Goal: Information Seeking & Learning: Learn about a topic

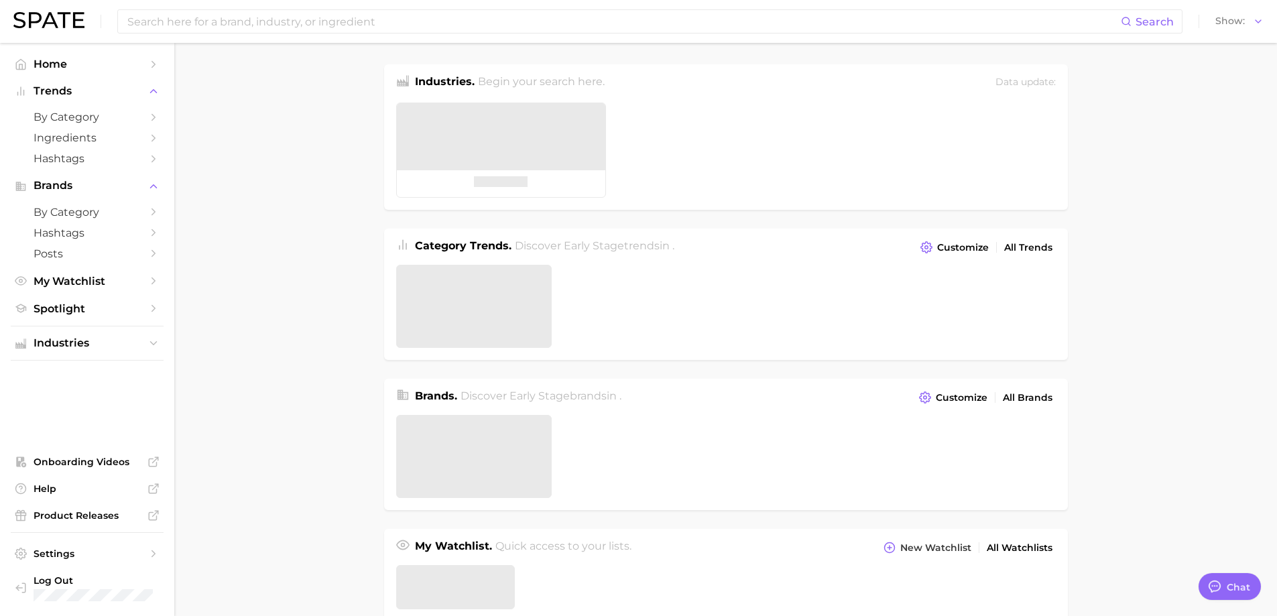
type textarea "x"
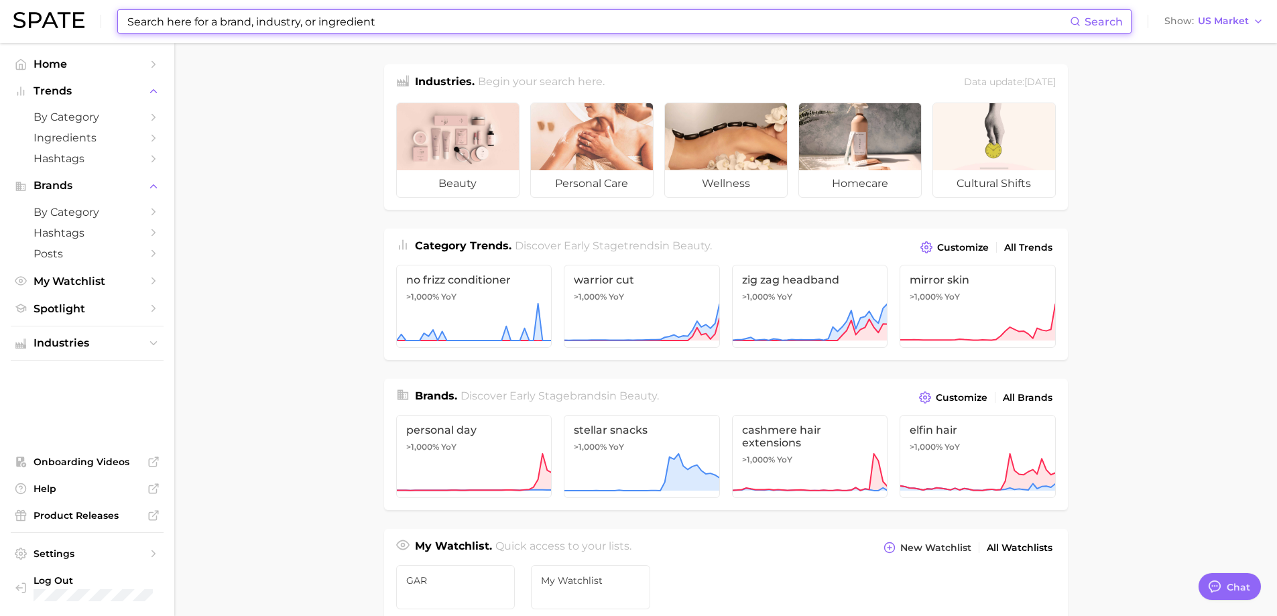
click at [350, 19] on input at bounding box center [598, 21] width 944 height 23
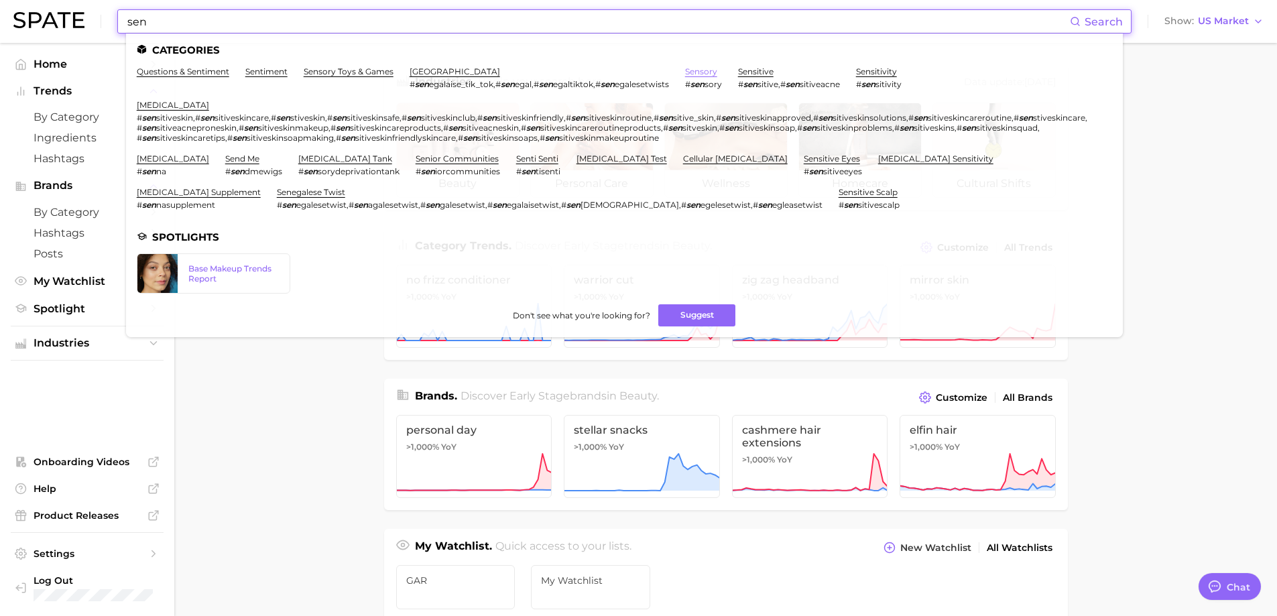
type input "sen"
click at [704, 70] on link "sensory" at bounding box center [701, 71] width 32 height 10
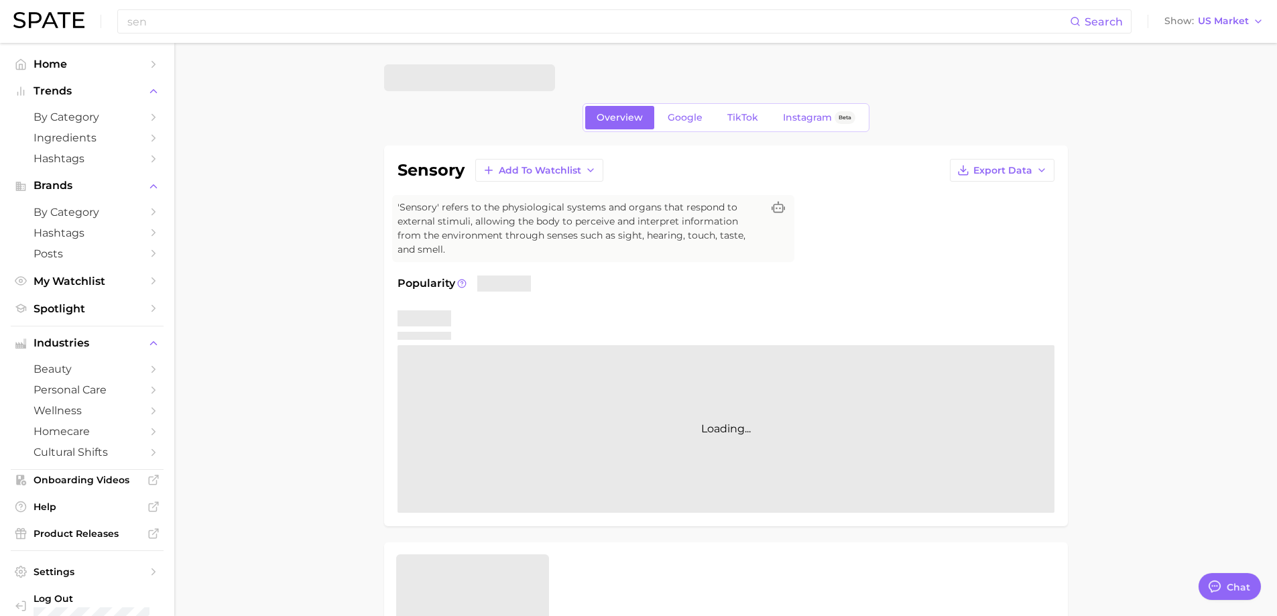
type textarea "x"
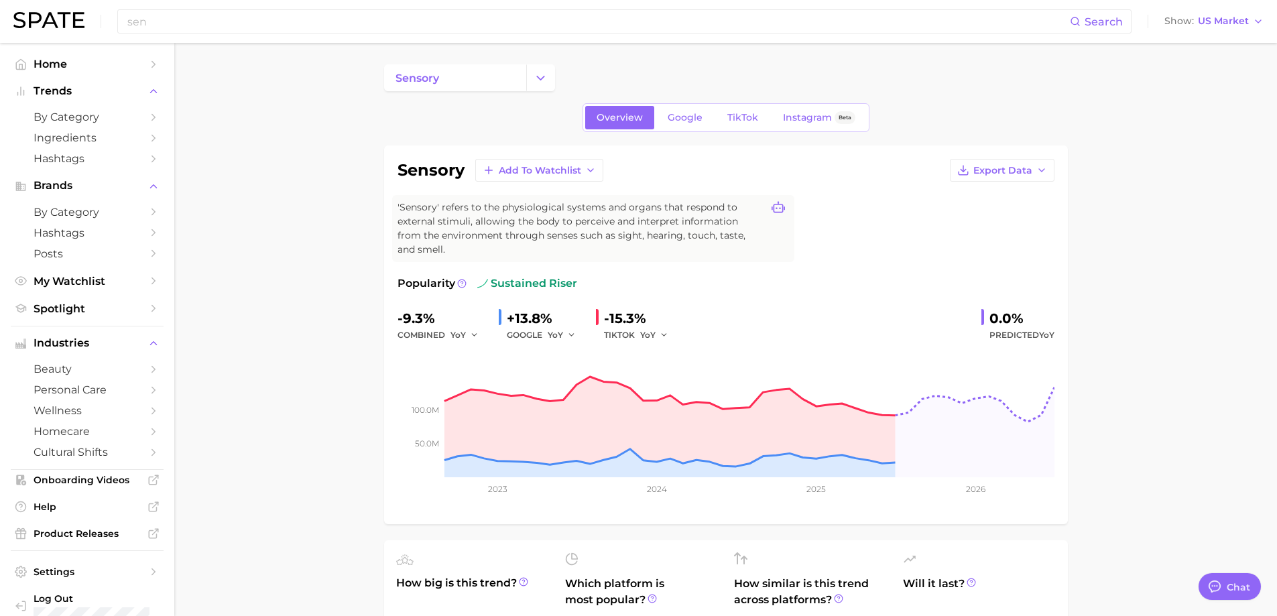
click at [775, 210] on icon at bounding box center [777, 207] width 13 height 13
click at [860, 191] on div "sensory Add to Watchlist Export Data 'Sensory' refers to the physiological syst…" at bounding box center [725, 335] width 657 height 352
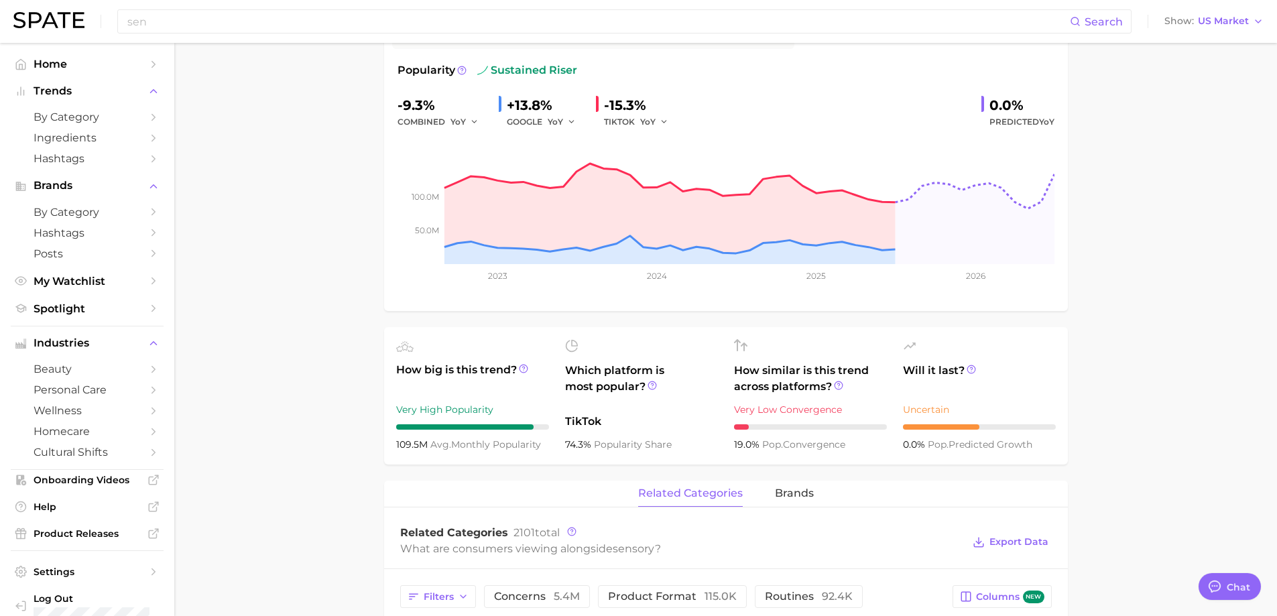
scroll to position [469, 0]
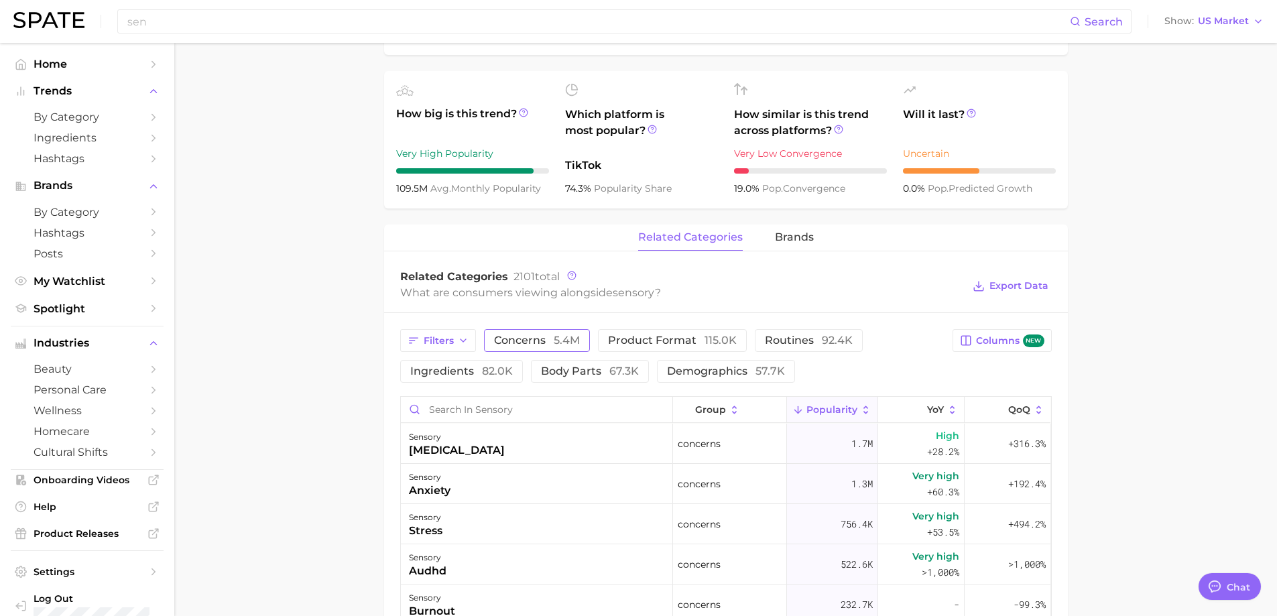
click at [560, 351] on button "concerns 5.4m" at bounding box center [537, 340] width 106 height 23
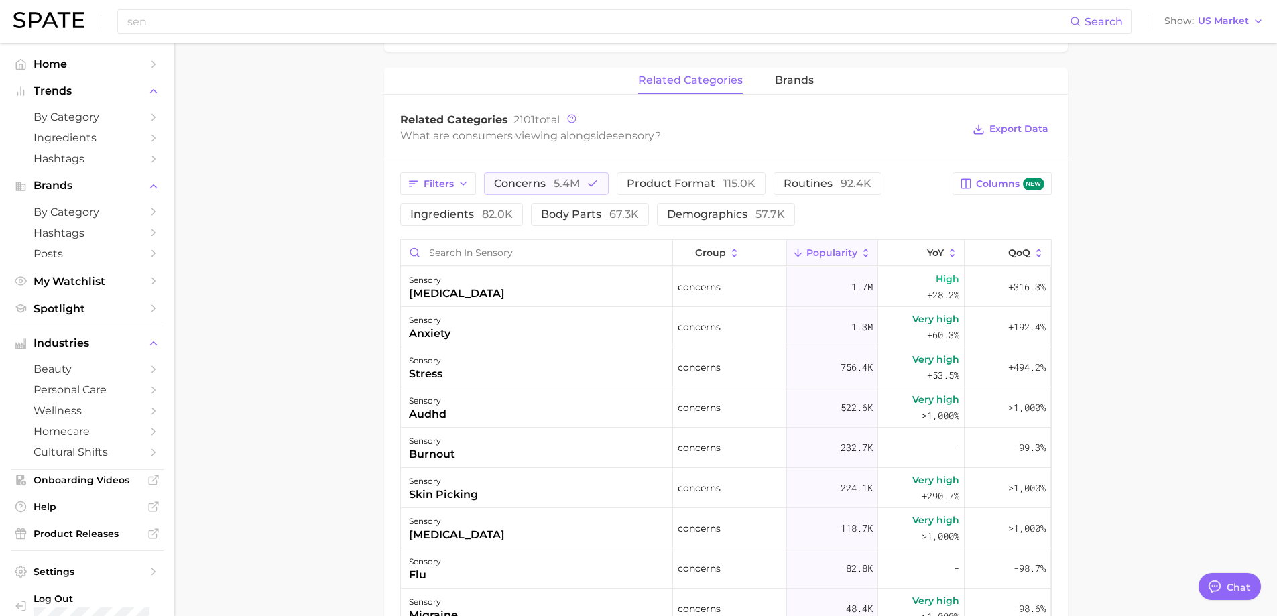
scroll to position [603, 0]
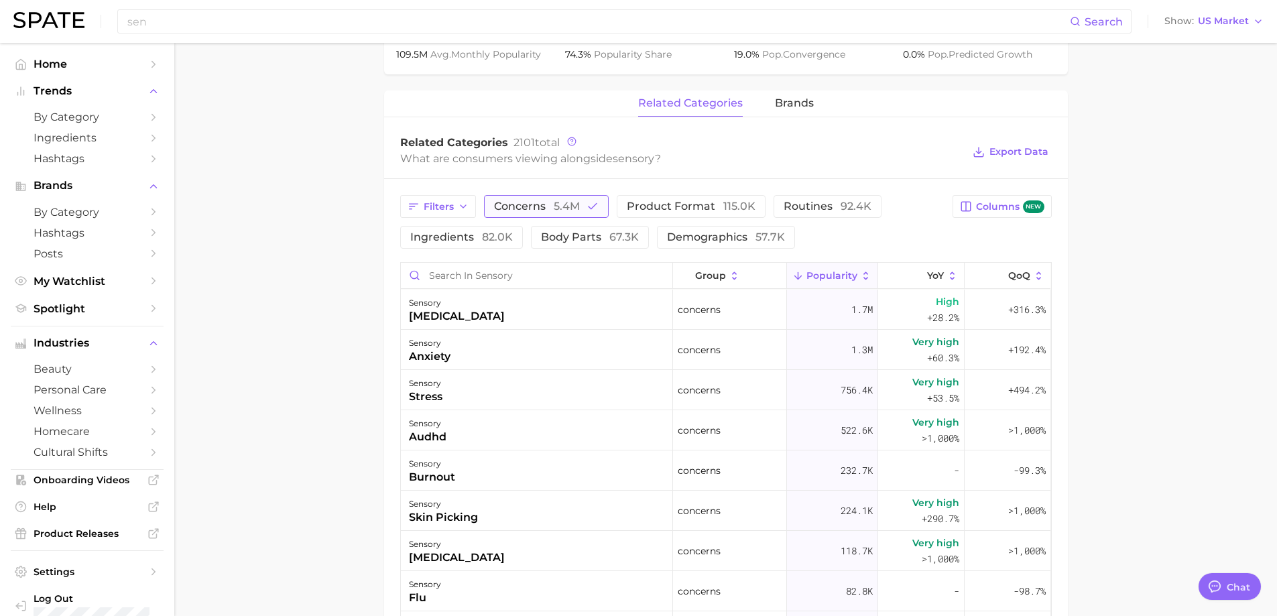
click at [580, 200] on button "concerns 5.4m" at bounding box center [546, 206] width 125 height 23
click at [654, 216] on button "product format 115.0k" at bounding box center [672, 206] width 149 height 23
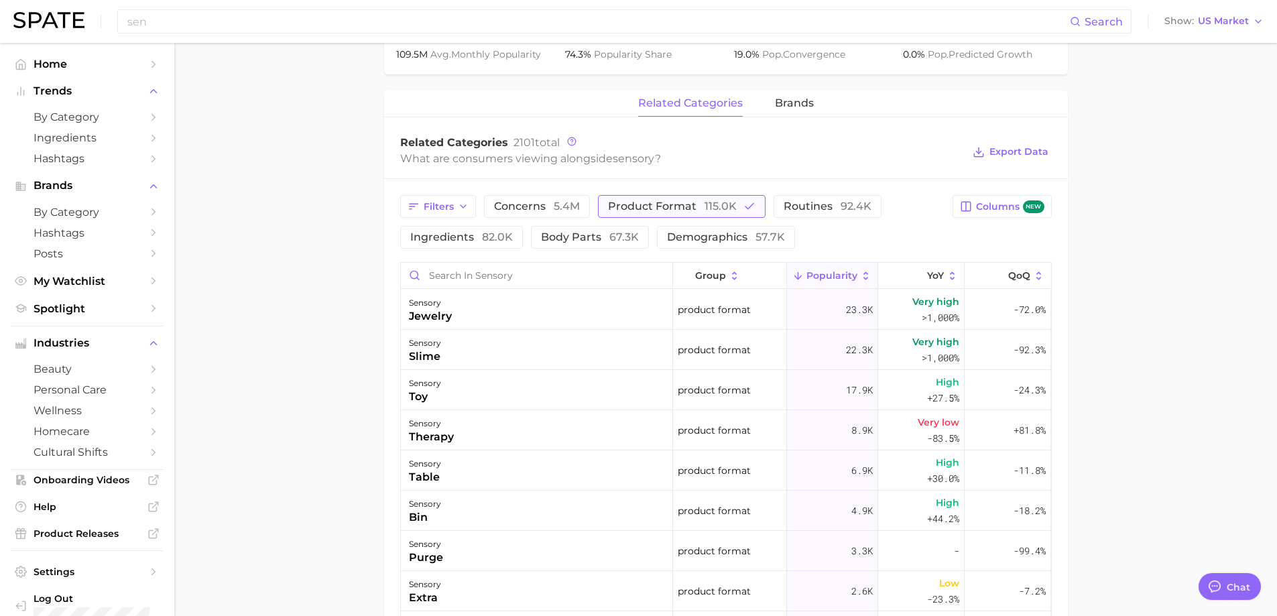
click at [662, 209] on span "product format 115.0k" at bounding box center [672, 206] width 129 height 11
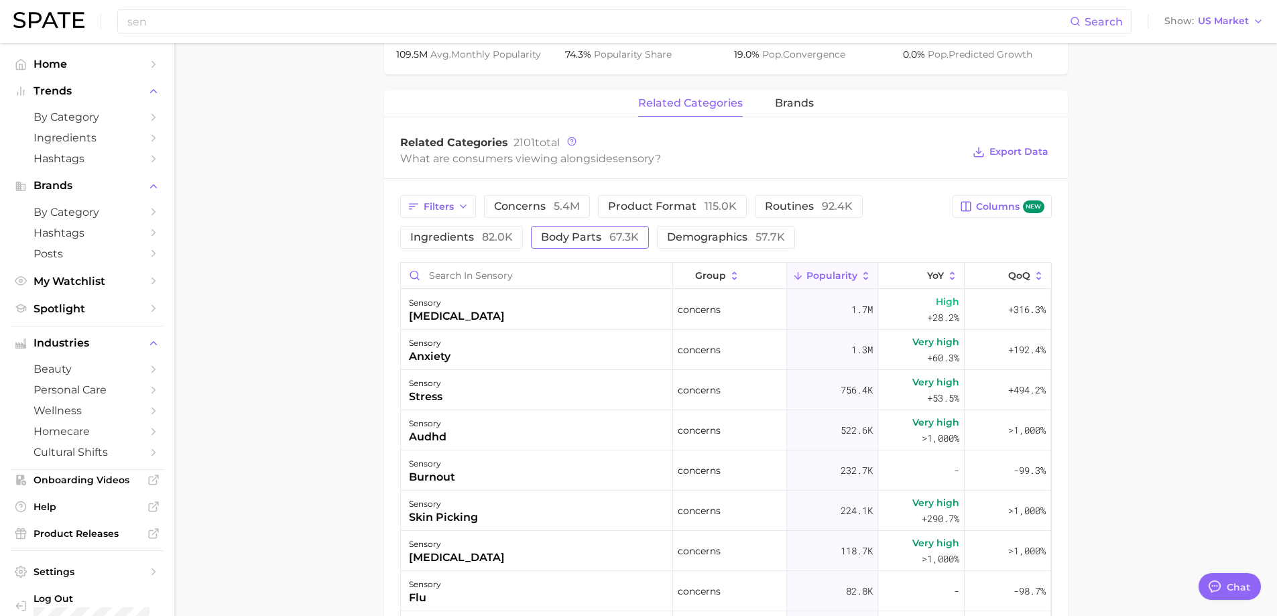
click at [620, 232] on span "67.3k" at bounding box center [623, 237] width 29 height 13
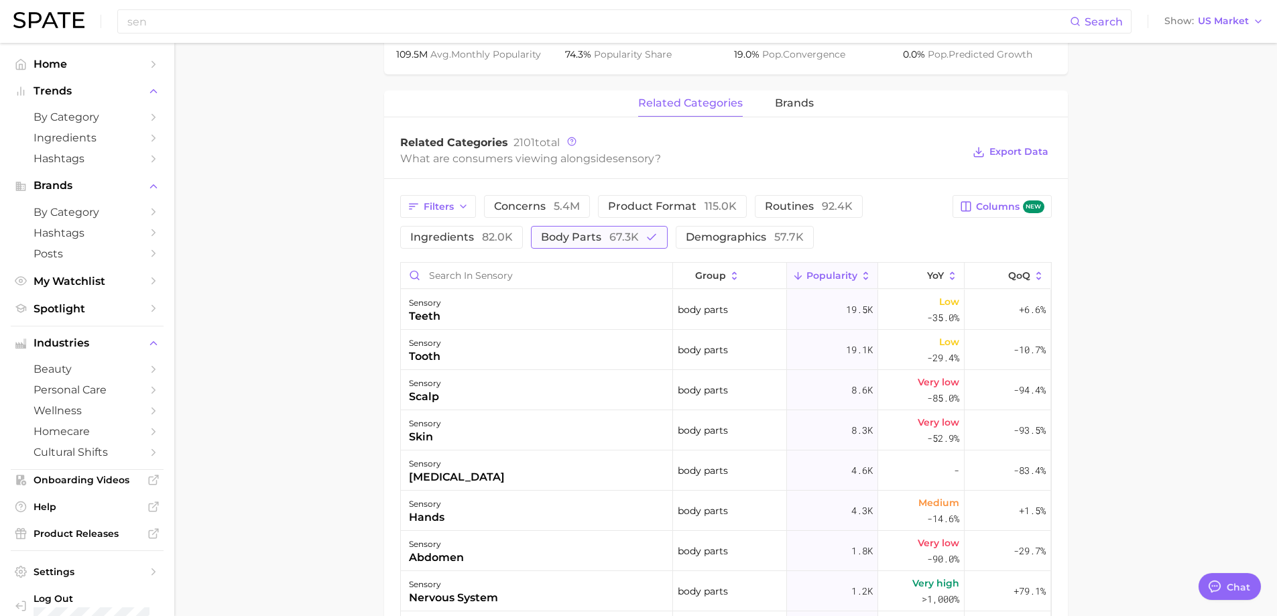
click at [626, 236] on span "67.3k" at bounding box center [623, 237] width 29 height 13
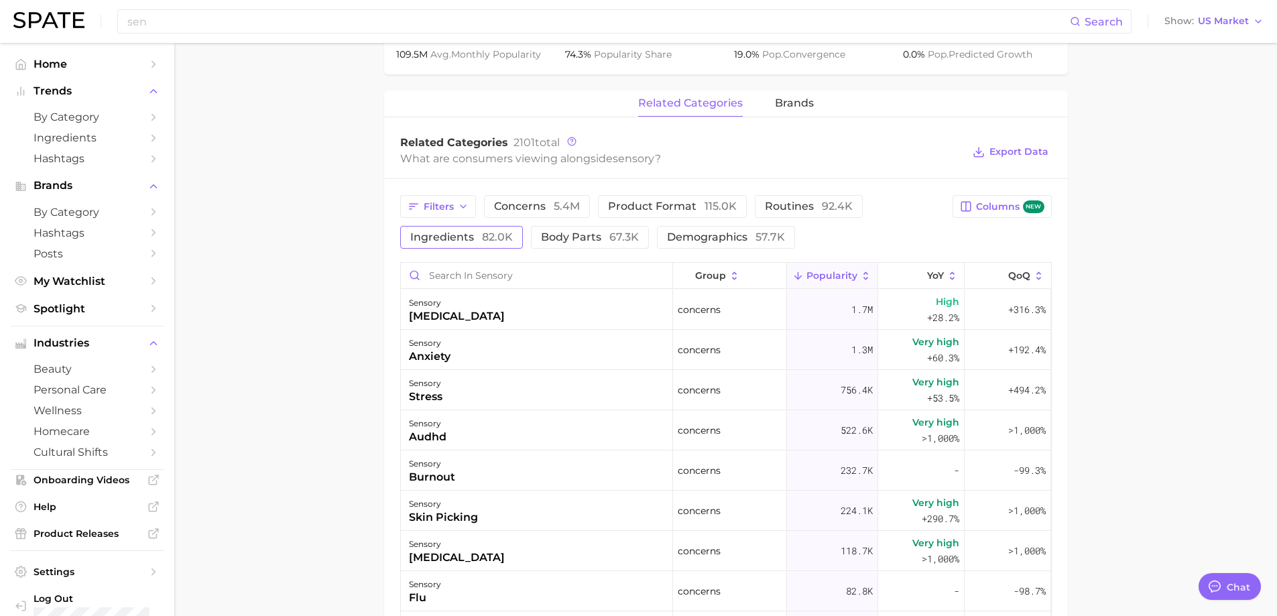
click at [489, 237] on span "82.0k" at bounding box center [497, 237] width 31 height 13
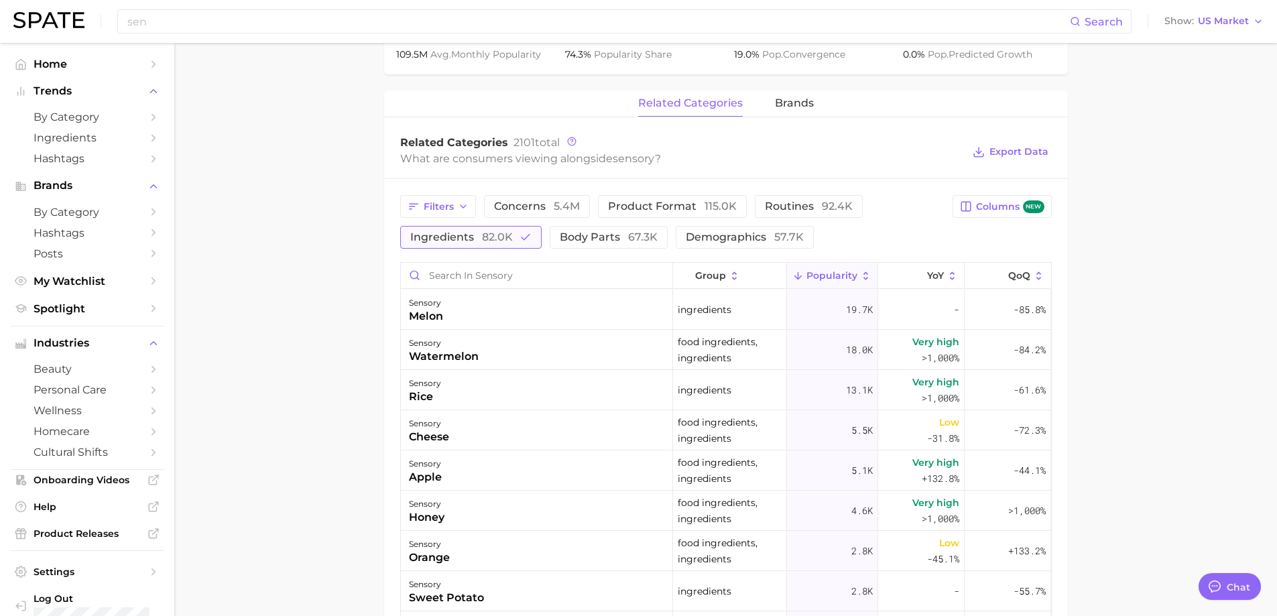
click at [485, 243] on button "ingredients 82.0k" at bounding box center [470, 237] width 141 height 23
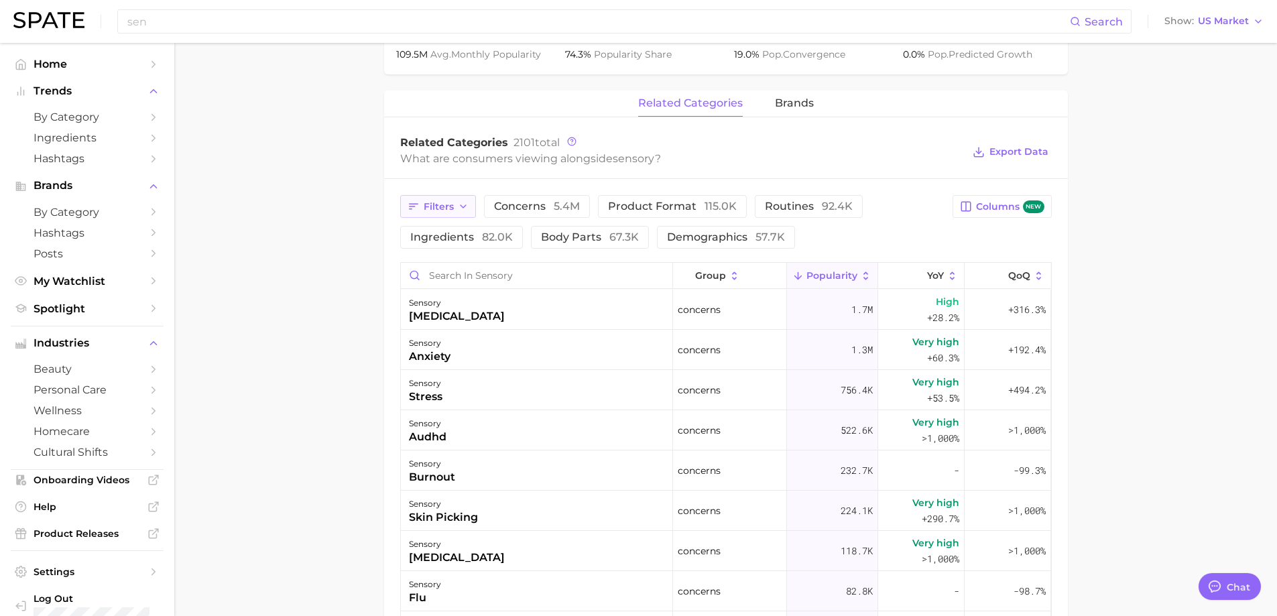
click at [446, 202] on span "Filters" at bounding box center [439, 206] width 30 height 11
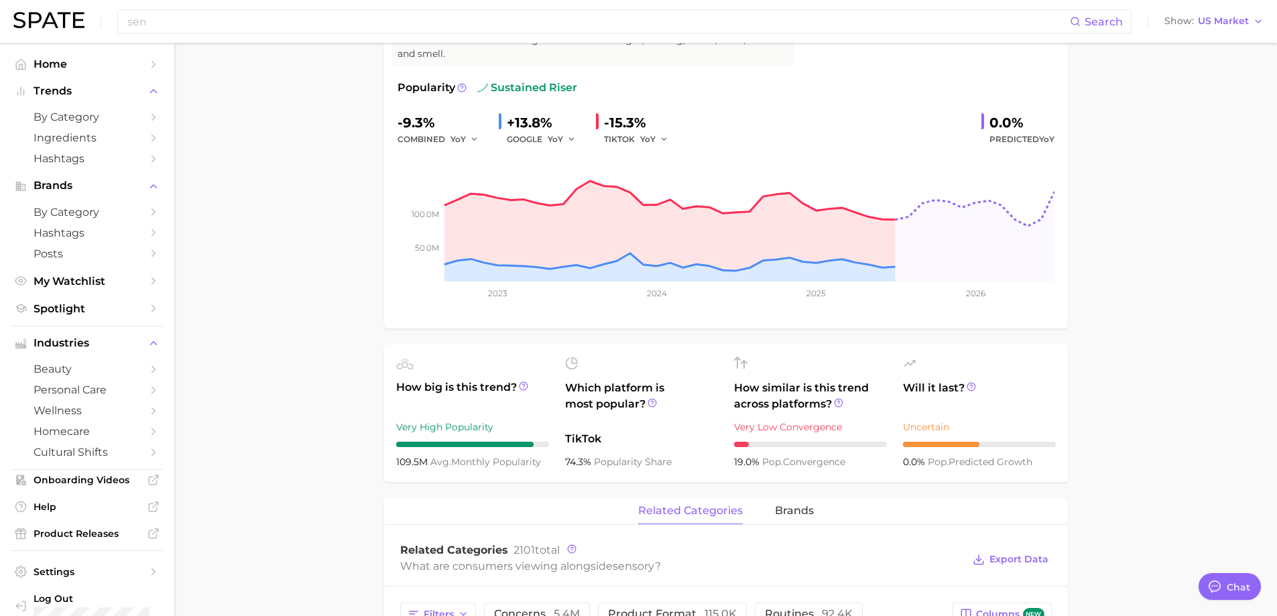
scroll to position [201, 0]
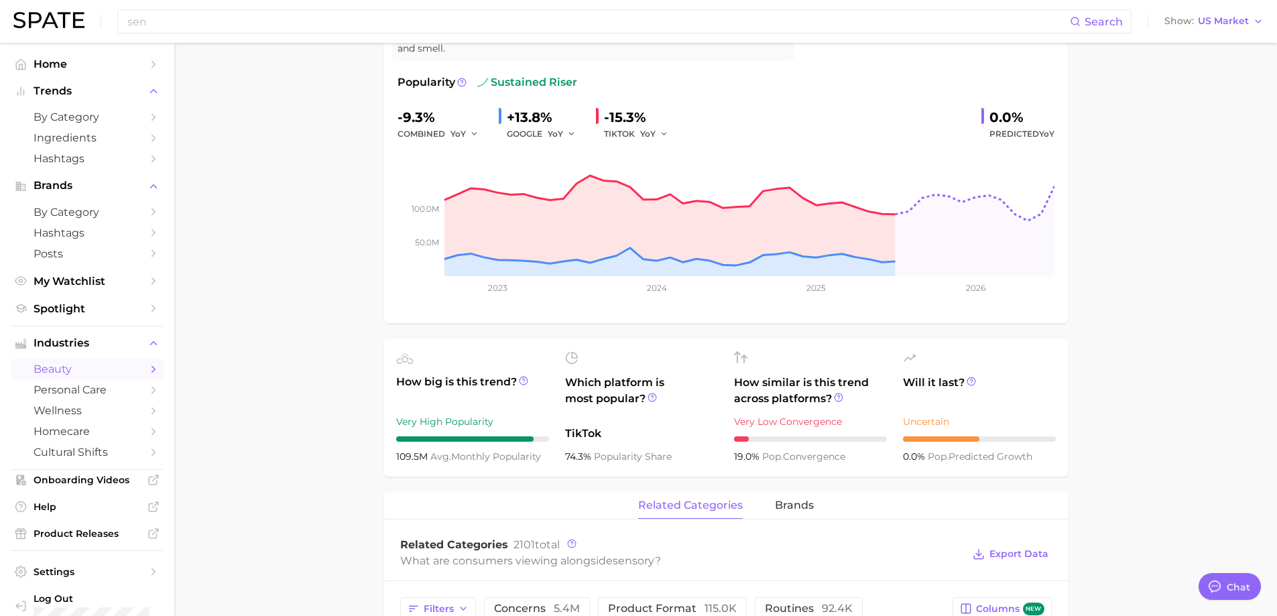
click at [109, 369] on span "beauty" at bounding box center [87, 369] width 107 height 13
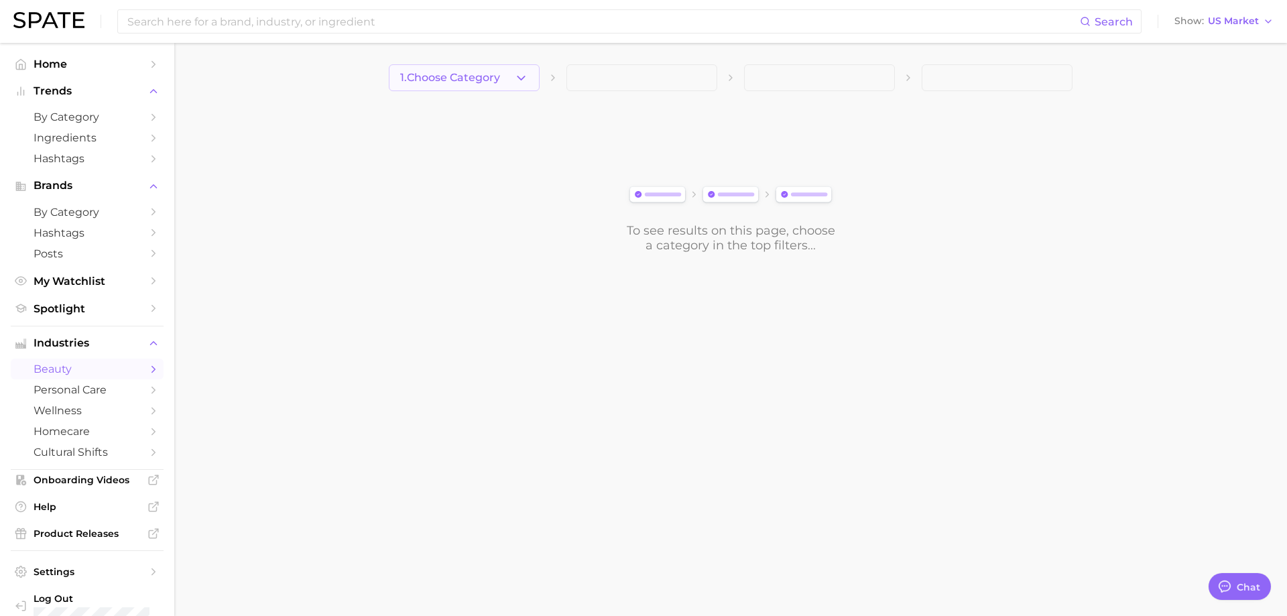
click at [497, 84] on span "1. Choose Category" at bounding box center [450, 78] width 100 height 12
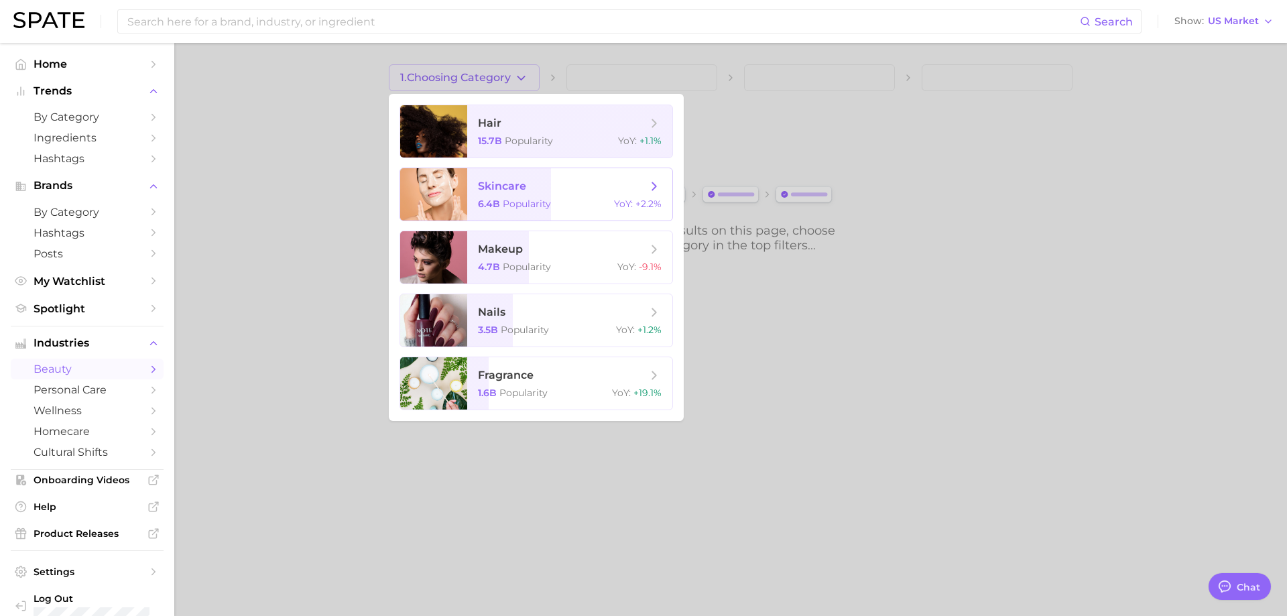
click at [513, 186] on span "skincare" at bounding box center [502, 186] width 48 height 13
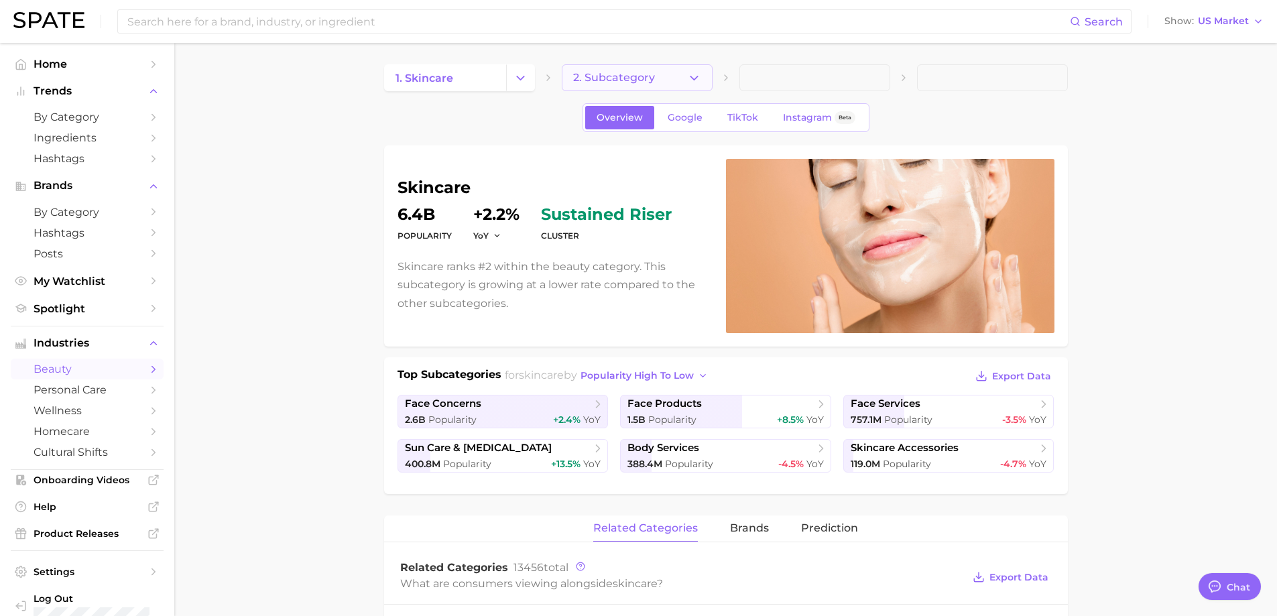
click at [627, 78] on span "2. Subcategory" at bounding box center [614, 78] width 82 height 12
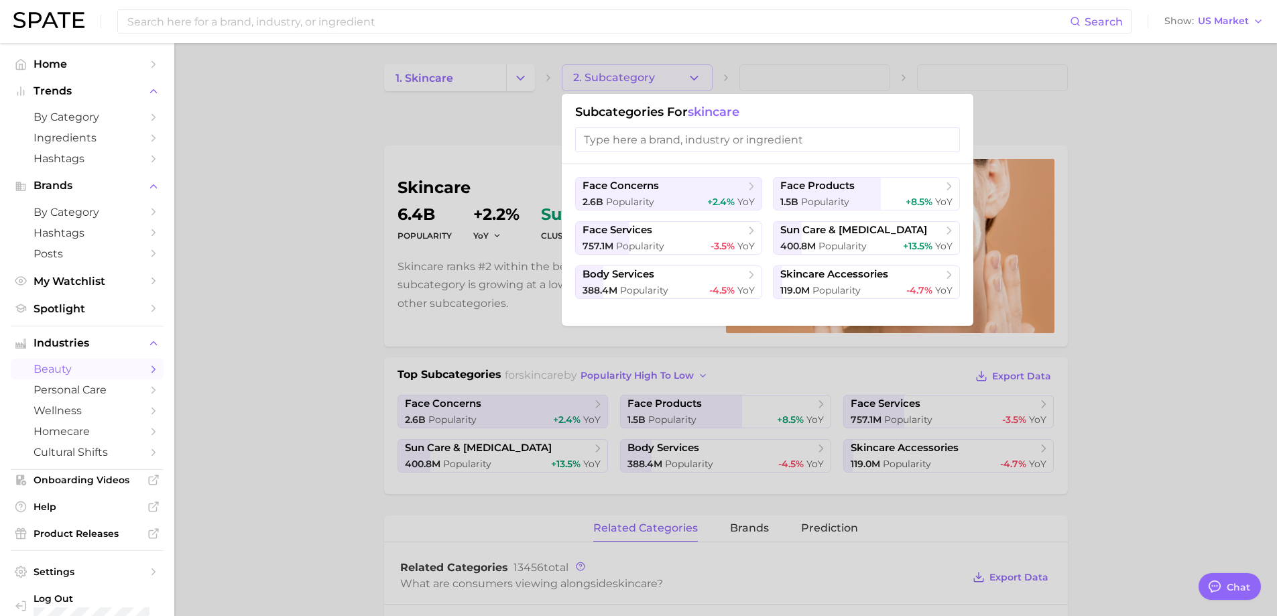
drag, startPoint x: 1180, startPoint y: 389, endPoint x: 1171, endPoint y: 391, distance: 9.6
click at [1178, 389] on div at bounding box center [638, 308] width 1277 height 616
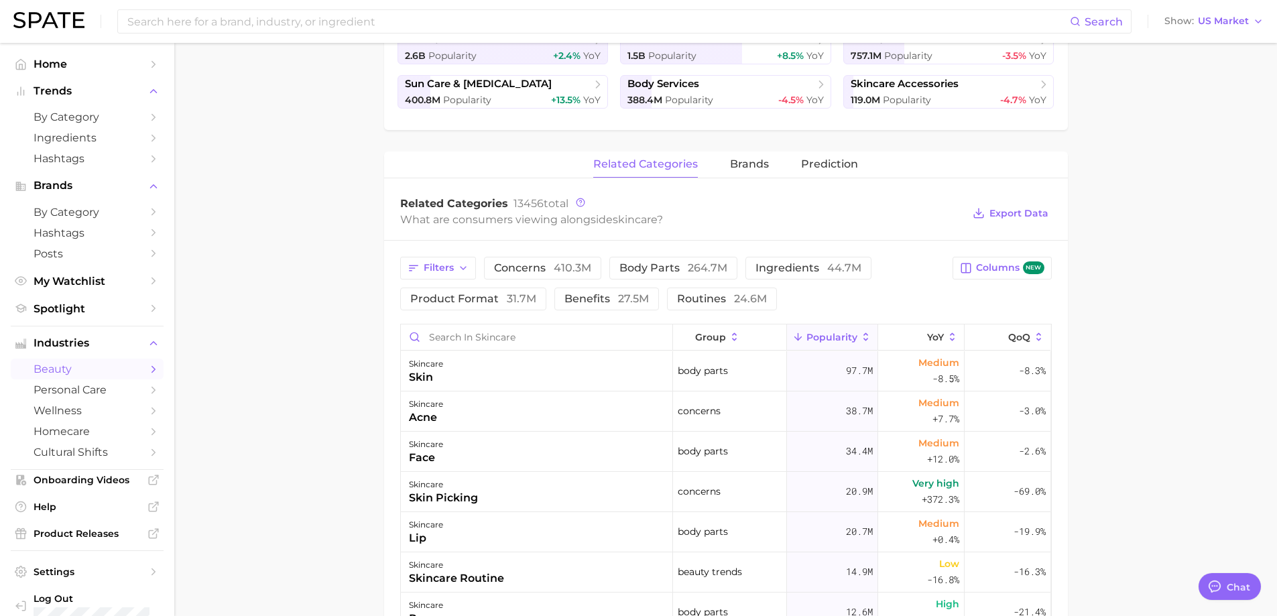
scroll to position [402, 0]
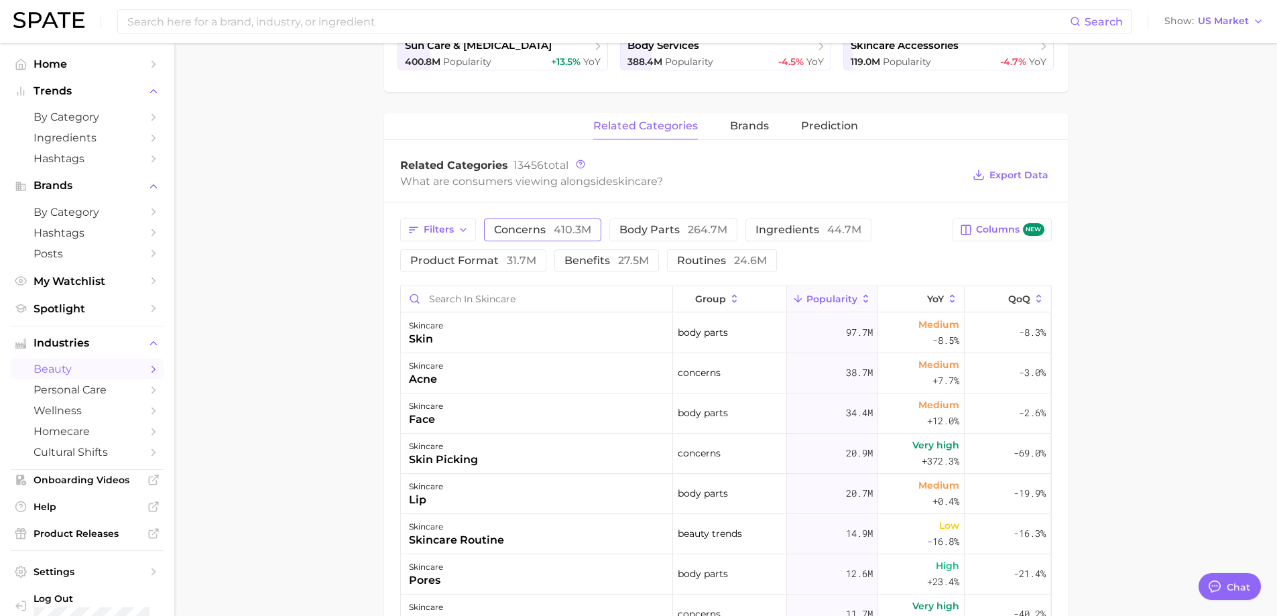
click at [518, 230] on span "concerns 410.3m" at bounding box center [542, 230] width 97 height 11
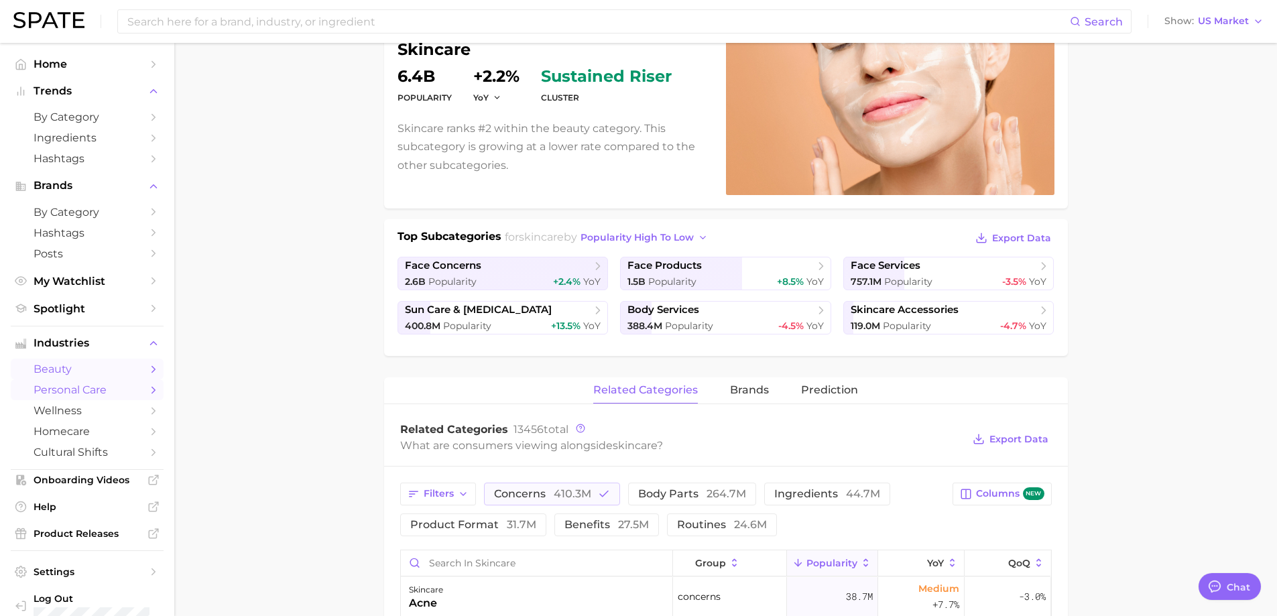
scroll to position [0, 0]
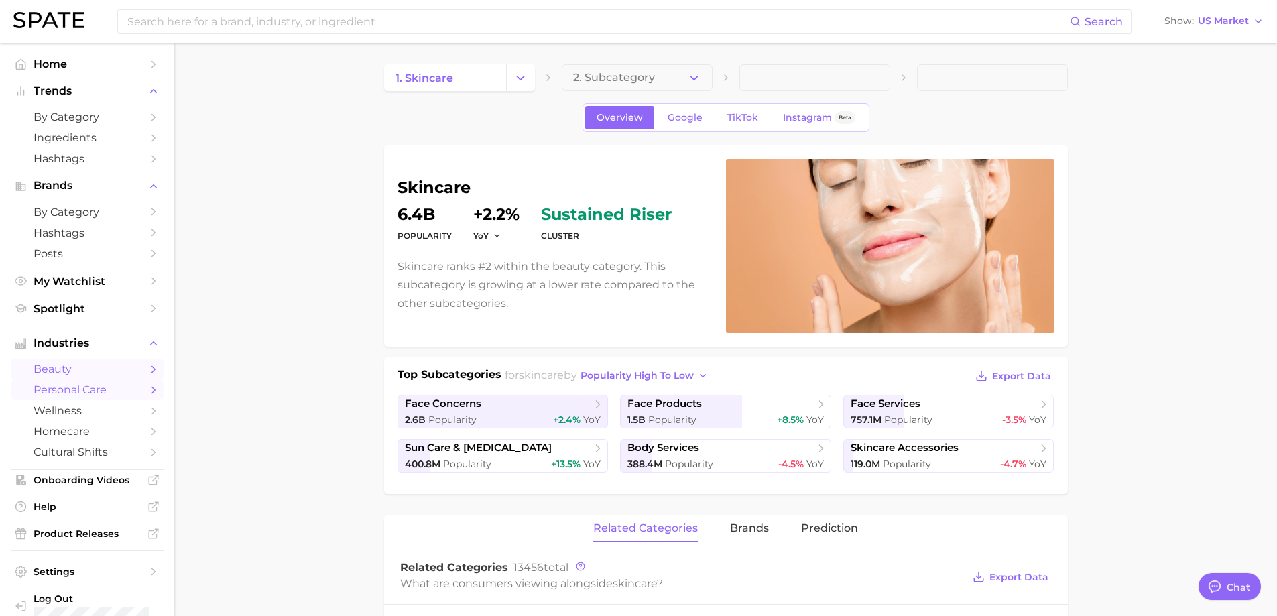
click at [61, 399] on link "personal care" at bounding box center [87, 389] width 153 height 21
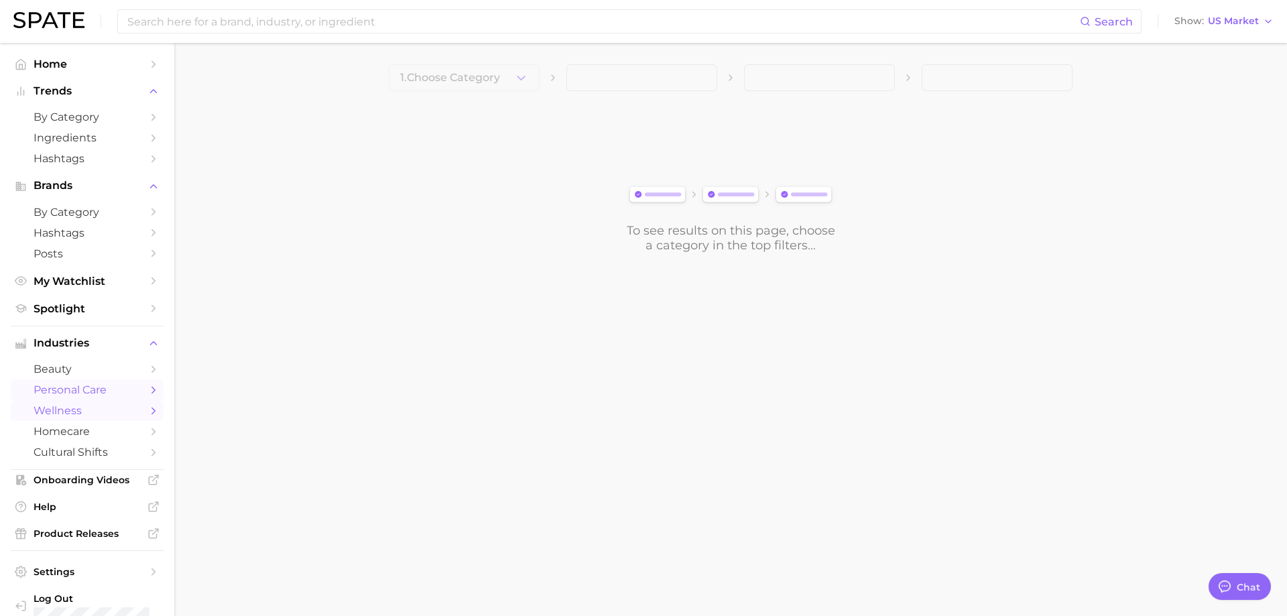
click at [52, 411] on span "wellness" at bounding box center [87, 410] width 107 height 13
click at [500, 78] on span "1. Choose Category" at bounding box center [450, 78] width 100 height 12
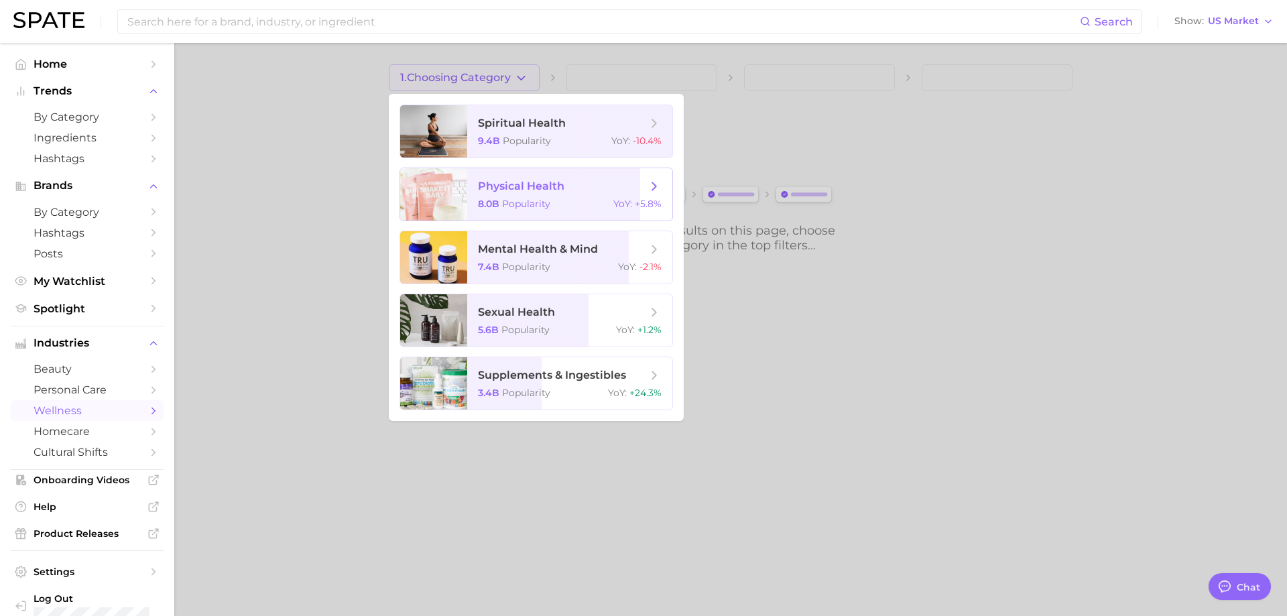
click at [517, 182] on span "physical health" at bounding box center [521, 186] width 86 height 13
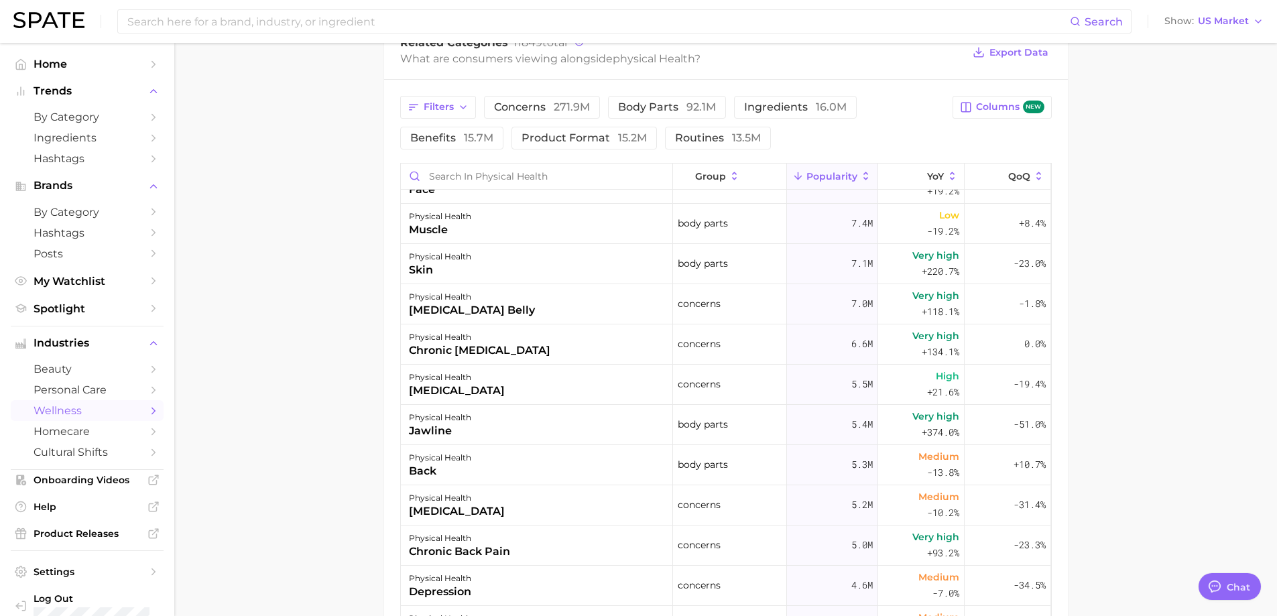
scroll to position [603, 0]
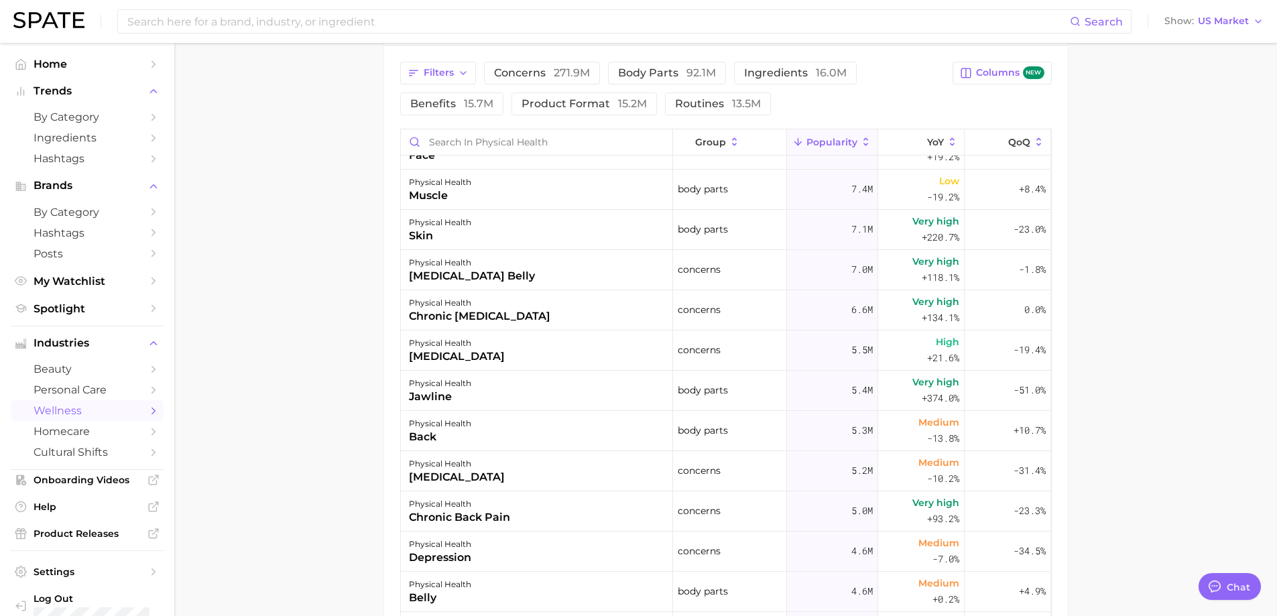
click at [95, 418] on link "wellness" at bounding box center [87, 410] width 153 height 21
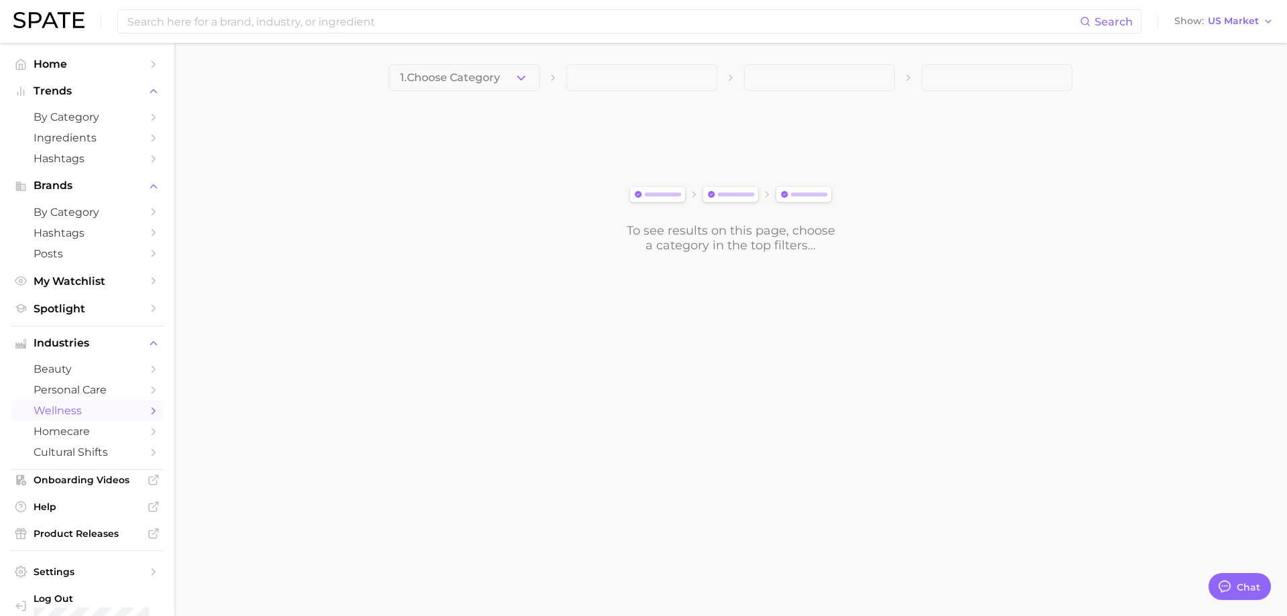
click at [523, 82] on icon "button" at bounding box center [521, 78] width 14 height 14
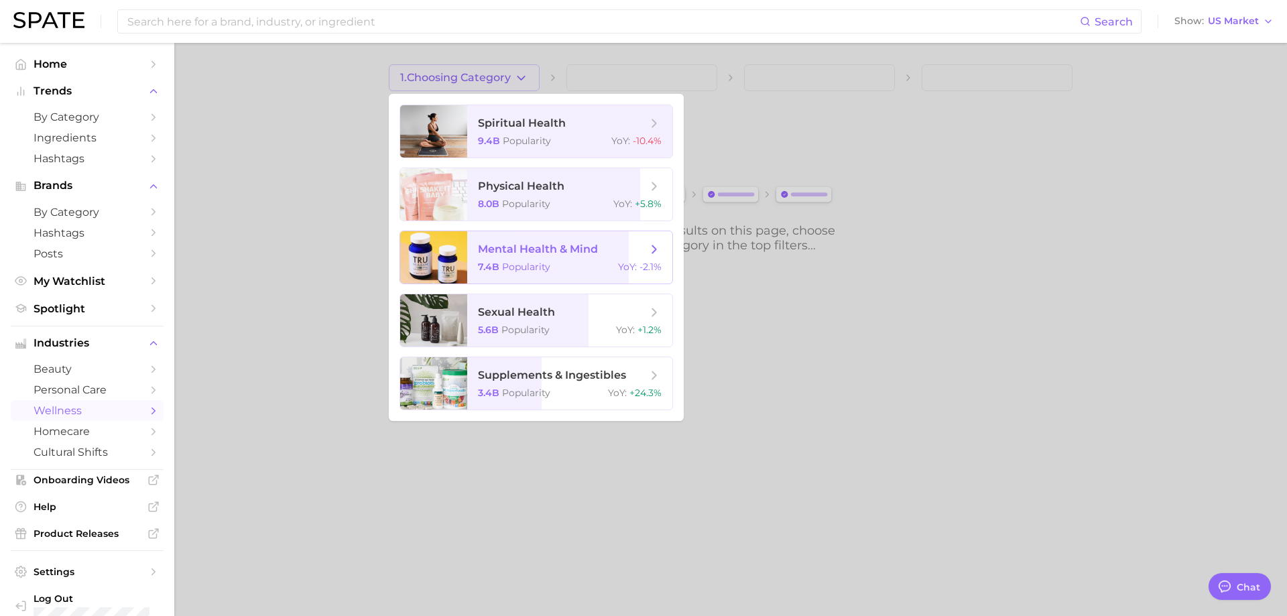
click at [584, 259] on span "mental health & mind 7.4b Popularity YoY : -2.1%" at bounding box center [569, 257] width 205 height 52
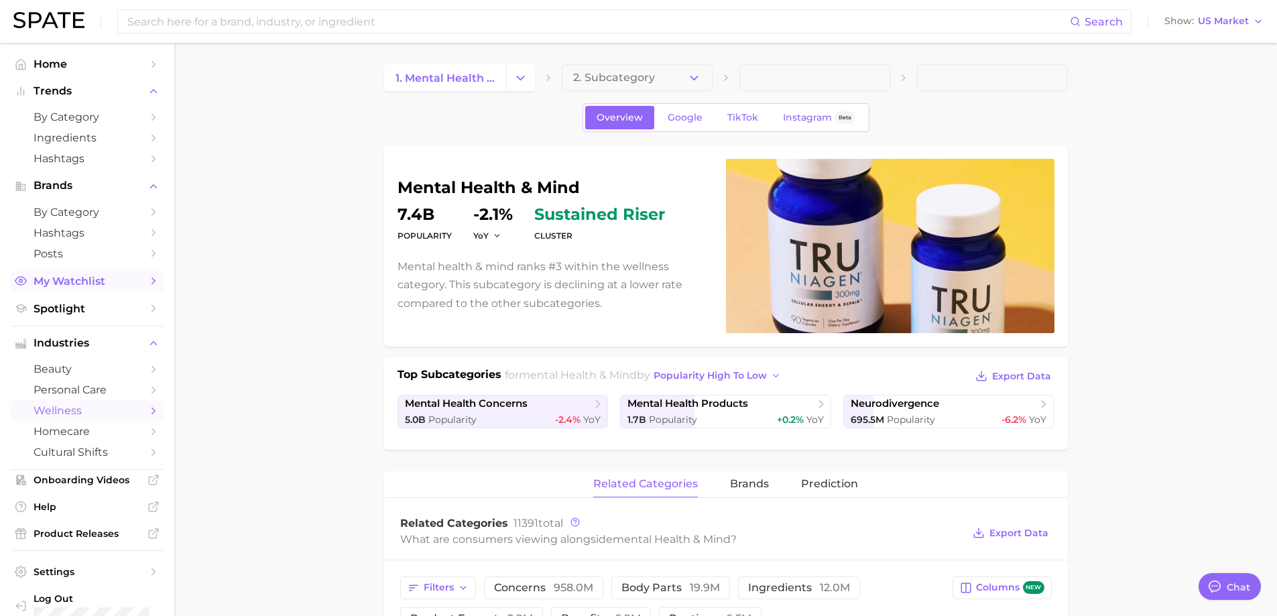
click at [118, 279] on span "My Watchlist" at bounding box center [87, 281] width 107 height 13
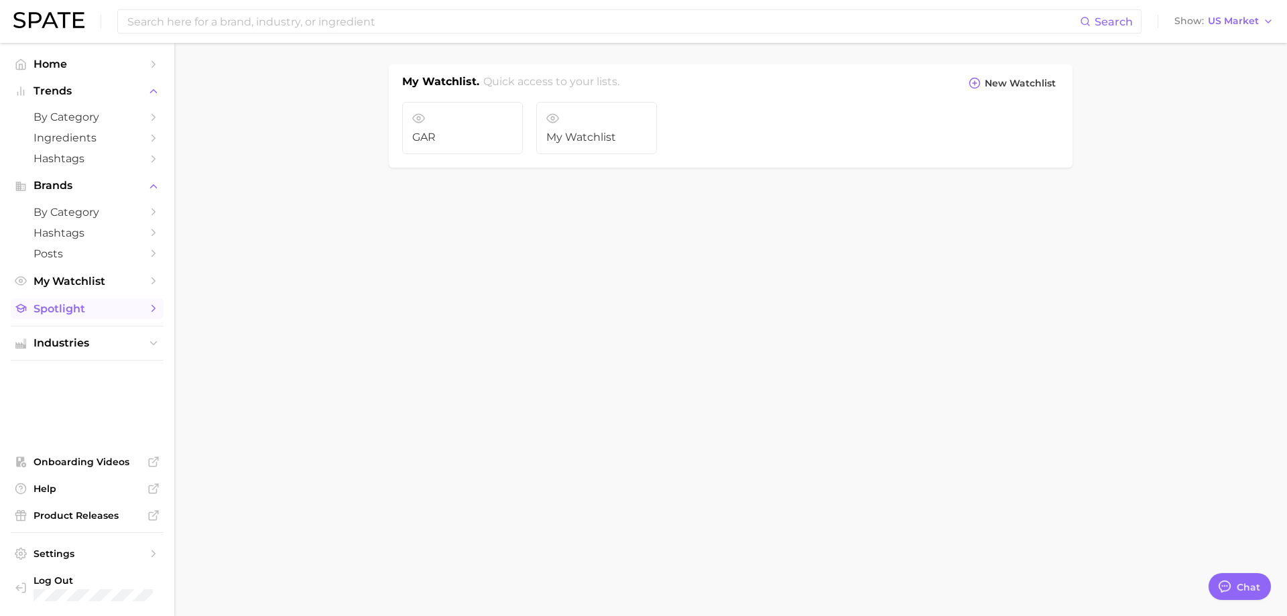
click at [111, 303] on span "Spotlight" at bounding box center [87, 308] width 107 height 13
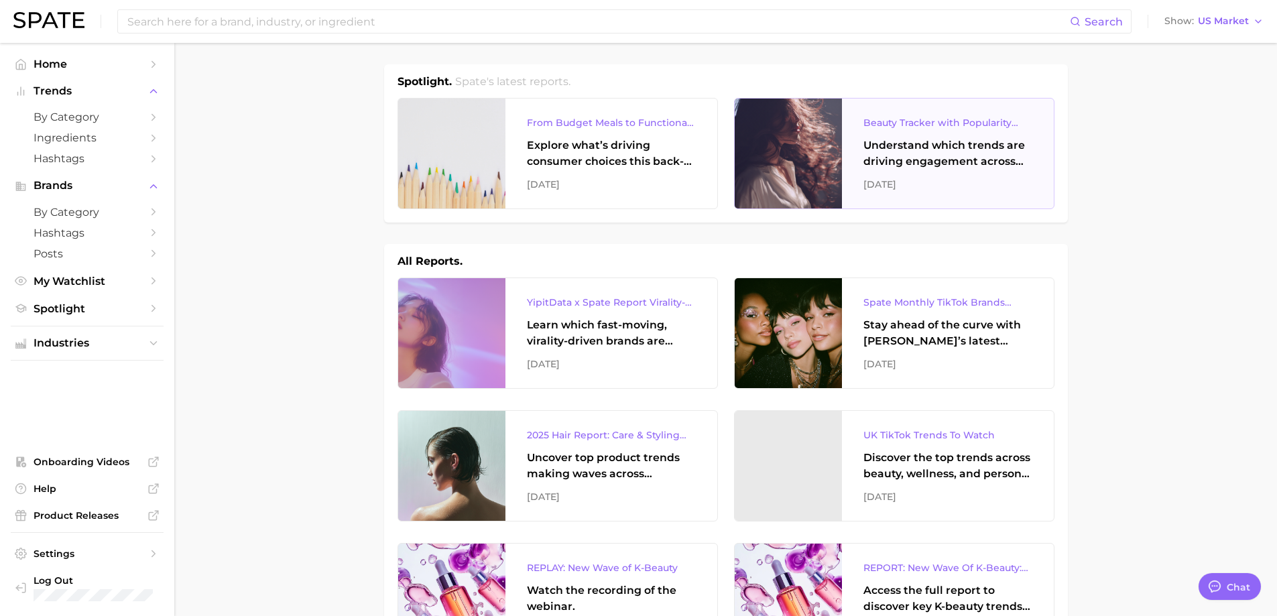
click at [1031, 176] on div "[DATE]" at bounding box center [947, 184] width 169 height 16
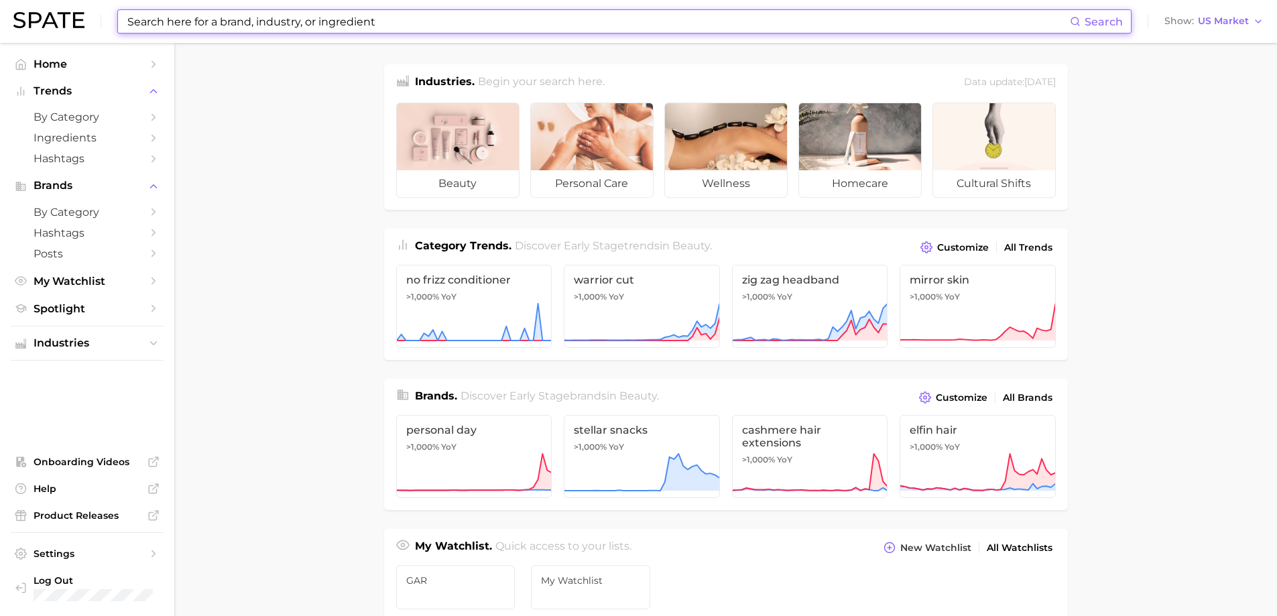
click at [288, 17] on input at bounding box center [598, 21] width 944 height 23
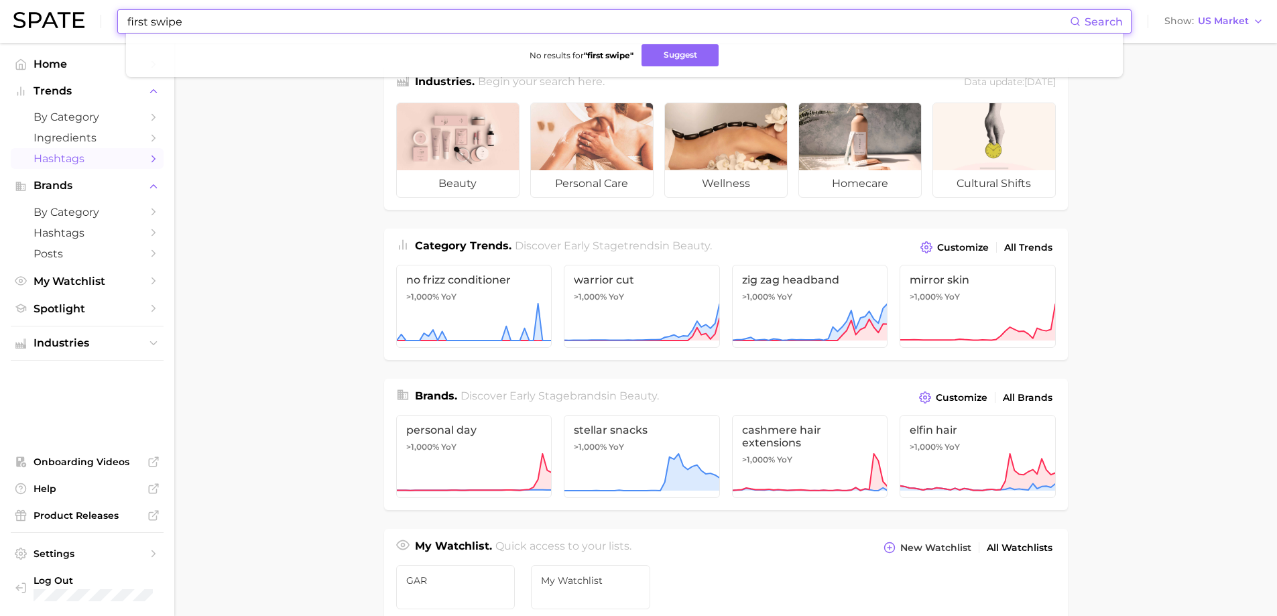
type input "first swipe"
click at [127, 155] on span "Hashtags" at bounding box center [87, 158] width 107 height 13
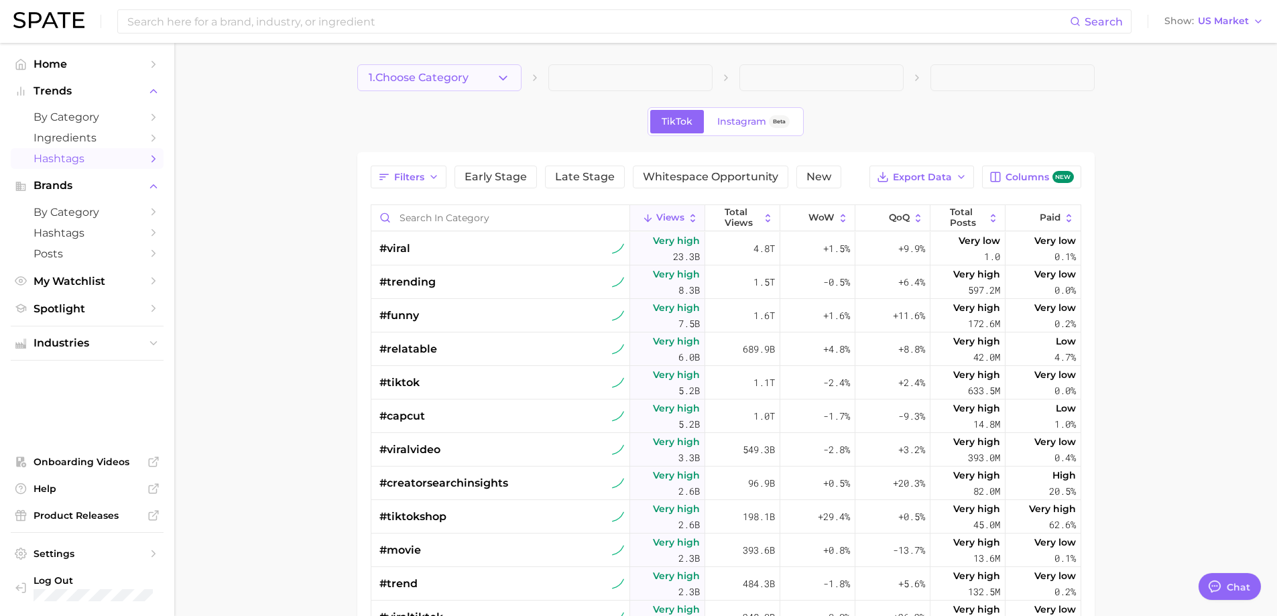
click at [490, 66] on button "1. Choose Category" at bounding box center [439, 77] width 164 height 27
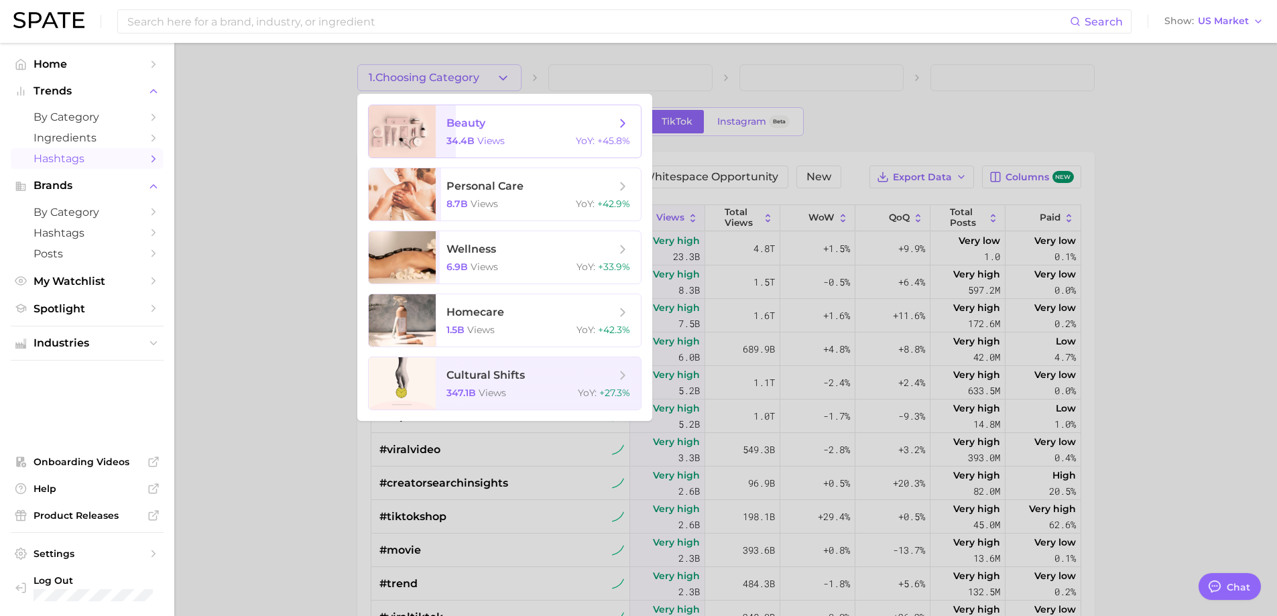
click at [520, 131] on span "beauty 34.4b views YoY : +45.8%" at bounding box center [538, 131] width 205 height 52
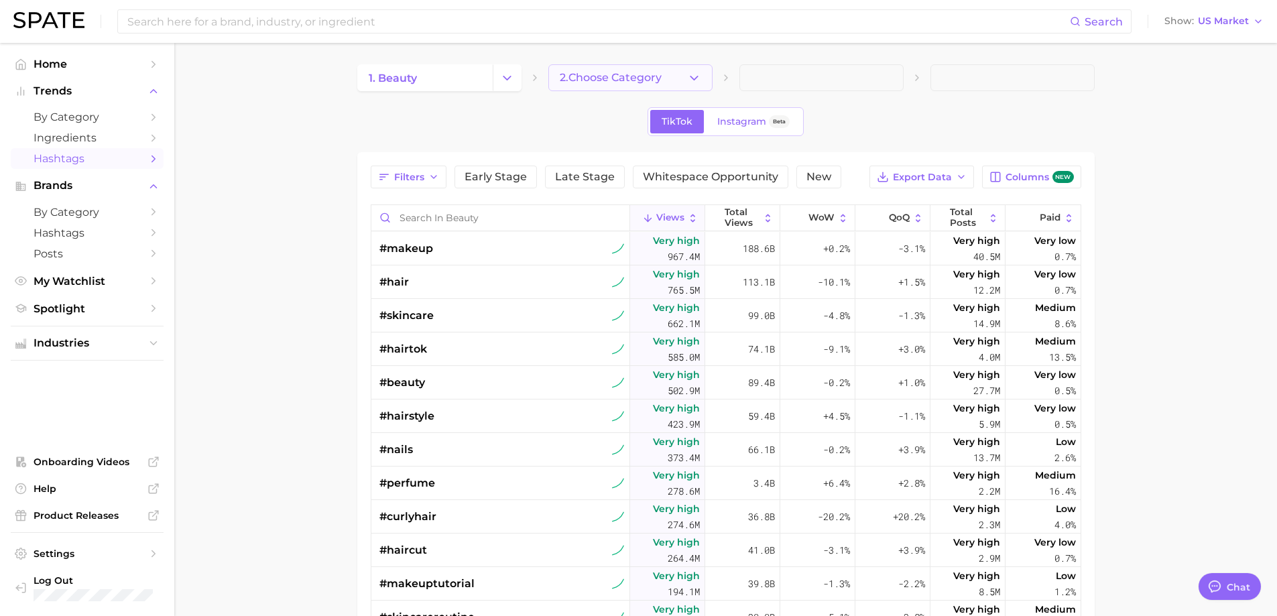
click at [684, 78] on button "2. Choose Category" at bounding box center [630, 77] width 164 height 27
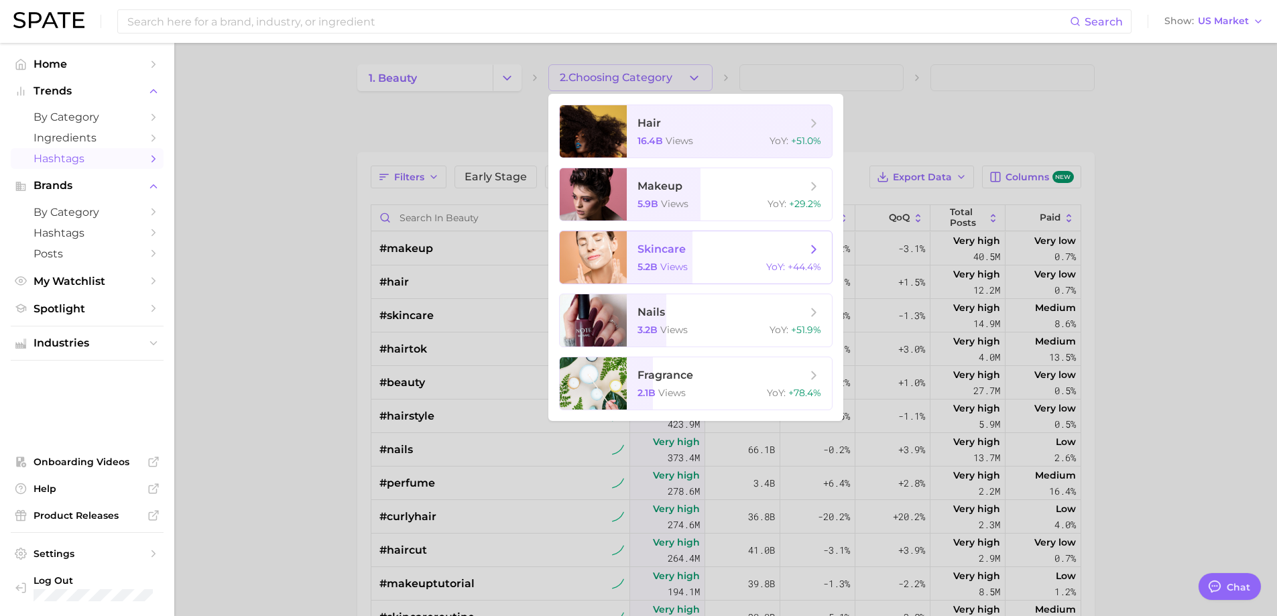
click at [725, 257] on span "skincare 5.2b views YoY : +44.4%" at bounding box center [729, 257] width 205 height 52
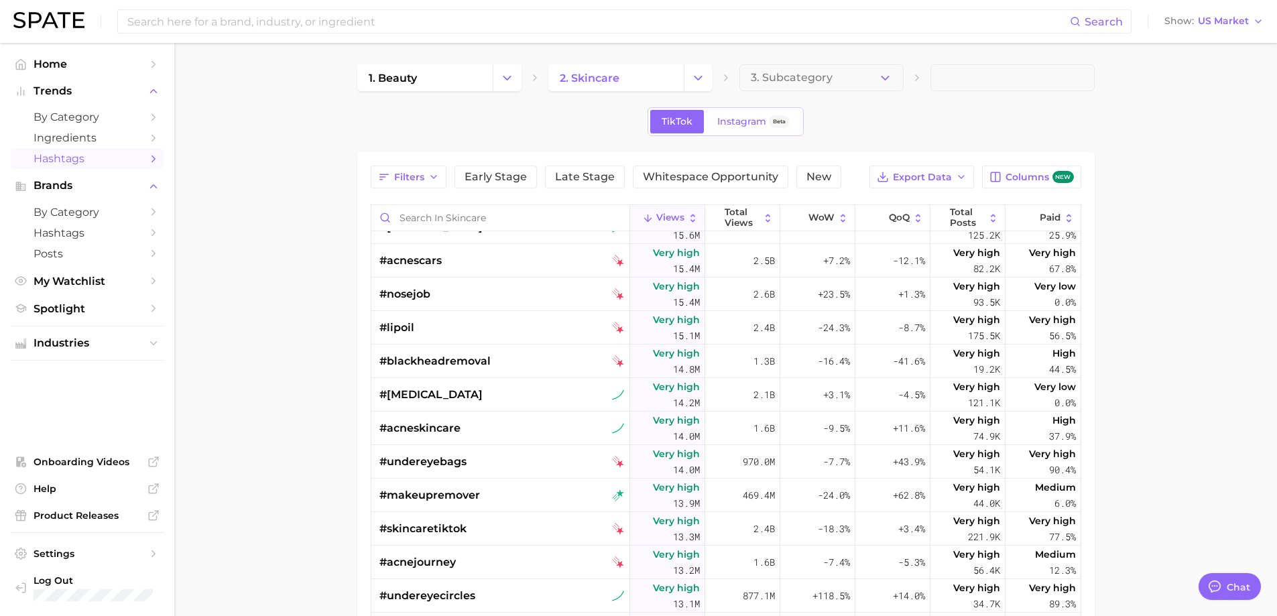
scroll to position [1340, 0]
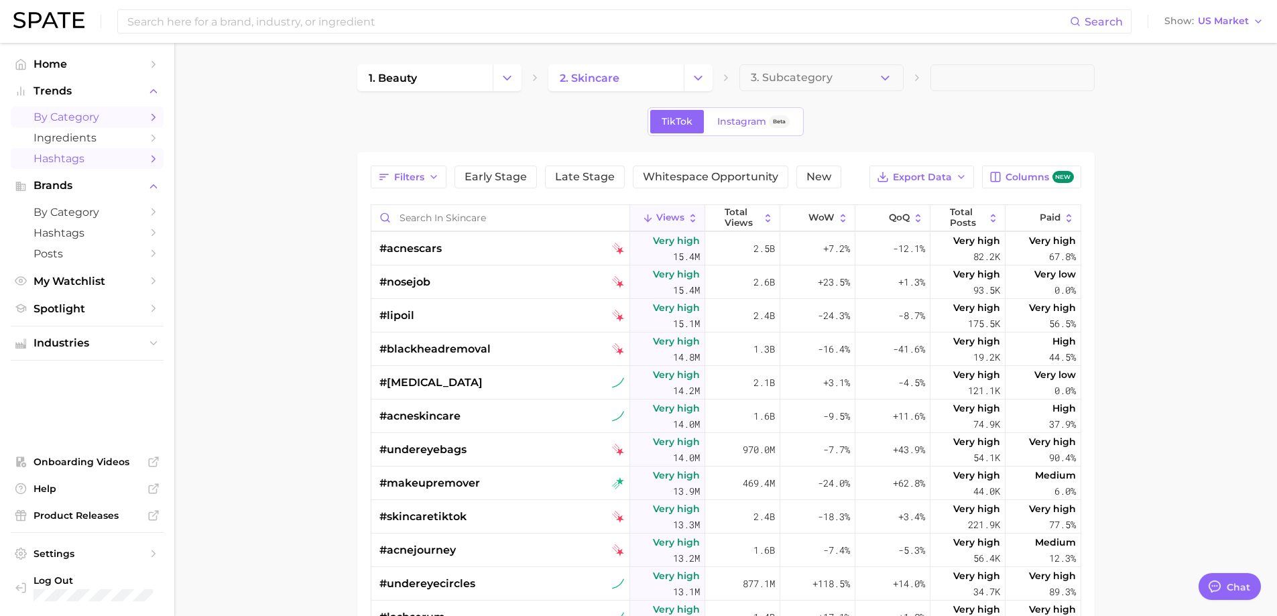
click at [92, 120] on span "by Category" at bounding box center [87, 117] width 107 height 13
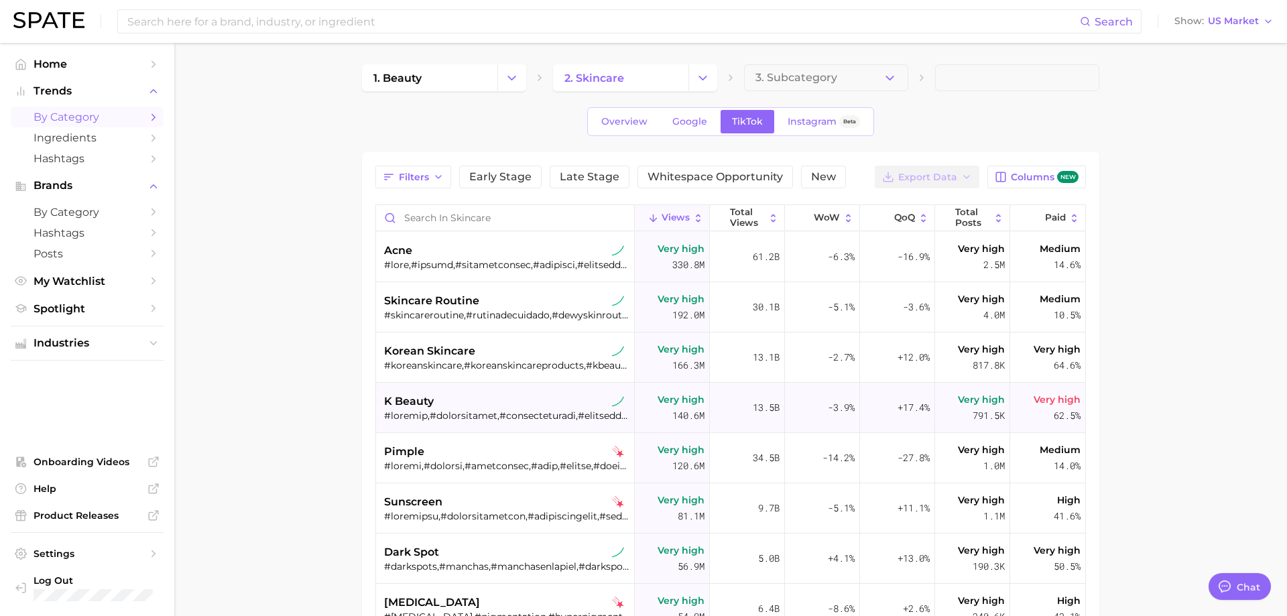
type textarea "x"
click at [509, 71] on icon "Change Category" at bounding box center [507, 78] width 14 height 14
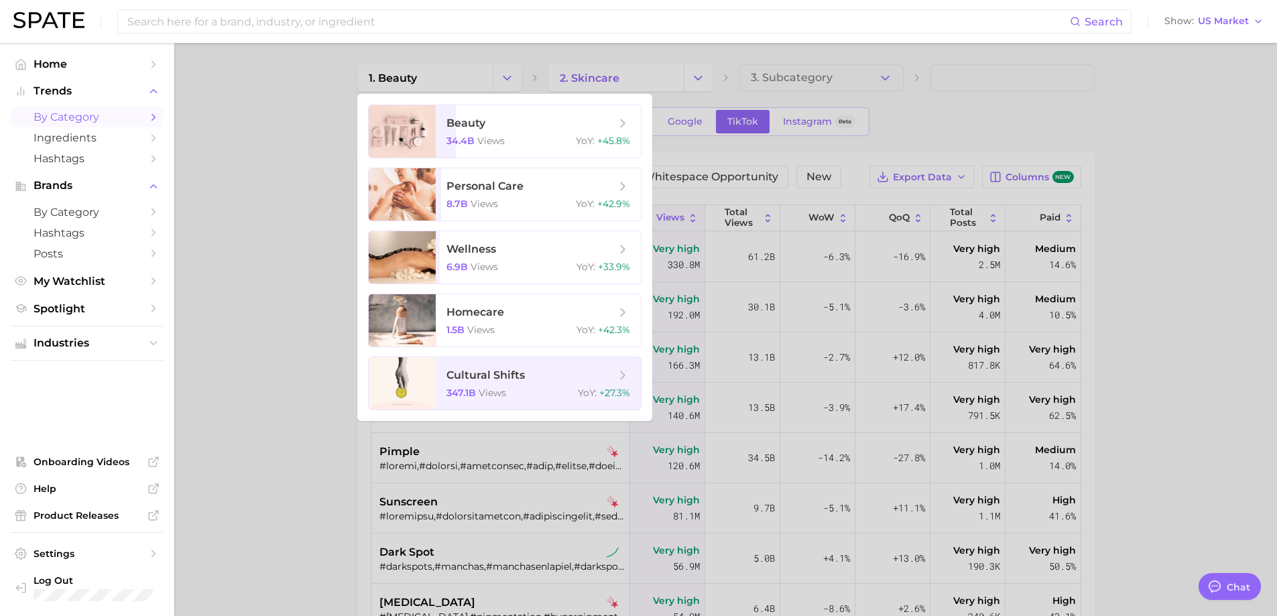
click at [288, 156] on div at bounding box center [638, 308] width 1277 height 616
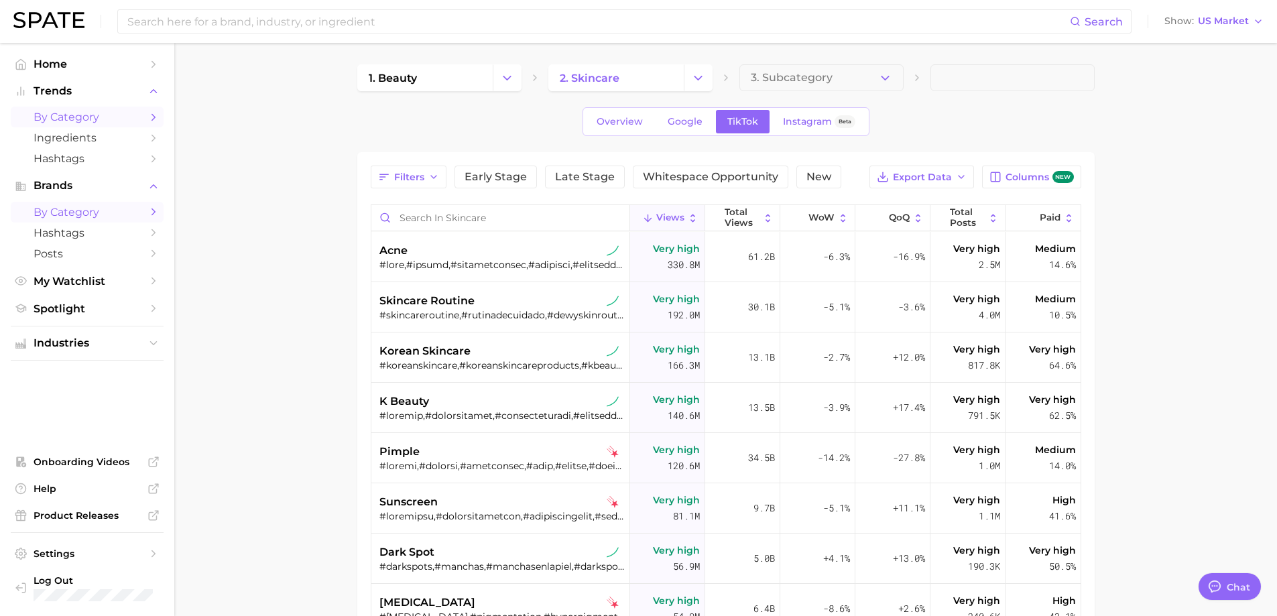
click at [119, 218] on span "by Category" at bounding box center [87, 212] width 107 height 13
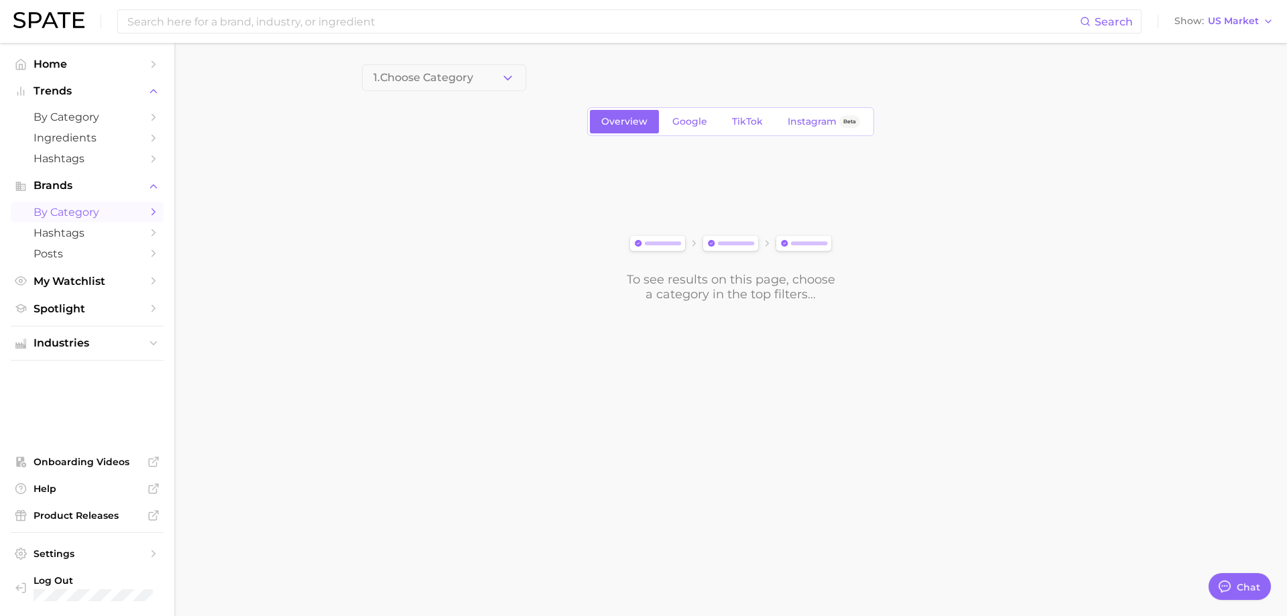
click at [504, 76] on polyline "button" at bounding box center [507, 77] width 7 height 3
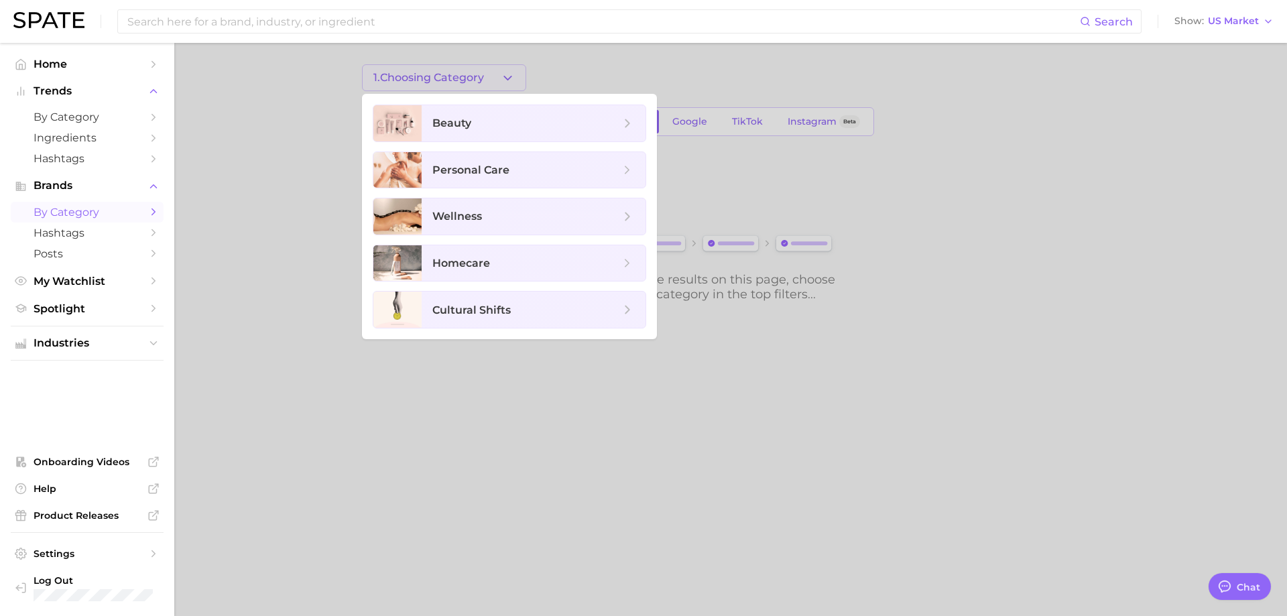
click at [99, 76] on ul "Home Trends by Category Ingredients Hashtags Brands by Category Hashtags Posts …" at bounding box center [87, 186] width 153 height 265
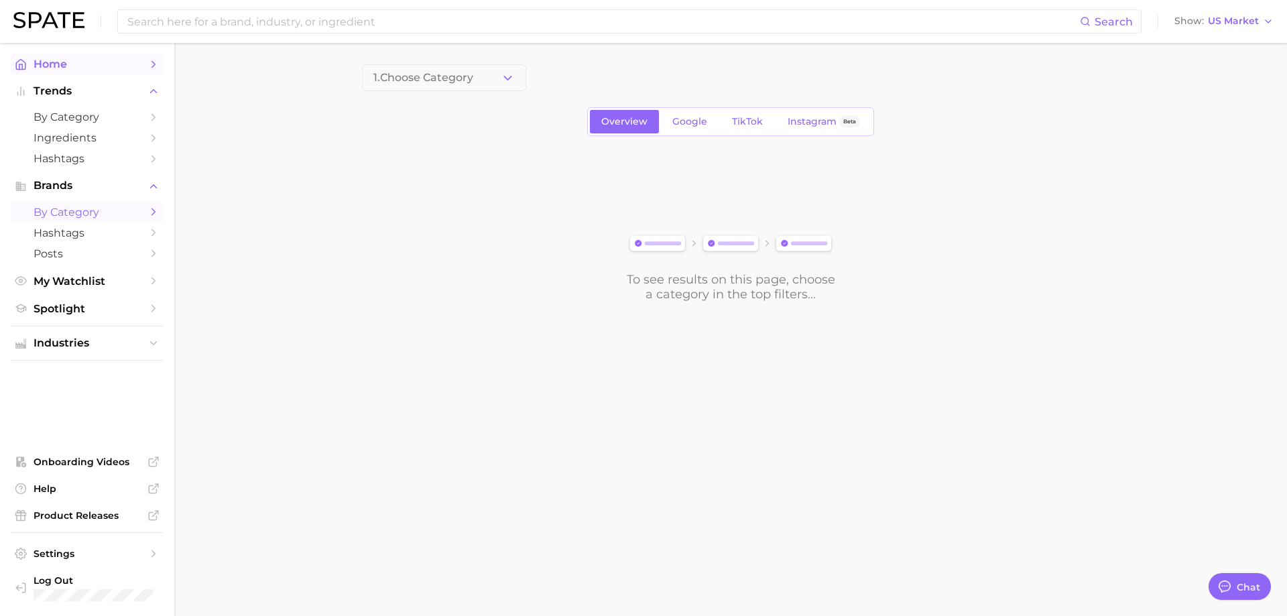
click at [99, 66] on span "Home" at bounding box center [87, 64] width 107 height 13
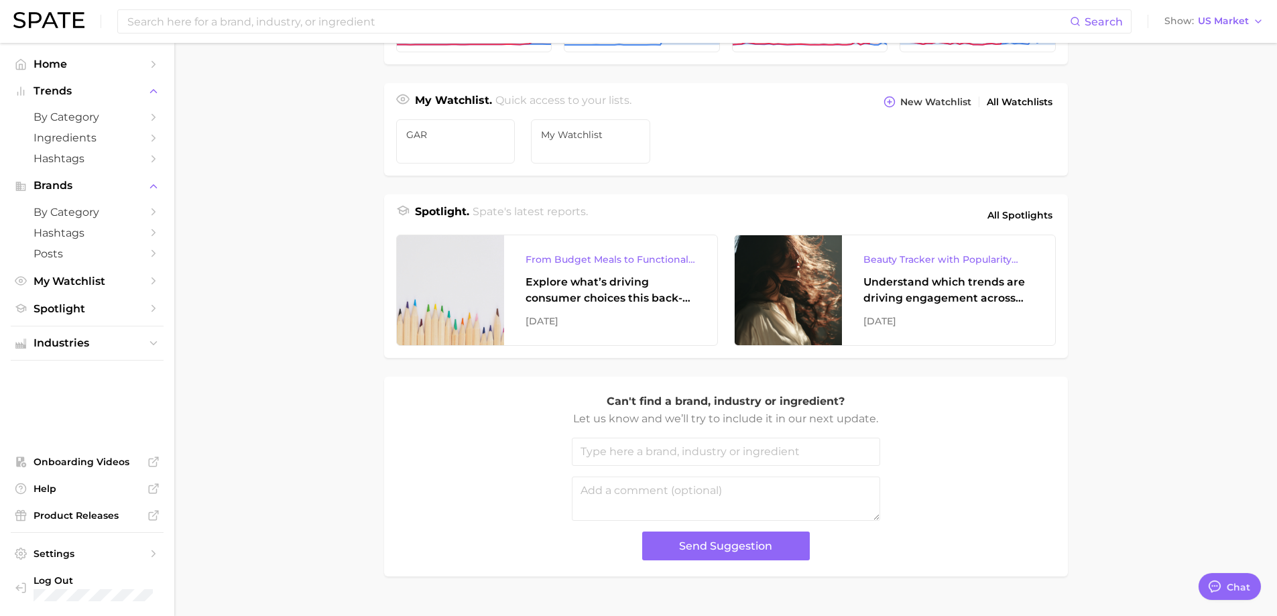
scroll to position [473, 0]
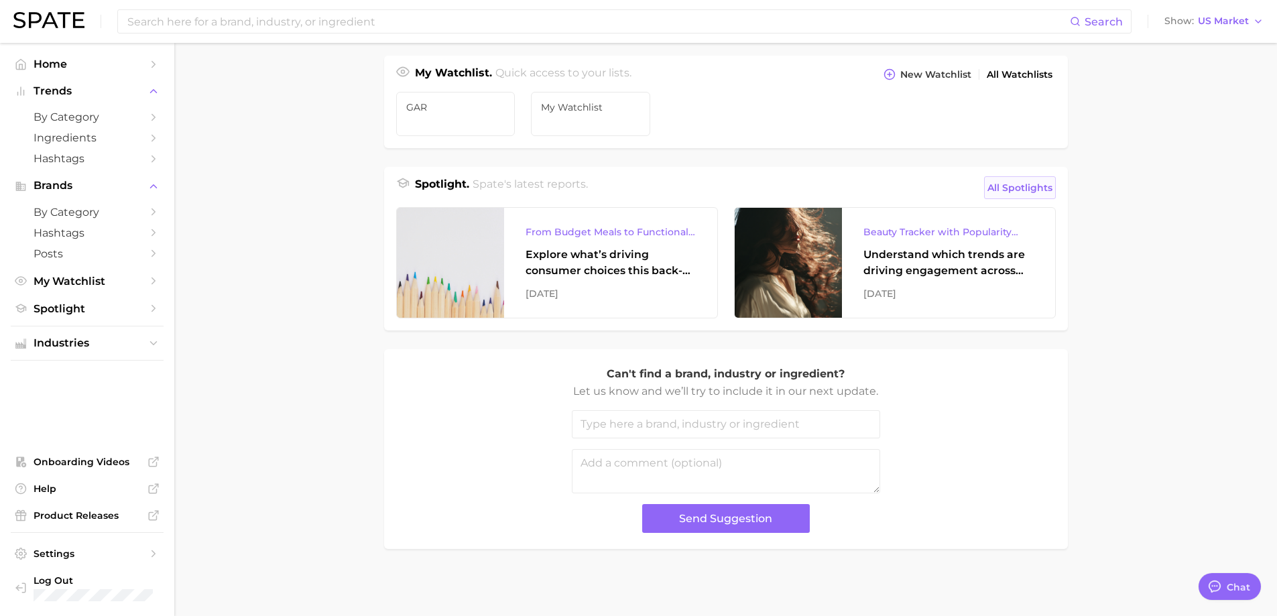
click at [1031, 185] on span "All Spotlights" at bounding box center [1019, 188] width 65 height 16
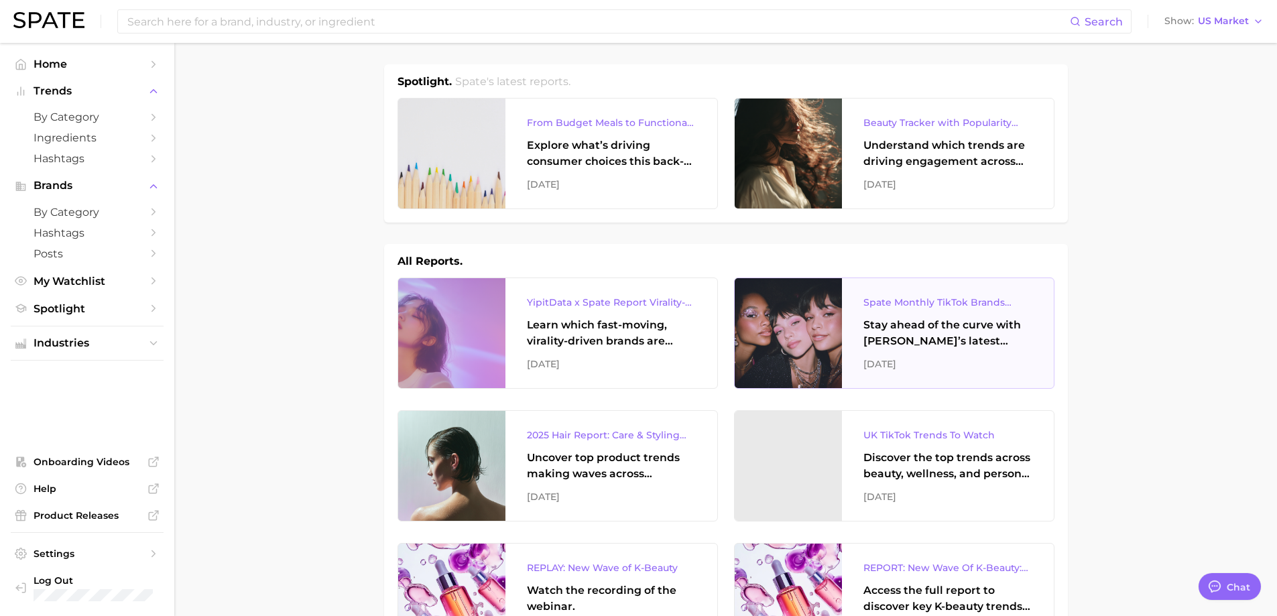
click at [919, 341] on div "Stay ahead of the curve with [PERSON_NAME]’s latest monthly tracker, spotlighti…" at bounding box center [947, 333] width 169 height 32
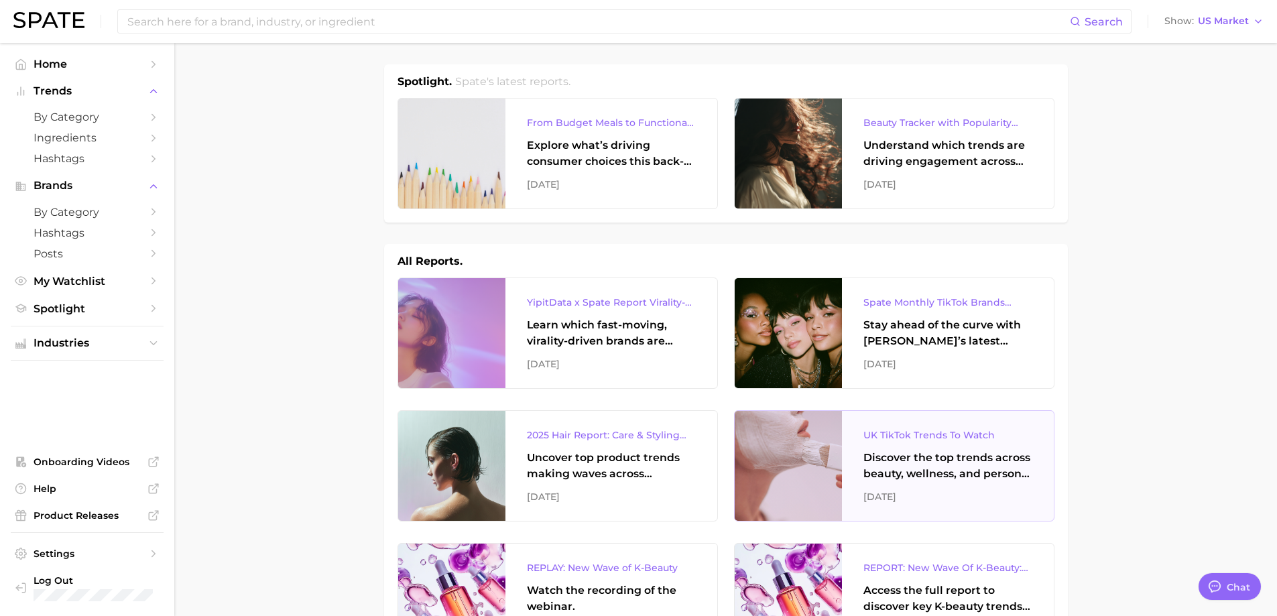
click at [985, 486] on div "UK TikTok Trends To Watch Discover the top trends across beauty, wellness, and …" at bounding box center [948, 466] width 212 height 110
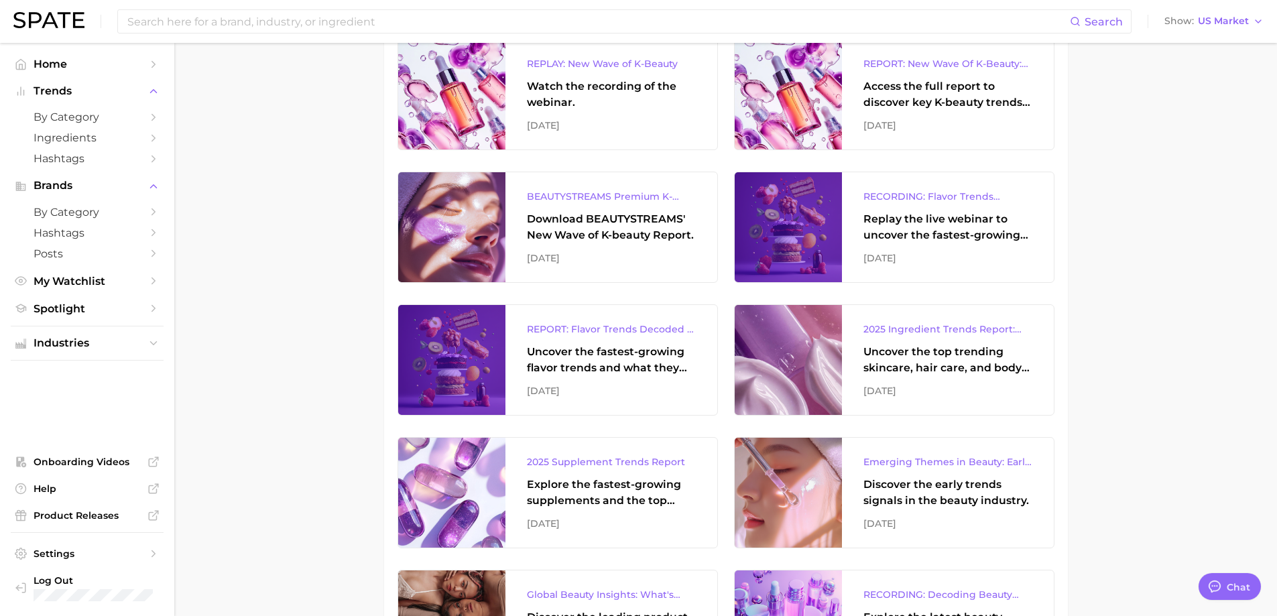
scroll to position [536, 0]
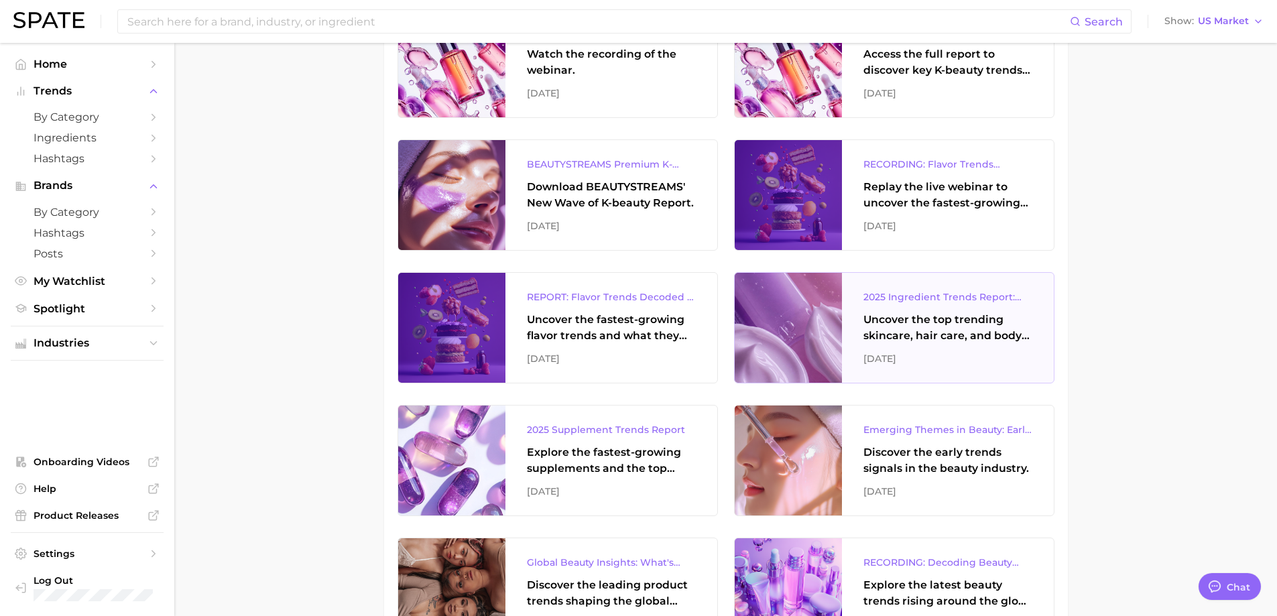
click at [954, 310] on div "2025 Ingredient Trends Report: The Ingredients Defining Beauty in [DATE] Uncove…" at bounding box center [948, 328] width 212 height 110
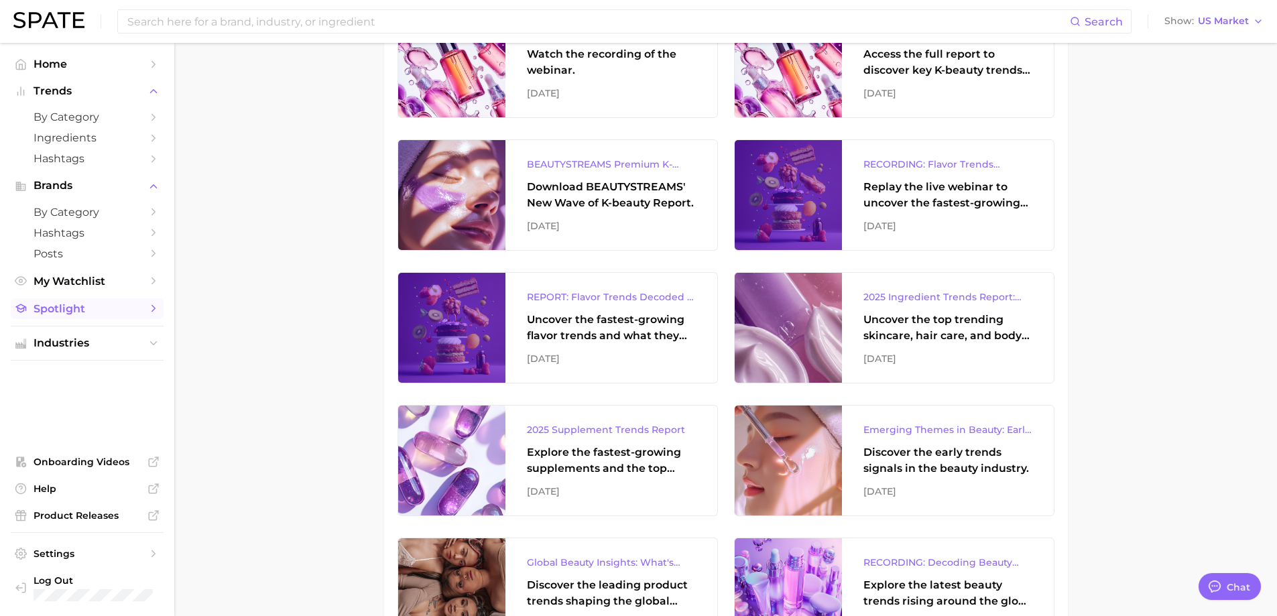
click at [116, 310] on span "Spotlight" at bounding box center [87, 308] width 107 height 13
click at [87, 113] on span "by Category" at bounding box center [87, 117] width 107 height 13
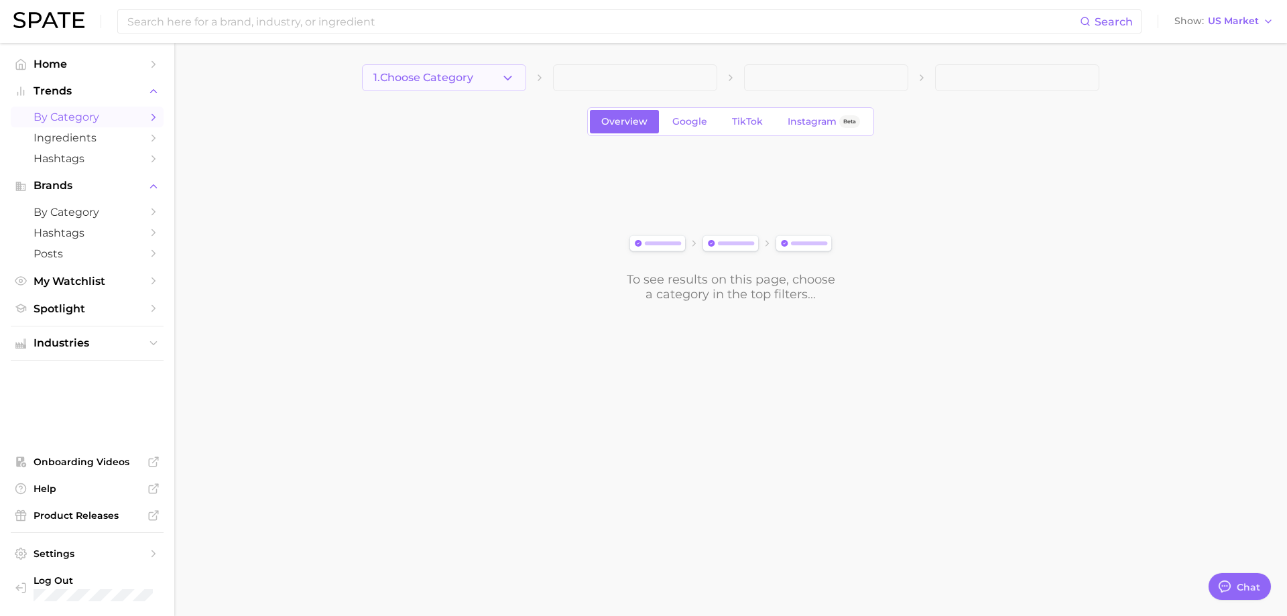
click at [424, 65] on button "1. Choose Category" at bounding box center [444, 77] width 164 height 27
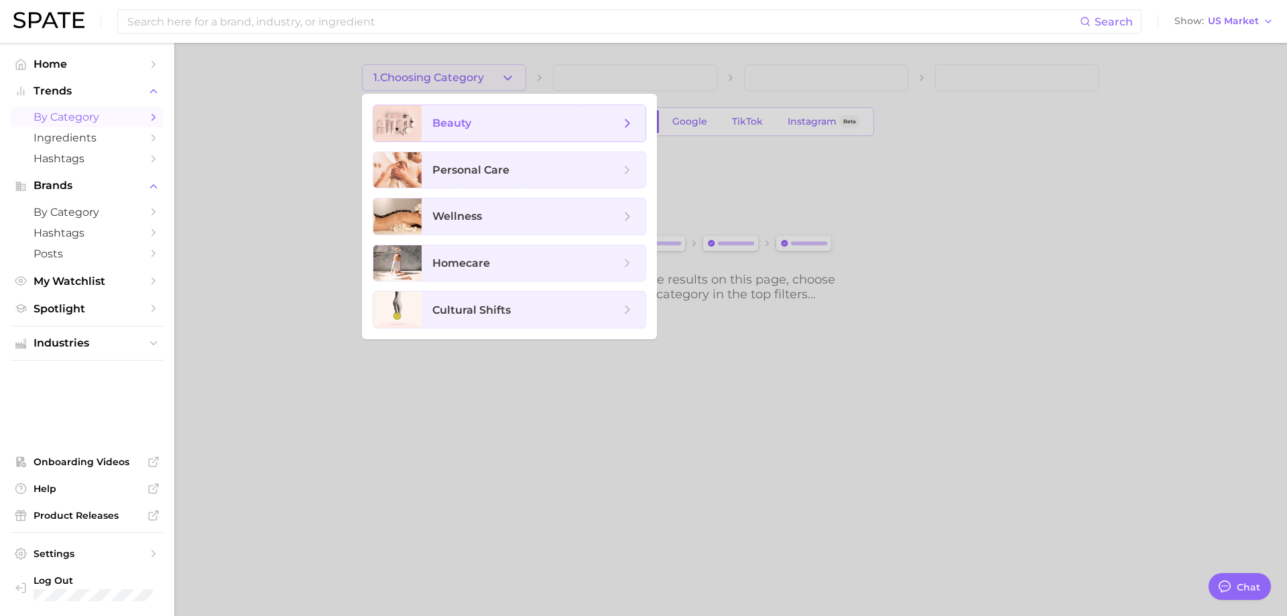
click at [464, 119] on span "beauty" at bounding box center [451, 123] width 39 height 13
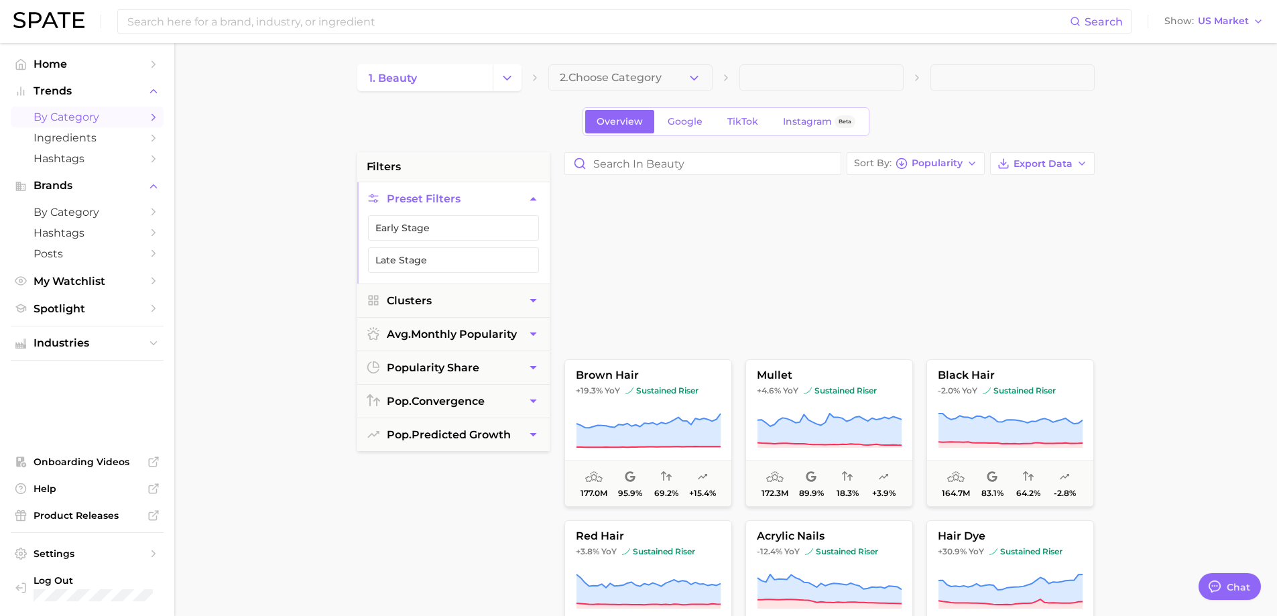
scroll to position [1675, 0]
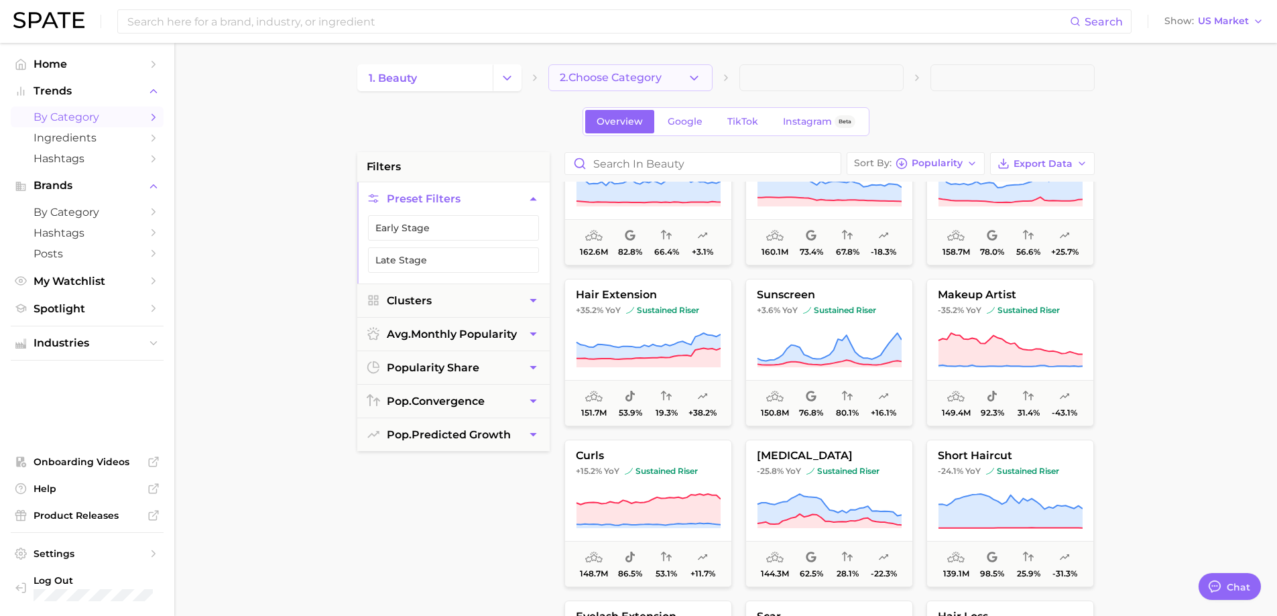
click at [674, 68] on button "2. Choose Category" at bounding box center [630, 77] width 164 height 27
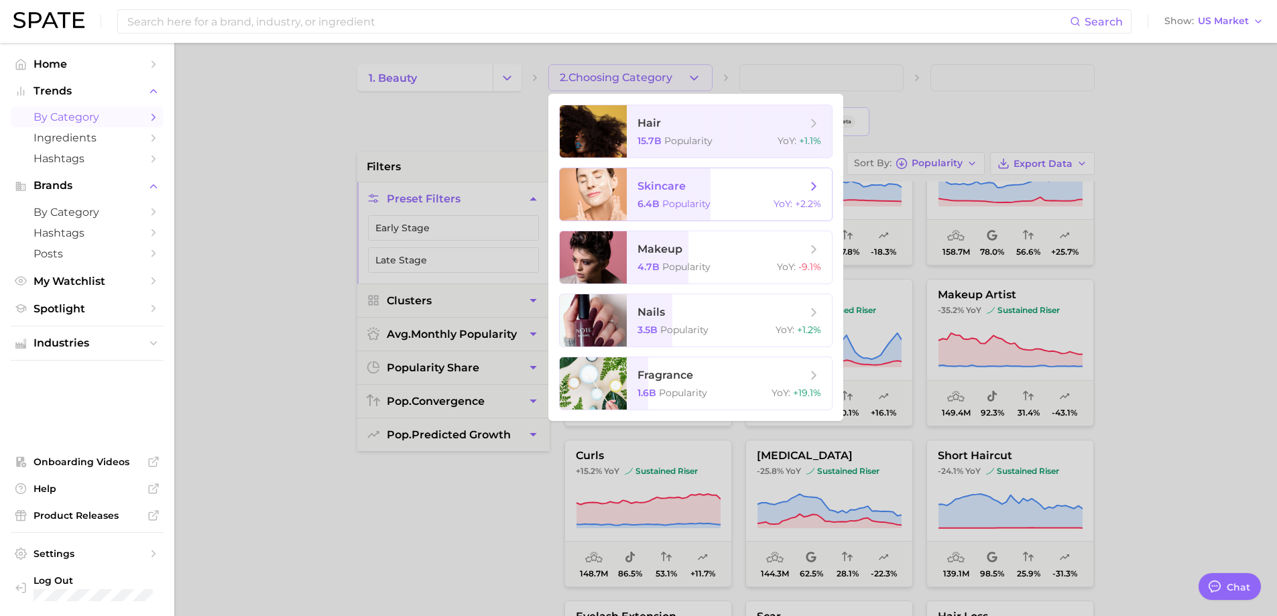
click at [718, 210] on span "skincare 6.4b Popularity YoY : +2.2%" at bounding box center [729, 194] width 205 height 52
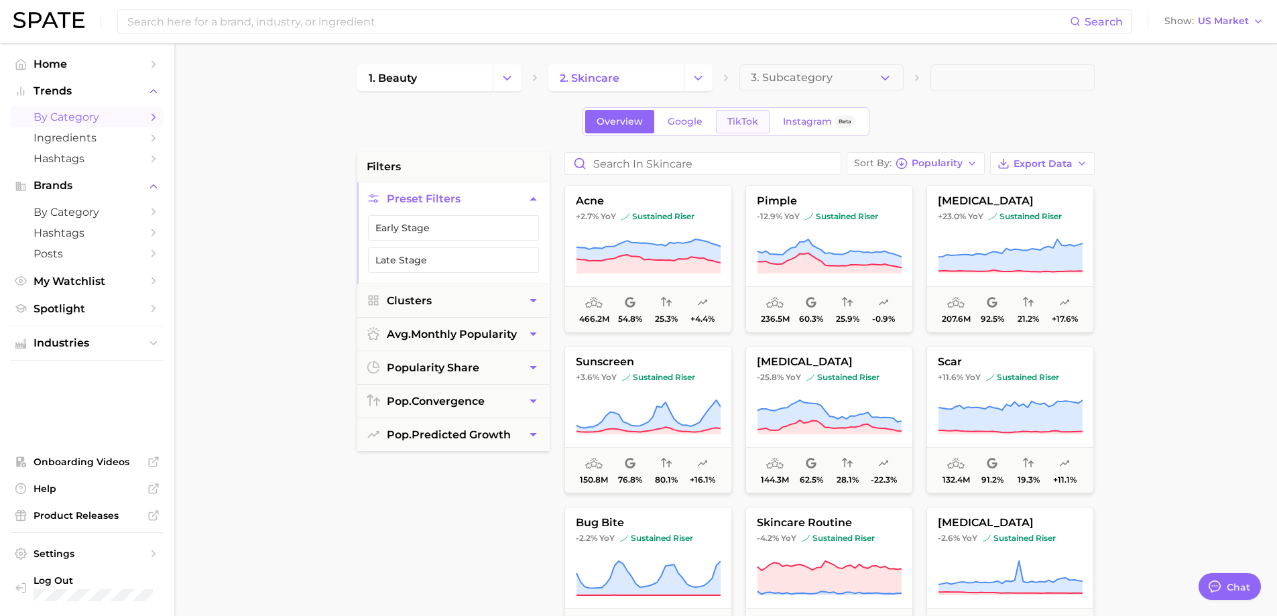
click at [732, 124] on span "TikTok" at bounding box center [742, 121] width 31 height 11
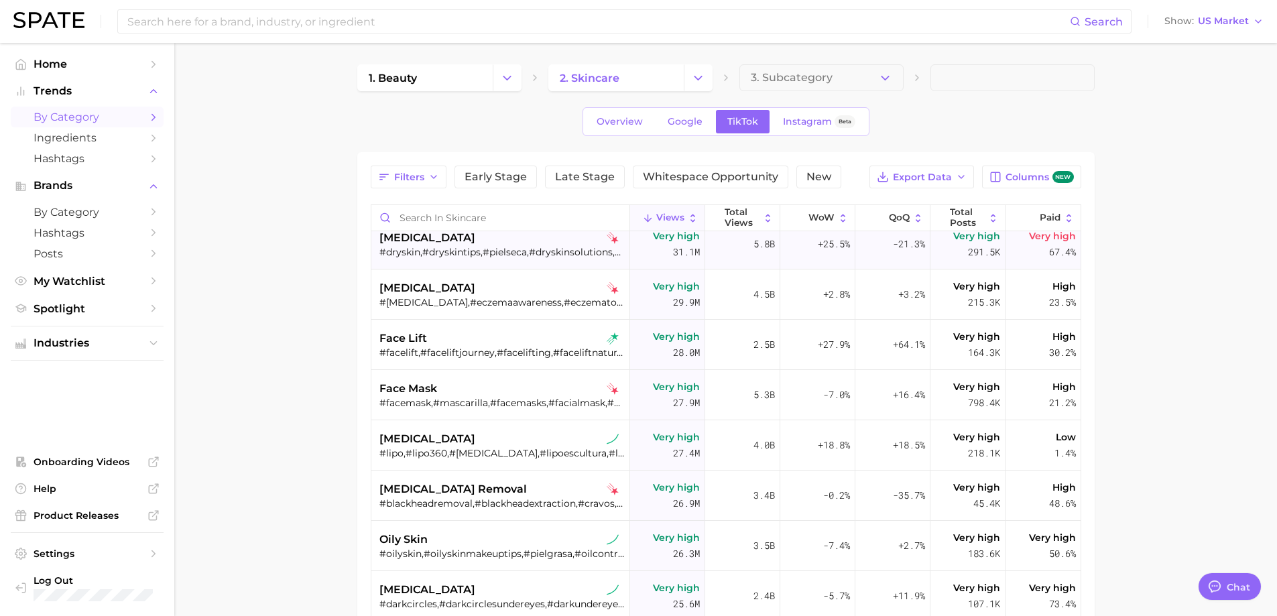
scroll to position [1072, 0]
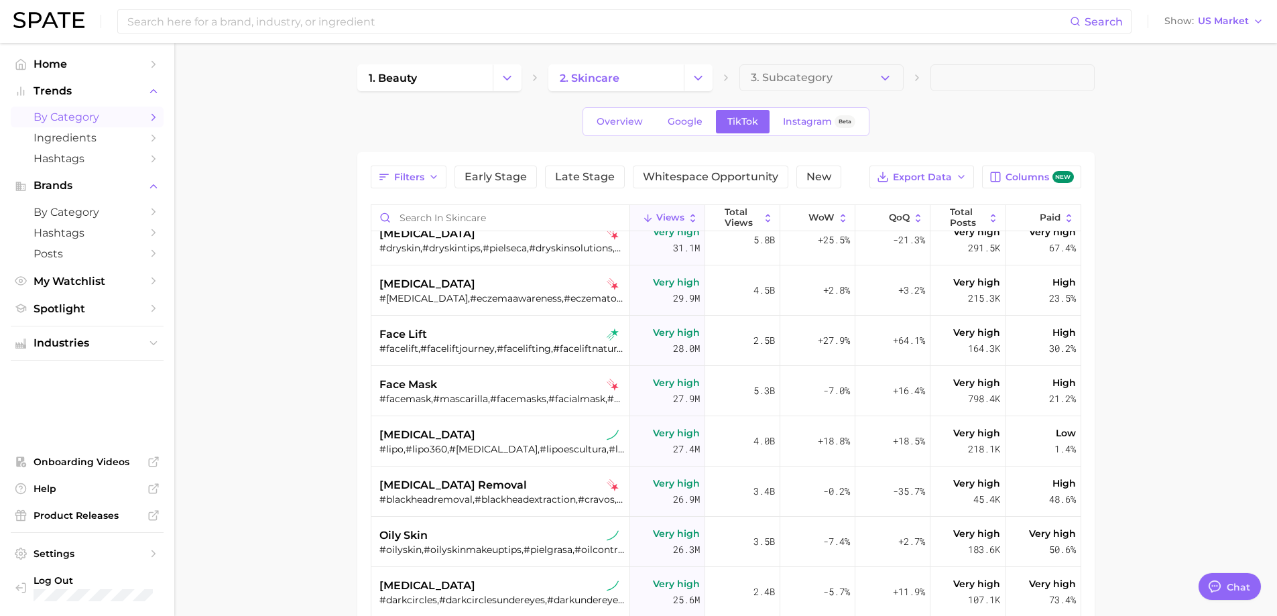
click at [961, 83] on span at bounding box center [1012, 77] width 164 height 27
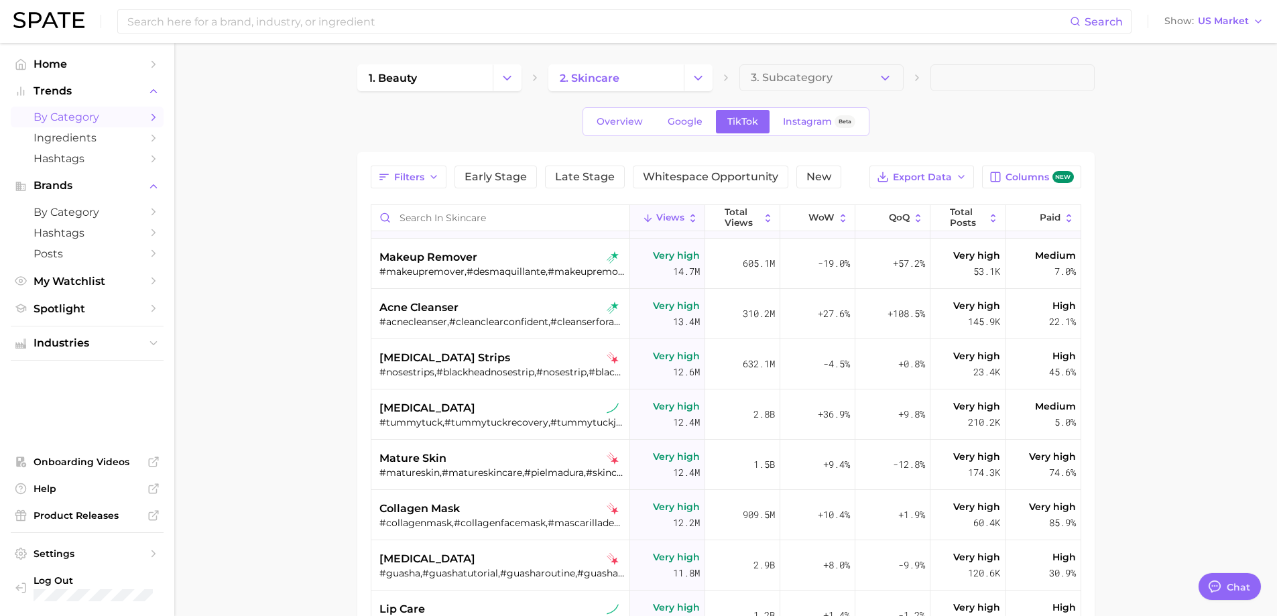
scroll to position [2212, 0]
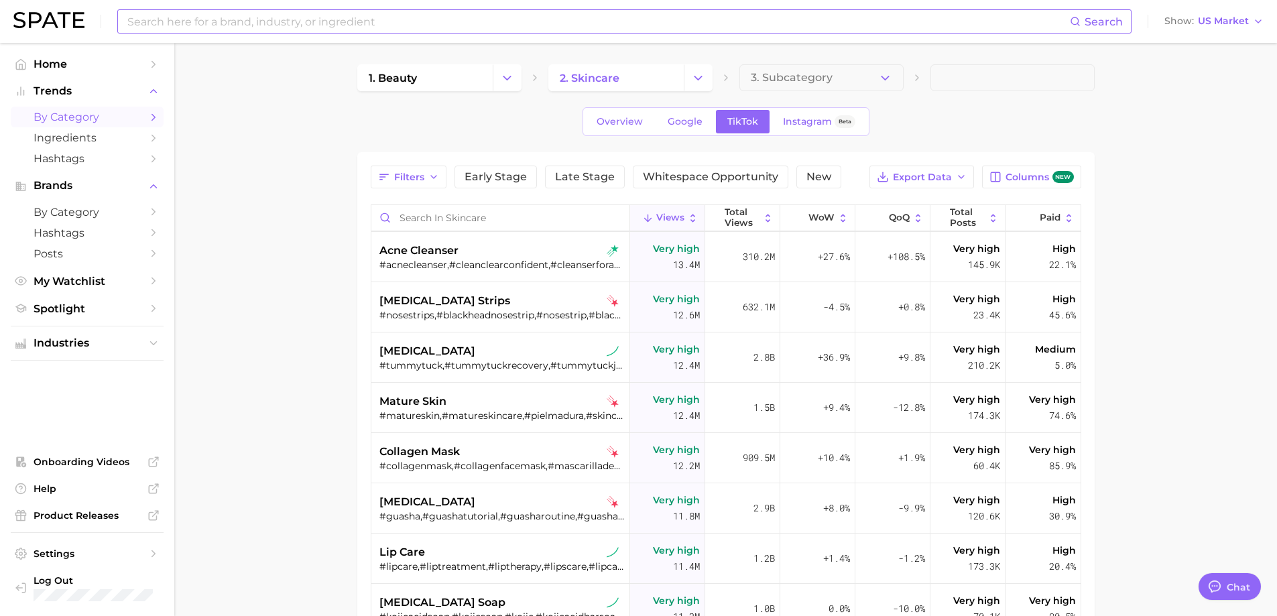
click at [381, 19] on input at bounding box center [598, 21] width 944 height 23
type input "texture"
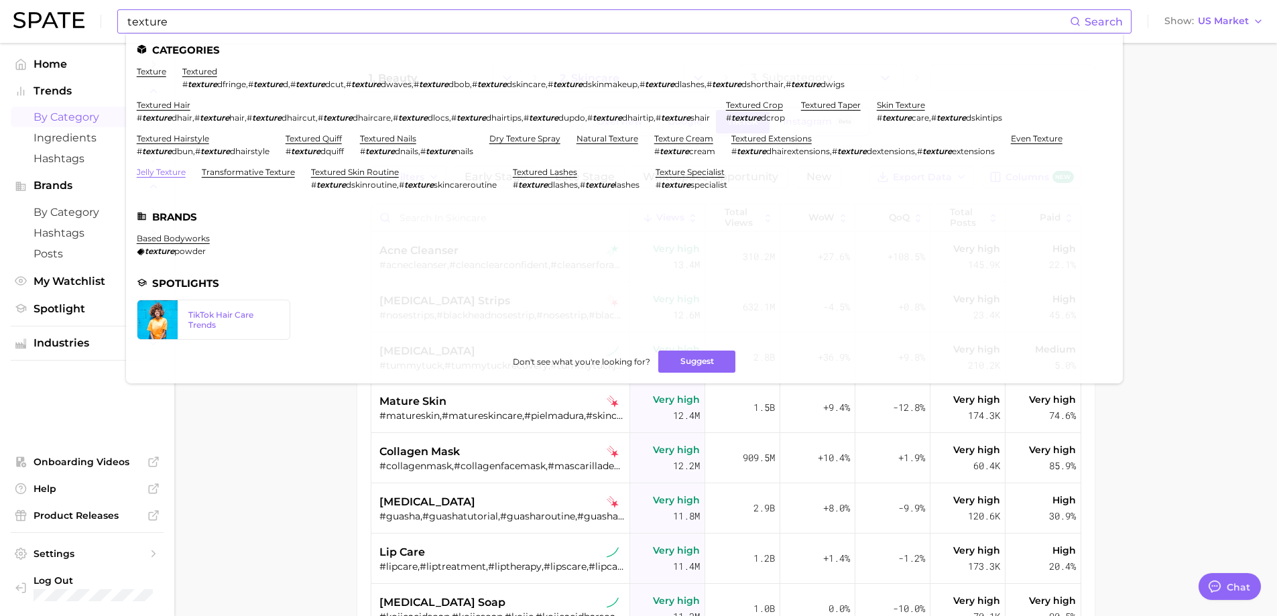
click at [177, 174] on link "jelly texture" at bounding box center [161, 172] width 49 height 10
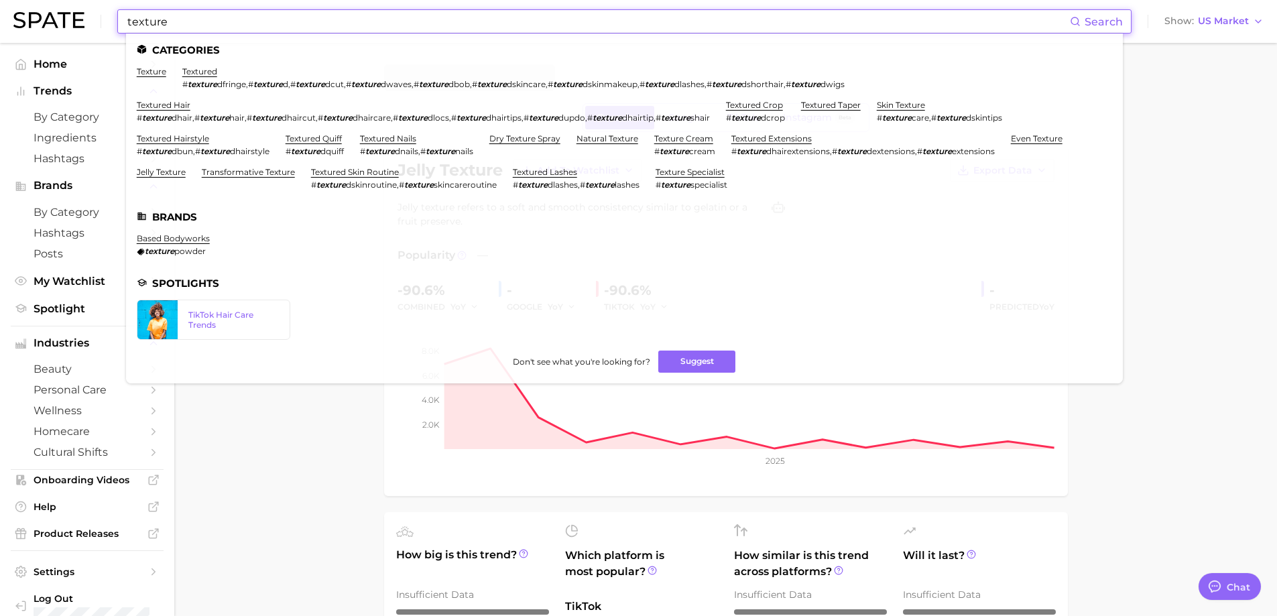
click at [243, 13] on input "texture" at bounding box center [598, 21] width 944 height 23
click at [149, 76] on li "texture" at bounding box center [151, 77] width 29 height 23
click at [153, 71] on link "texture" at bounding box center [151, 71] width 29 height 10
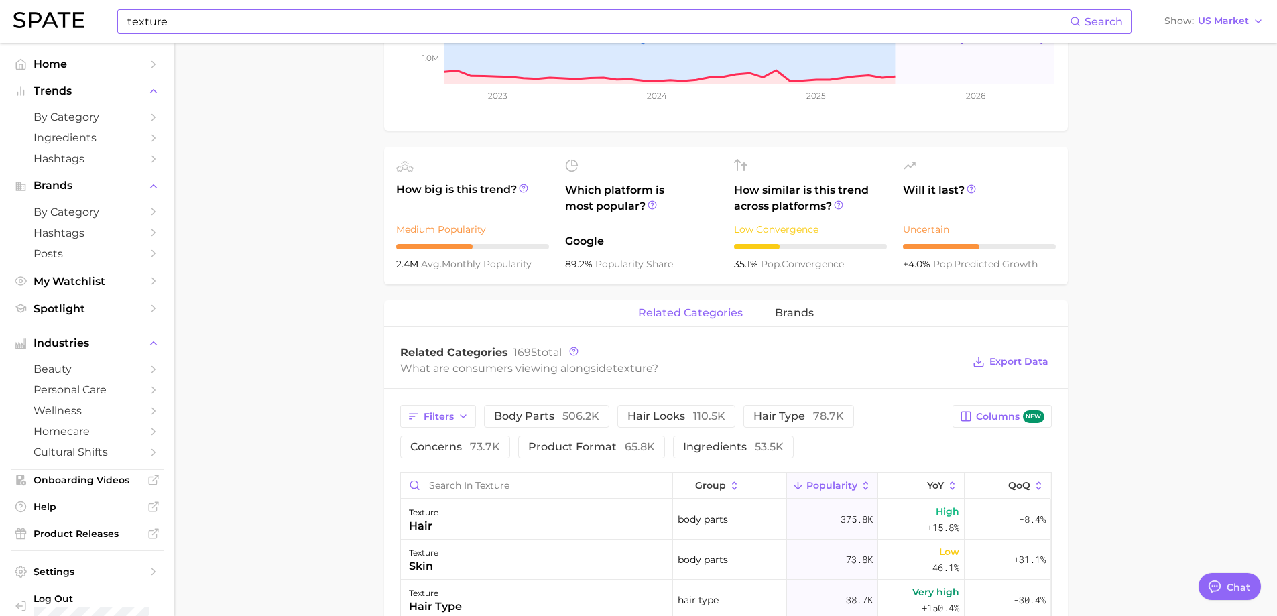
scroll to position [335, 0]
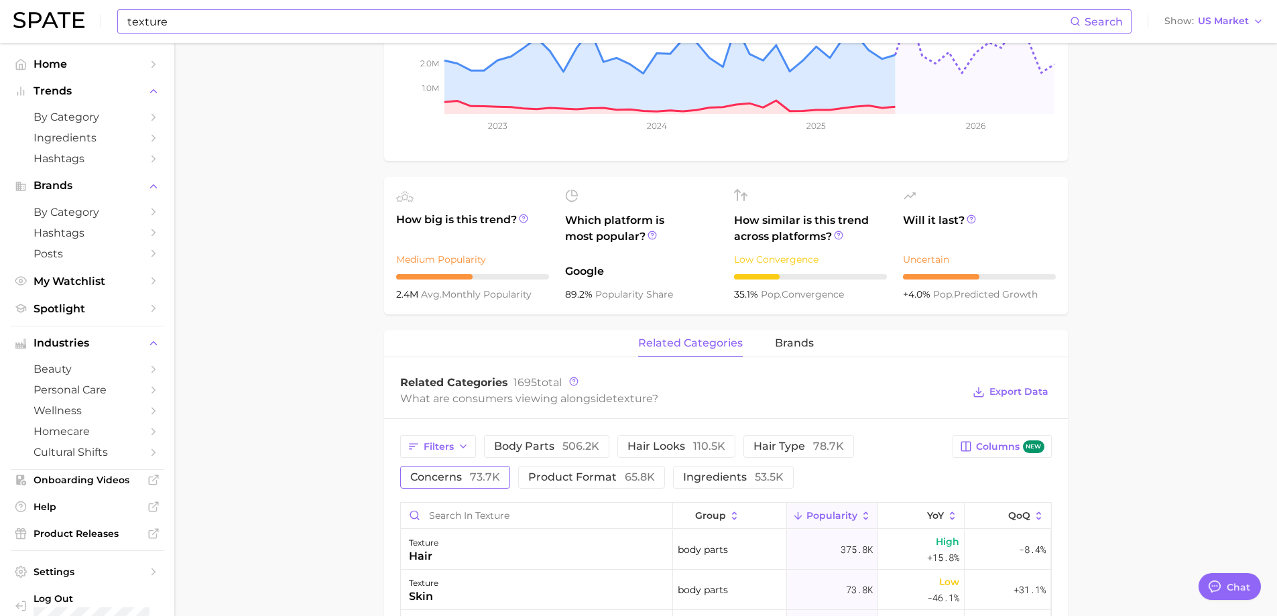
click at [474, 470] on span "73.7k" at bounding box center [485, 476] width 30 height 13
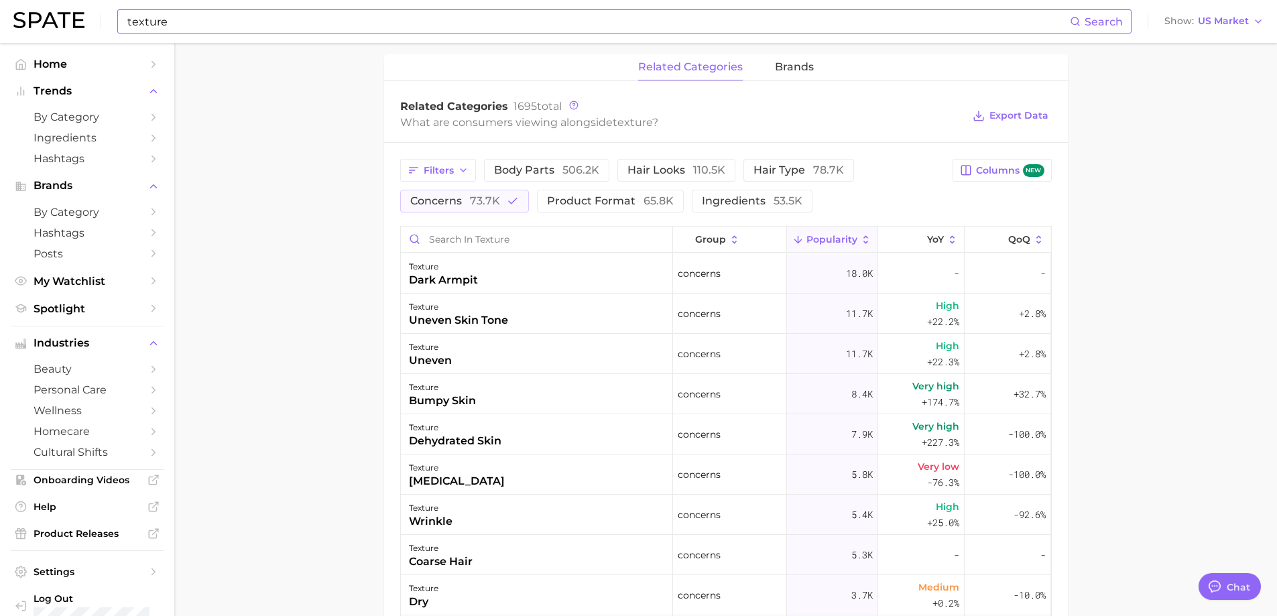
scroll to position [603, 0]
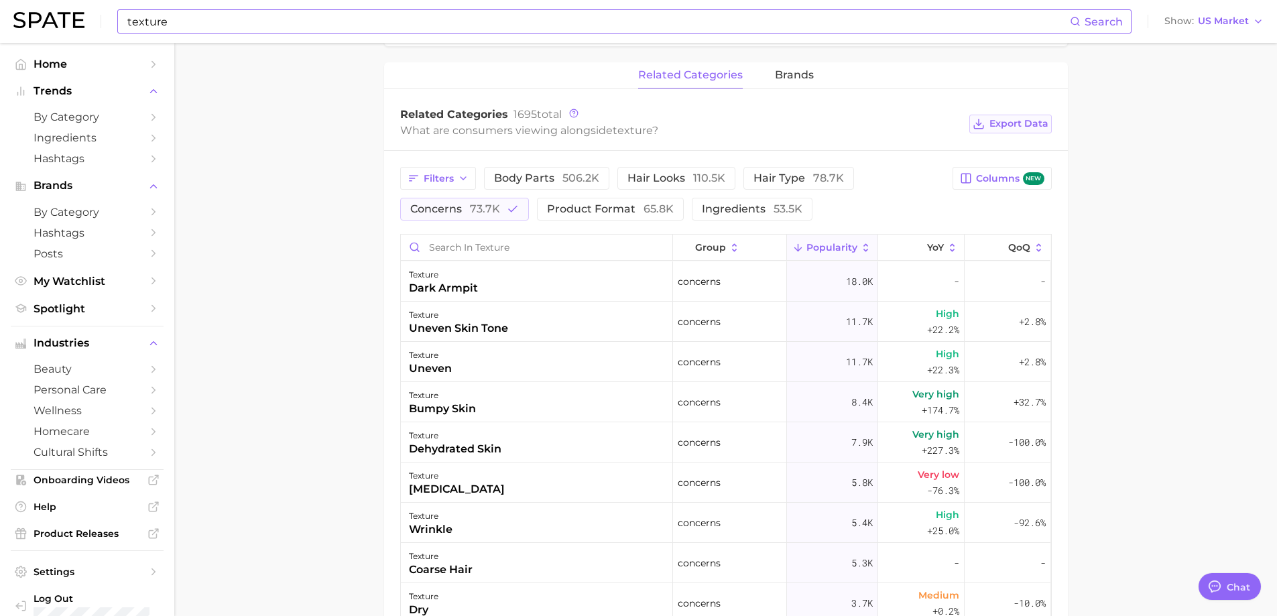
click at [1031, 123] on span "Export Data" at bounding box center [1018, 123] width 59 height 11
click at [1153, 355] on main "texture Overview Google TikTok Instagram Beta texture Add to Watchlist Export D…" at bounding box center [725, 186] width 1102 height 1493
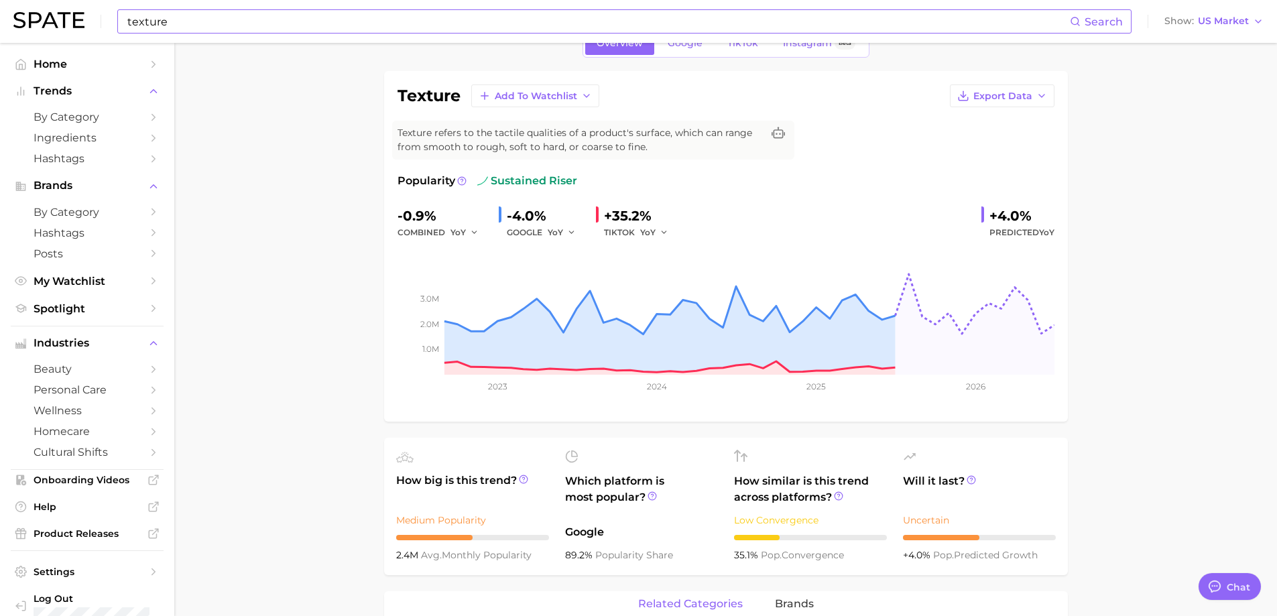
scroll to position [0, 0]
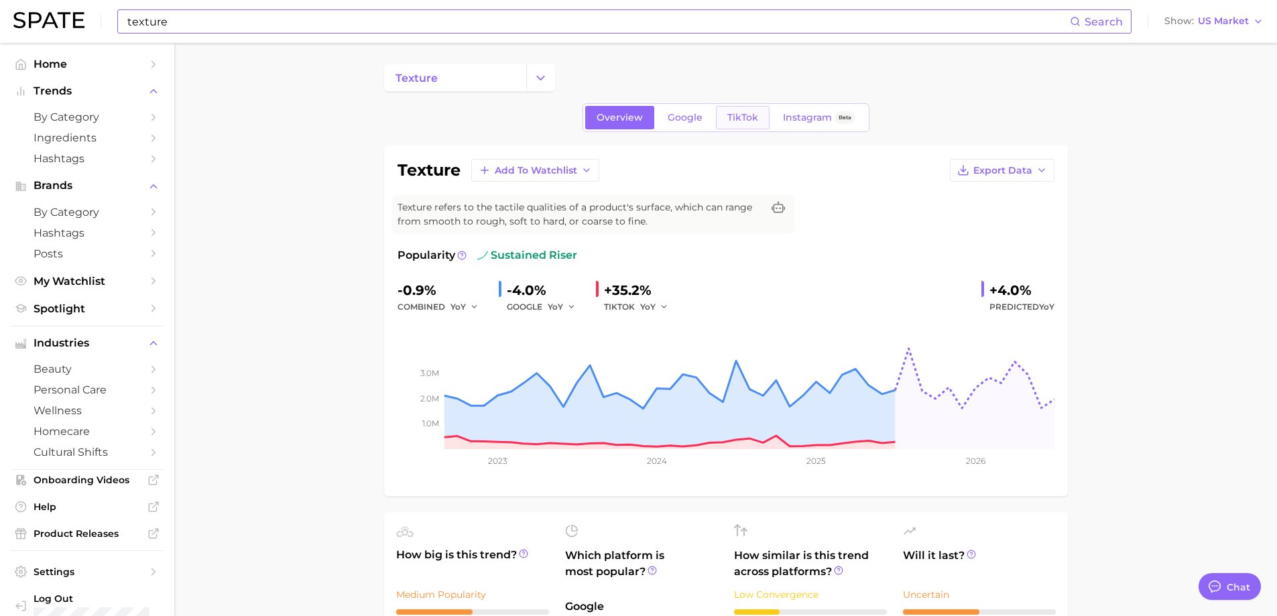
click at [743, 115] on span "TikTok" at bounding box center [742, 117] width 31 height 11
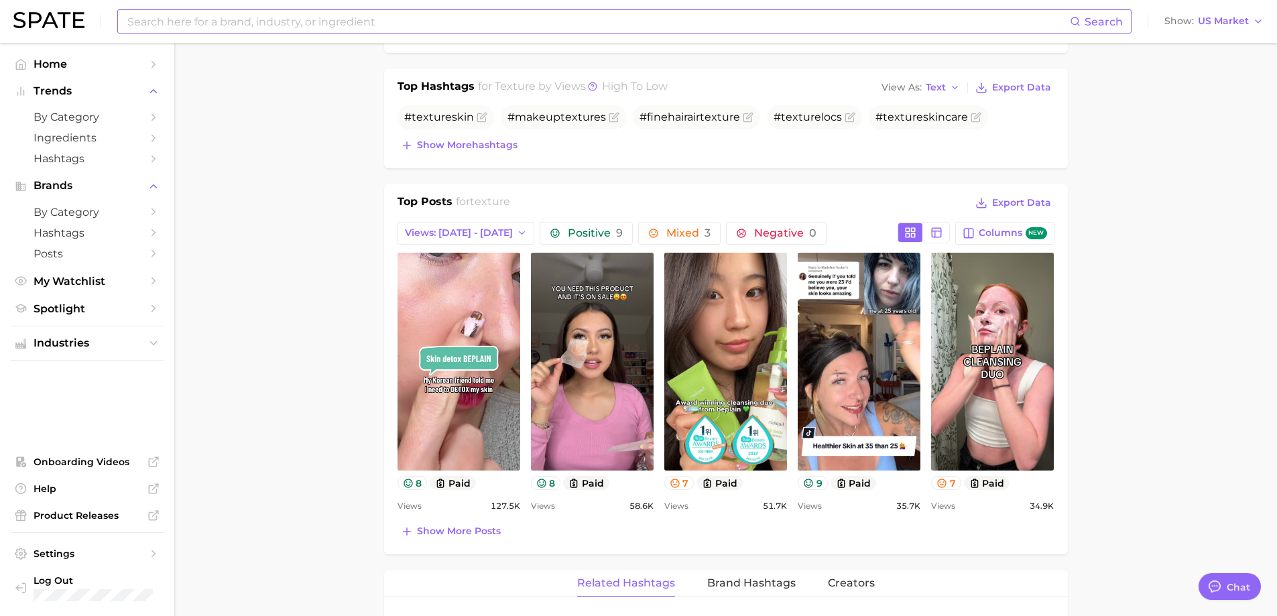
scroll to position [603, 0]
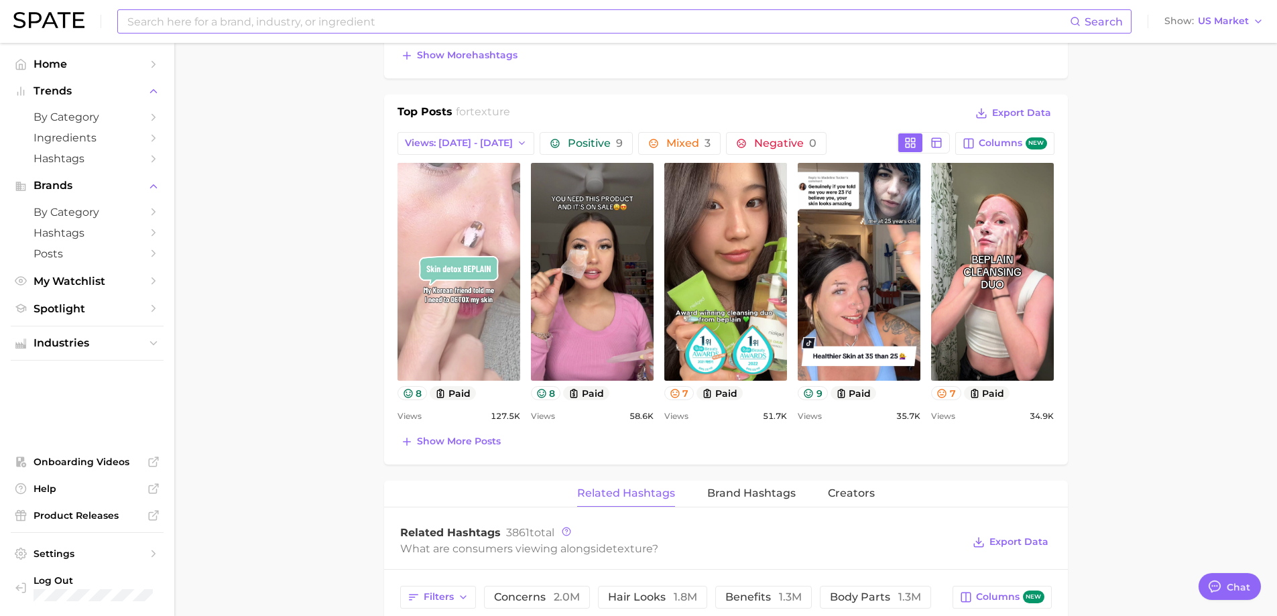
click at [501, 329] on link "view post on TikTok" at bounding box center [458, 272] width 123 height 218
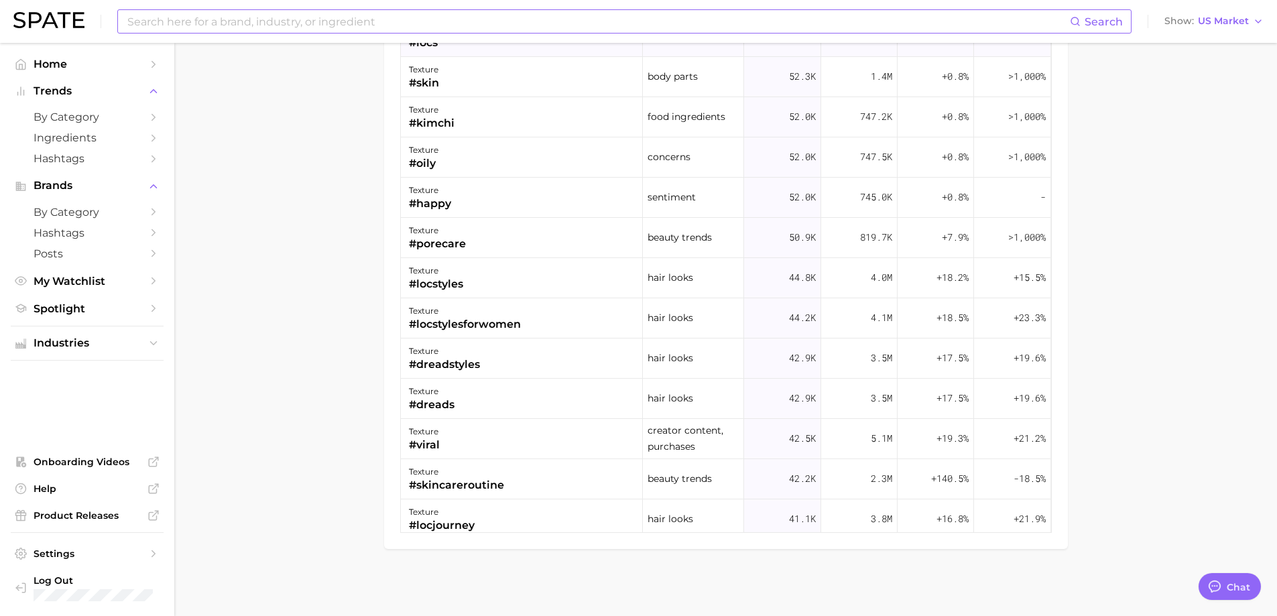
scroll to position [335, 0]
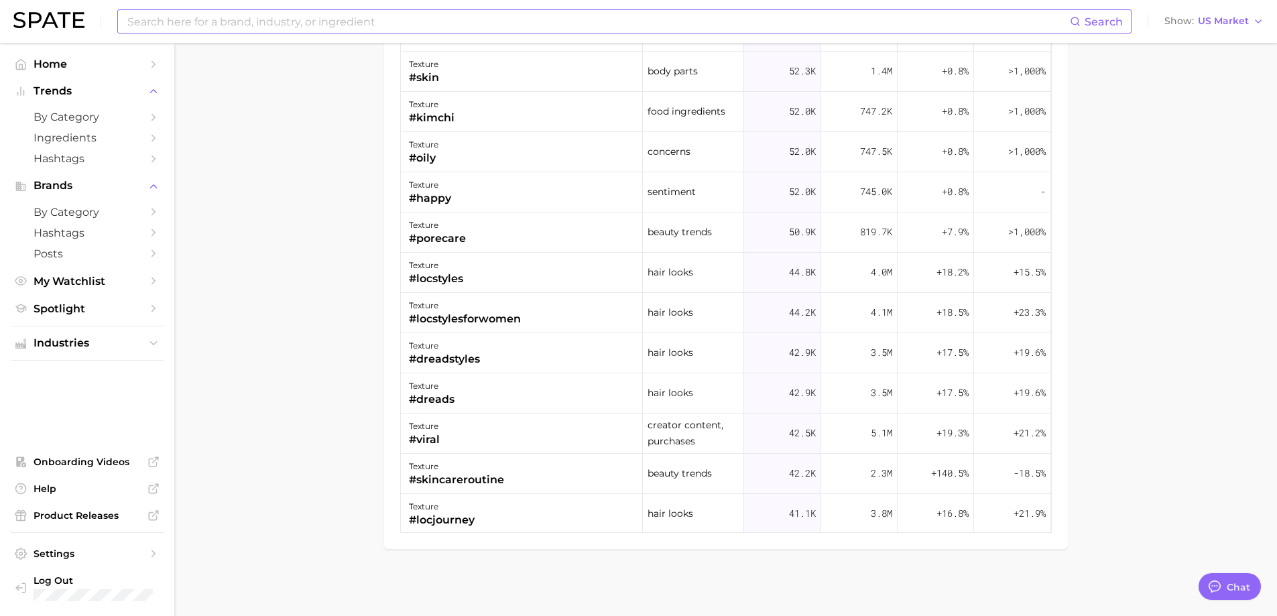
type input "texture"
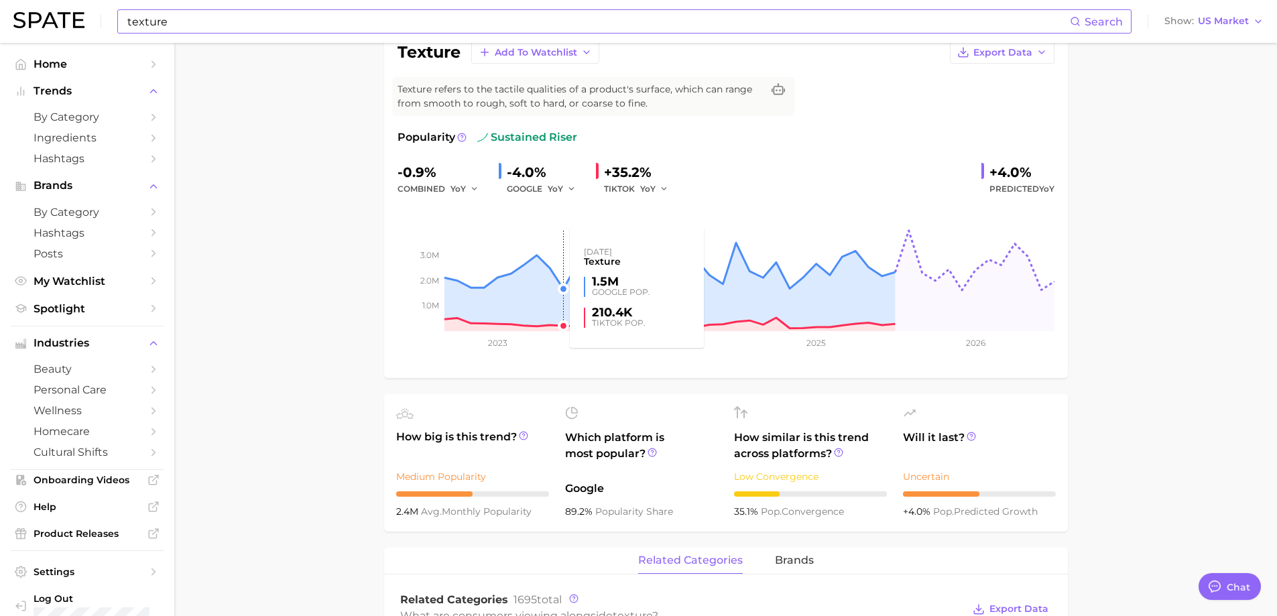
scroll to position [402, 0]
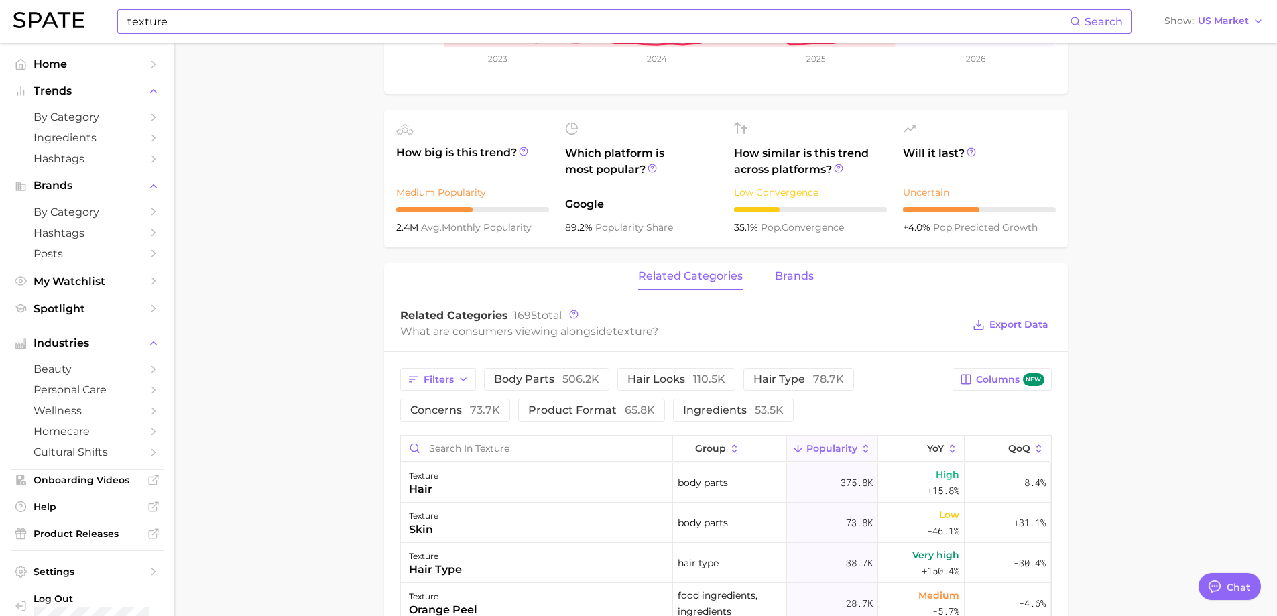
click at [810, 267] on button "brands" at bounding box center [794, 276] width 39 height 26
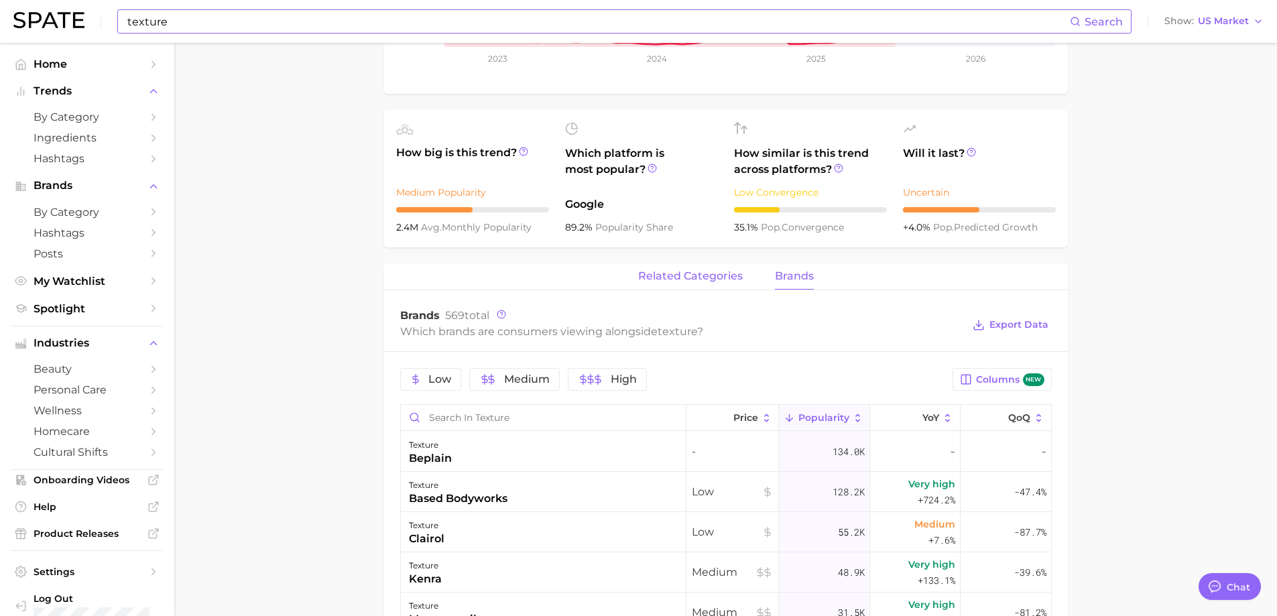
click at [708, 271] on span "related categories" at bounding box center [690, 276] width 105 height 12
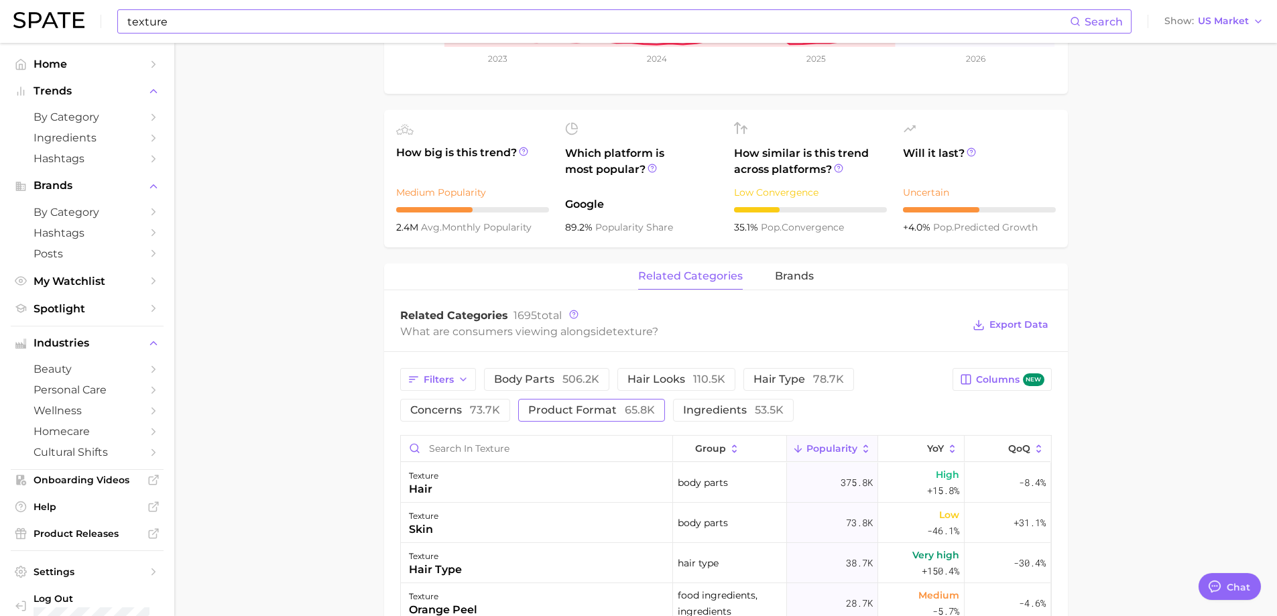
click at [620, 415] on span "product format 65.8k" at bounding box center [591, 410] width 127 height 11
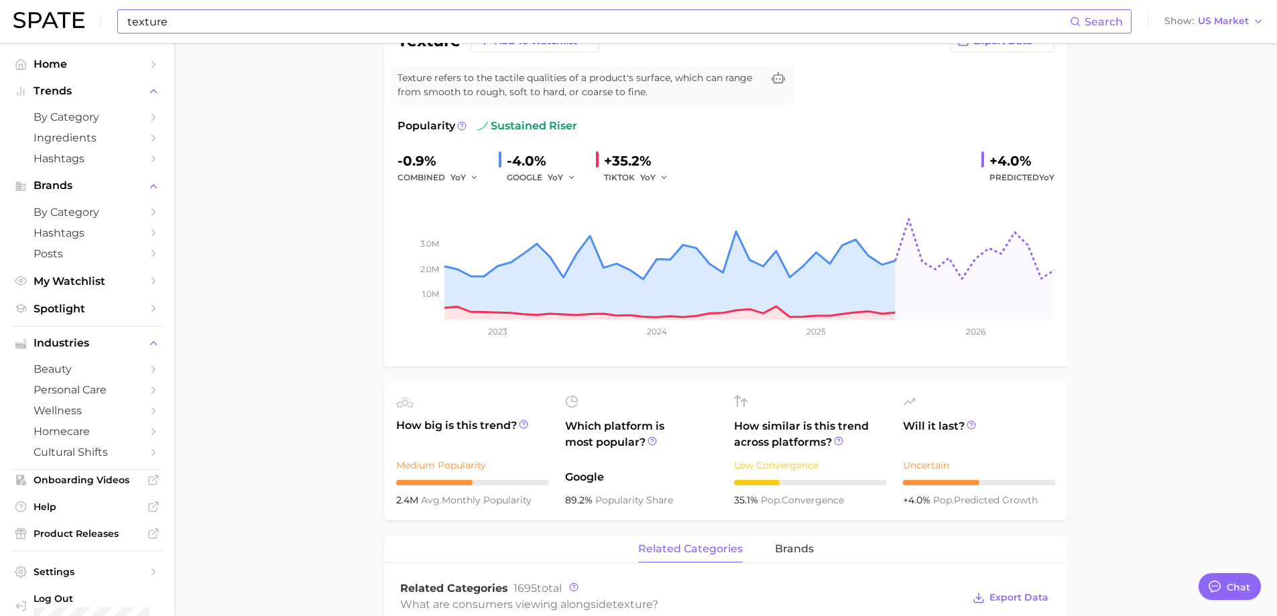
scroll to position [0, 0]
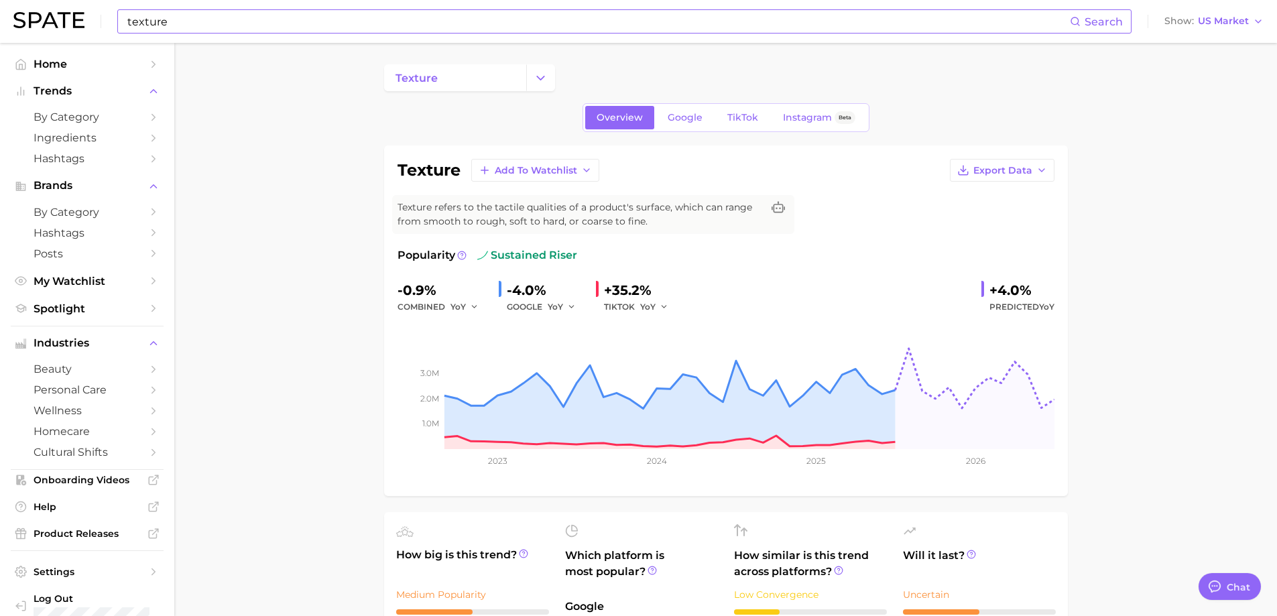
click at [228, 22] on input "texture" at bounding box center [598, 21] width 944 height 23
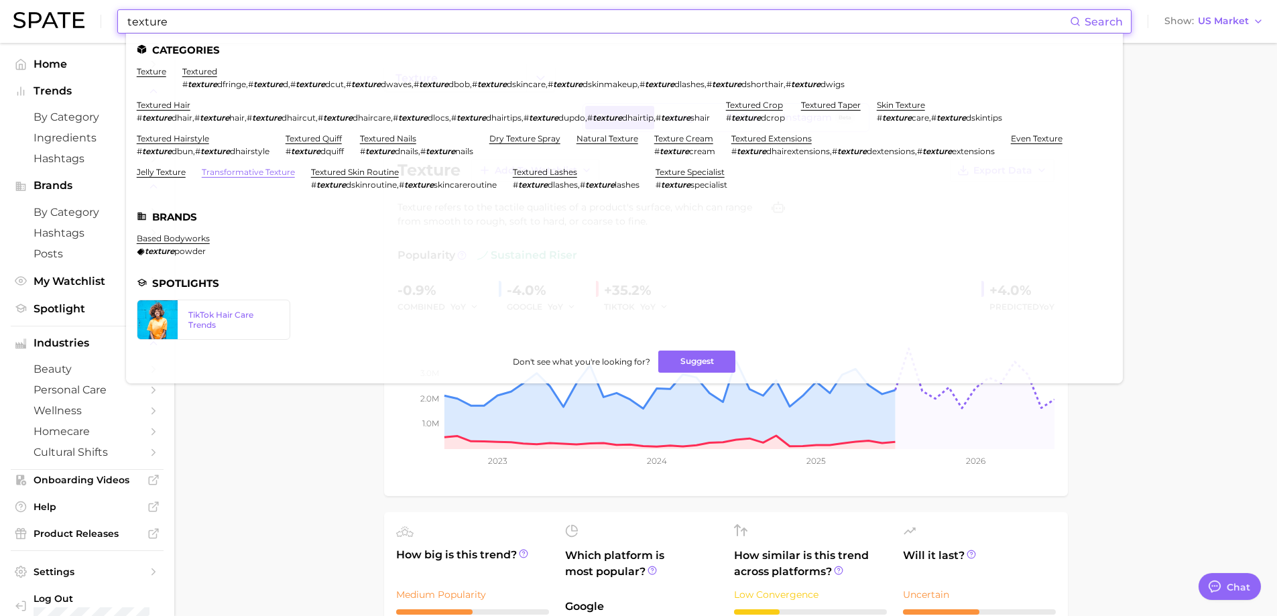
click at [278, 172] on link "transformative texture" at bounding box center [248, 172] width 93 height 10
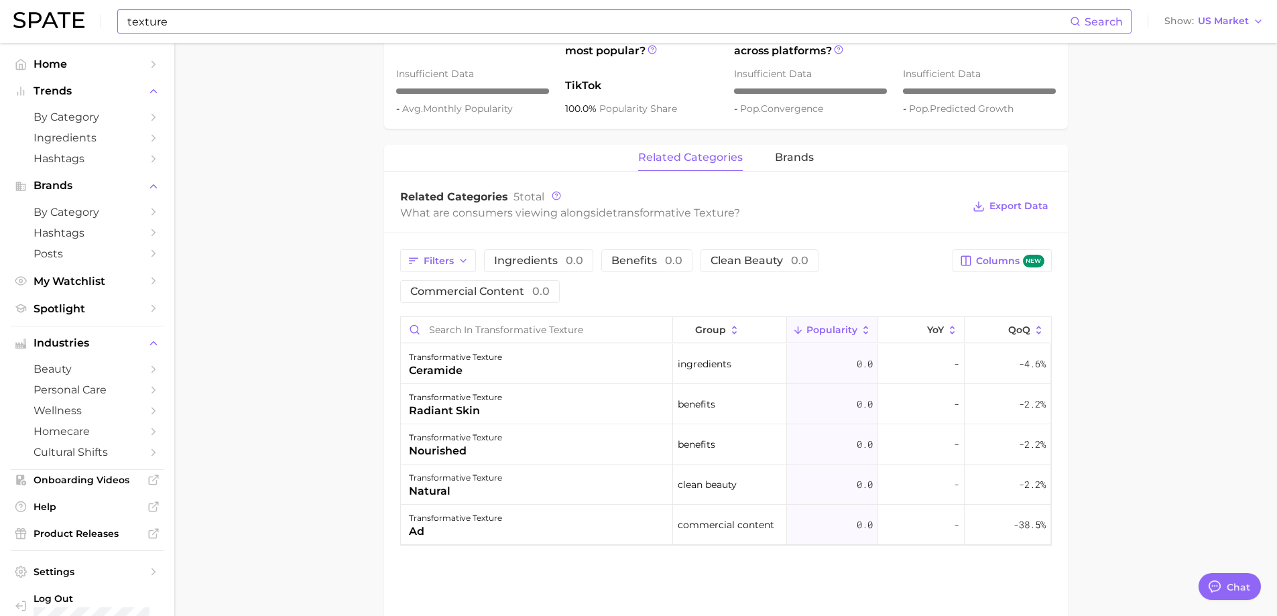
scroll to position [536, 0]
click at [109, 310] on span "Spotlight" at bounding box center [87, 308] width 107 height 13
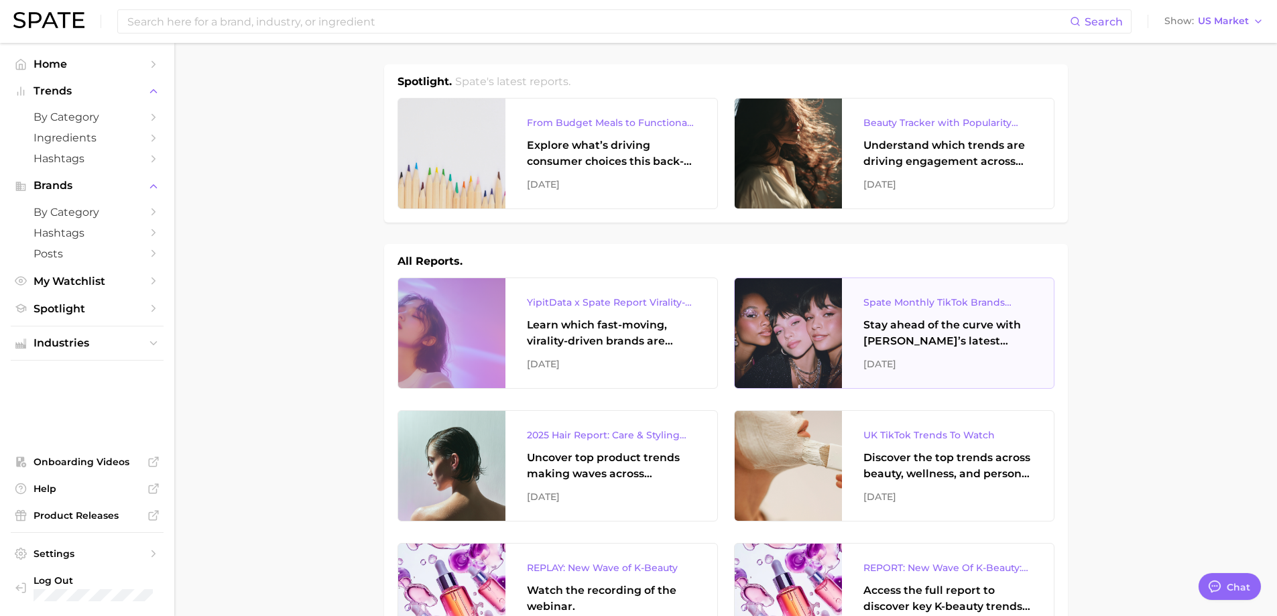
click at [989, 344] on div "Stay ahead of the curve with [PERSON_NAME]’s latest monthly tracker, spotlighti…" at bounding box center [947, 333] width 169 height 32
click at [993, 361] on div "[DATE]" at bounding box center [947, 364] width 169 height 16
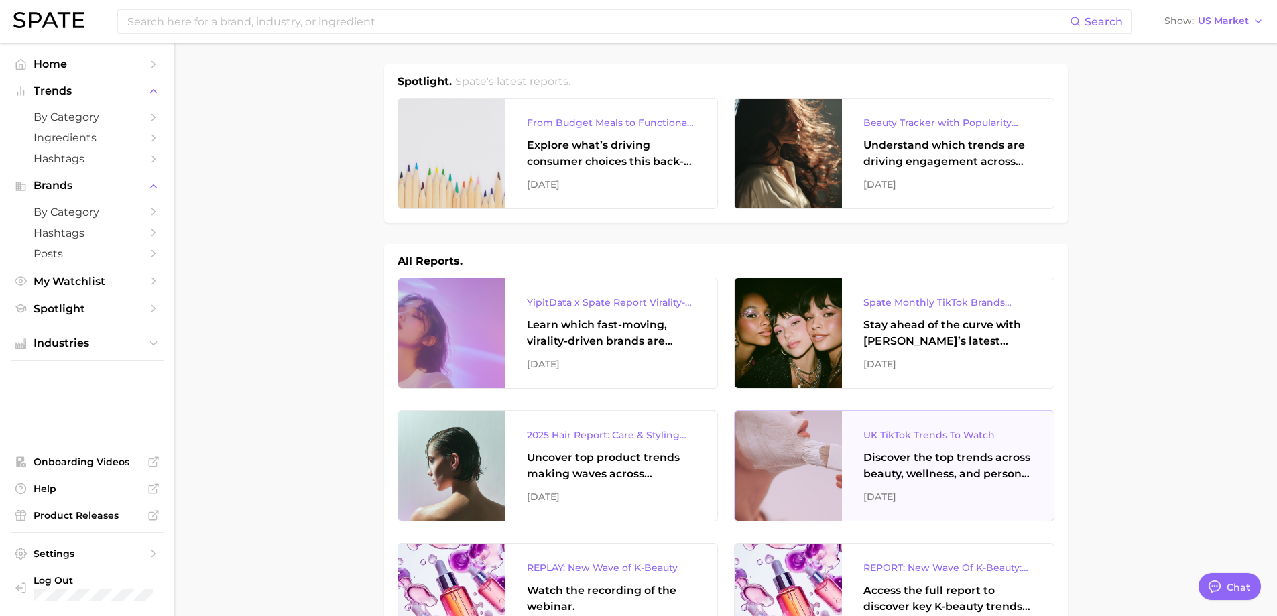
click at [936, 479] on div "Discover the top trends across beauty, wellness, and personal care on TikTok [G…" at bounding box center [947, 466] width 169 height 32
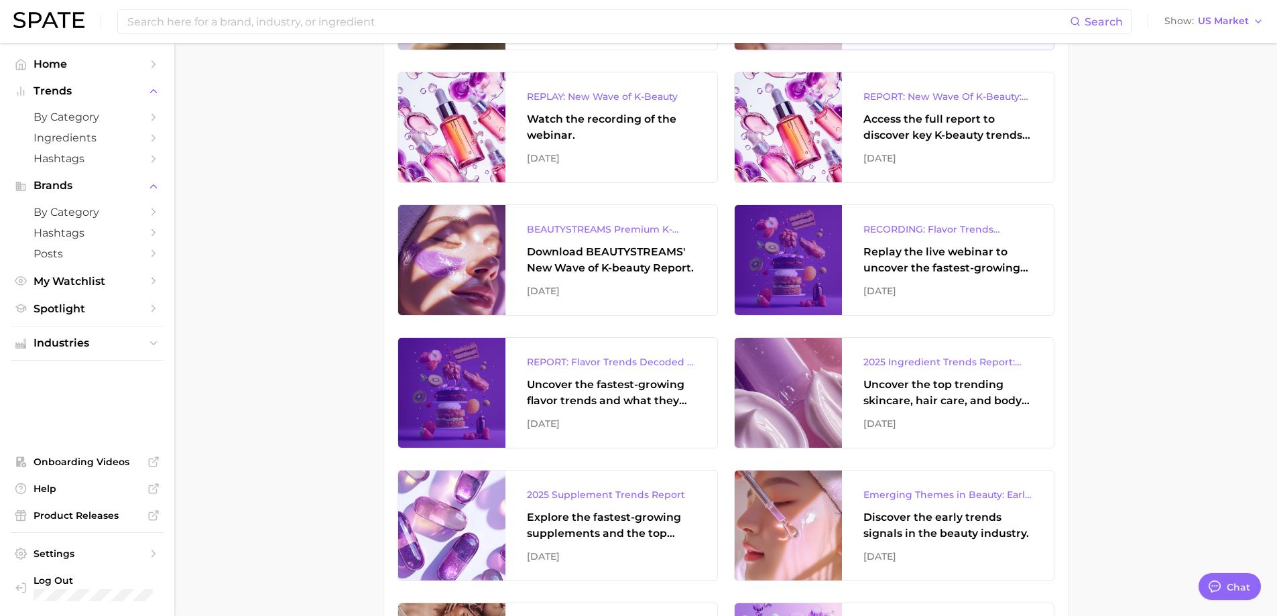
scroll to position [536, 0]
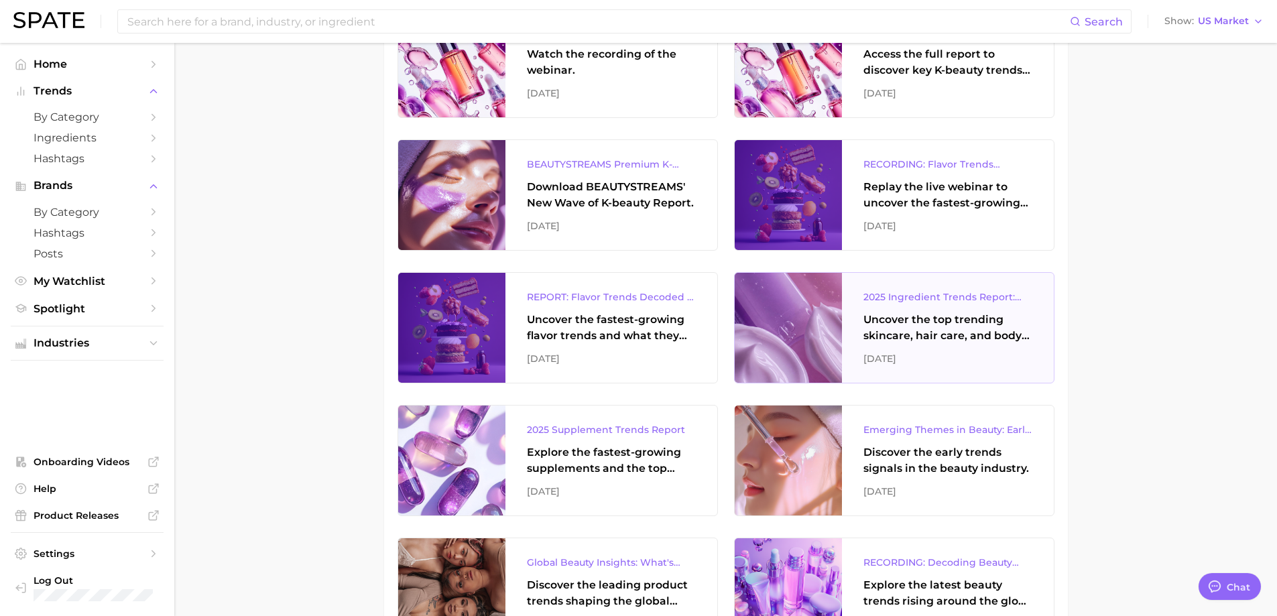
click at [917, 314] on div "Uncover the top trending skincare, hair care, and body care ingredients capturi…" at bounding box center [947, 328] width 169 height 32
